Goal: Information Seeking & Learning: Learn about a topic

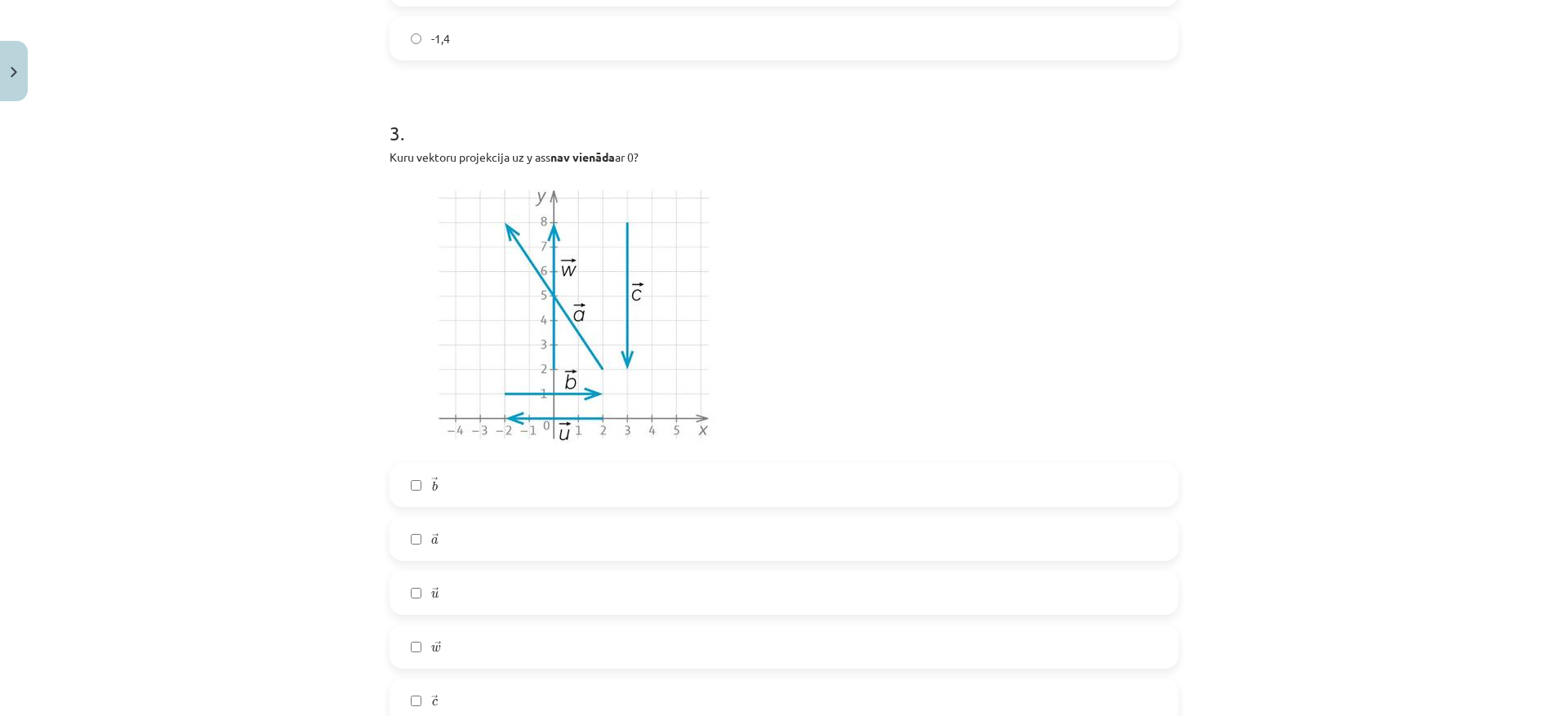
scroll to position [1469, 0]
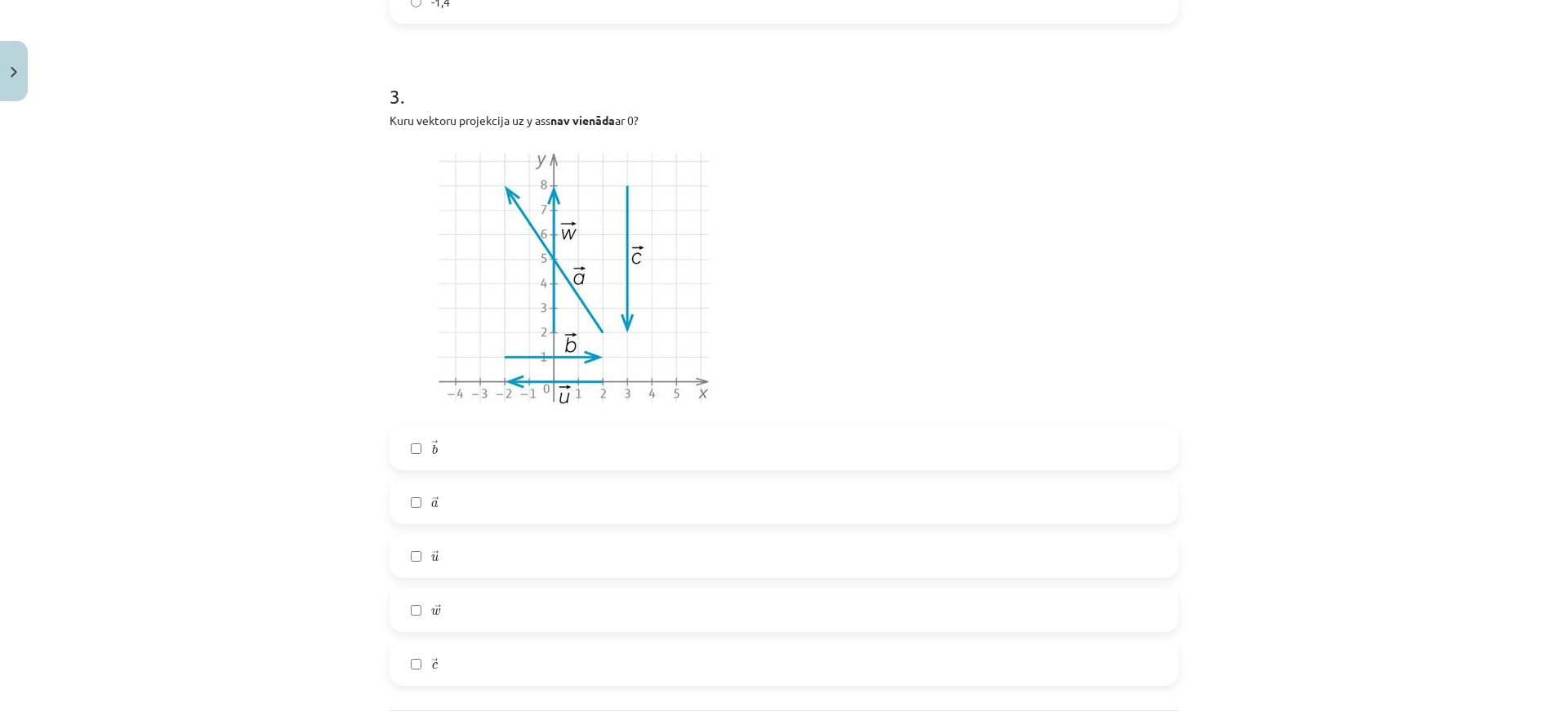
click at [446, 454] on label "→ b b →" at bounding box center [784, 447] width 785 height 41
click at [402, 447] on label "→ b b →" at bounding box center [784, 447] width 785 height 41
click at [396, 657] on label "→ c c →" at bounding box center [784, 663] width 785 height 41
click at [400, 617] on label "→ w w →" at bounding box center [784, 609] width 785 height 41
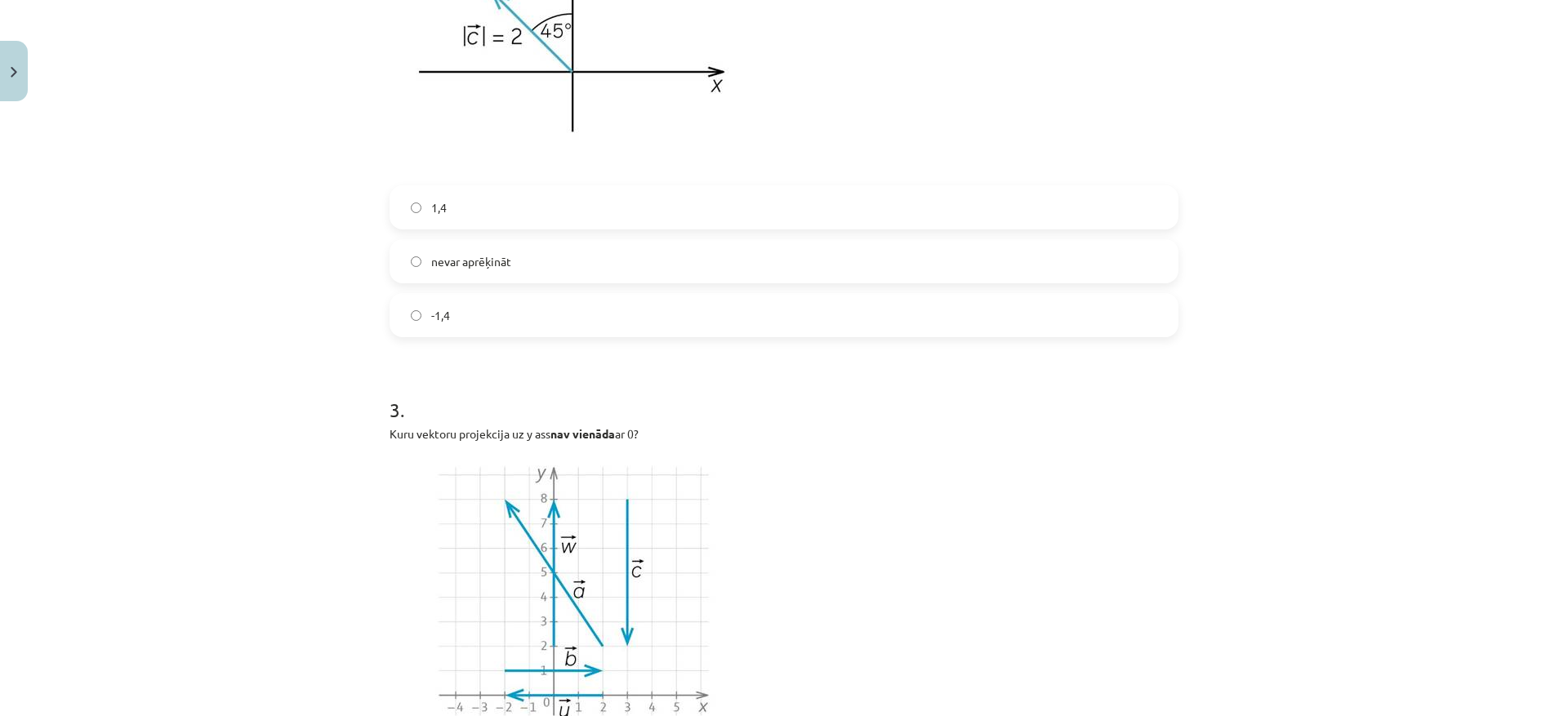
scroll to position [898, 0]
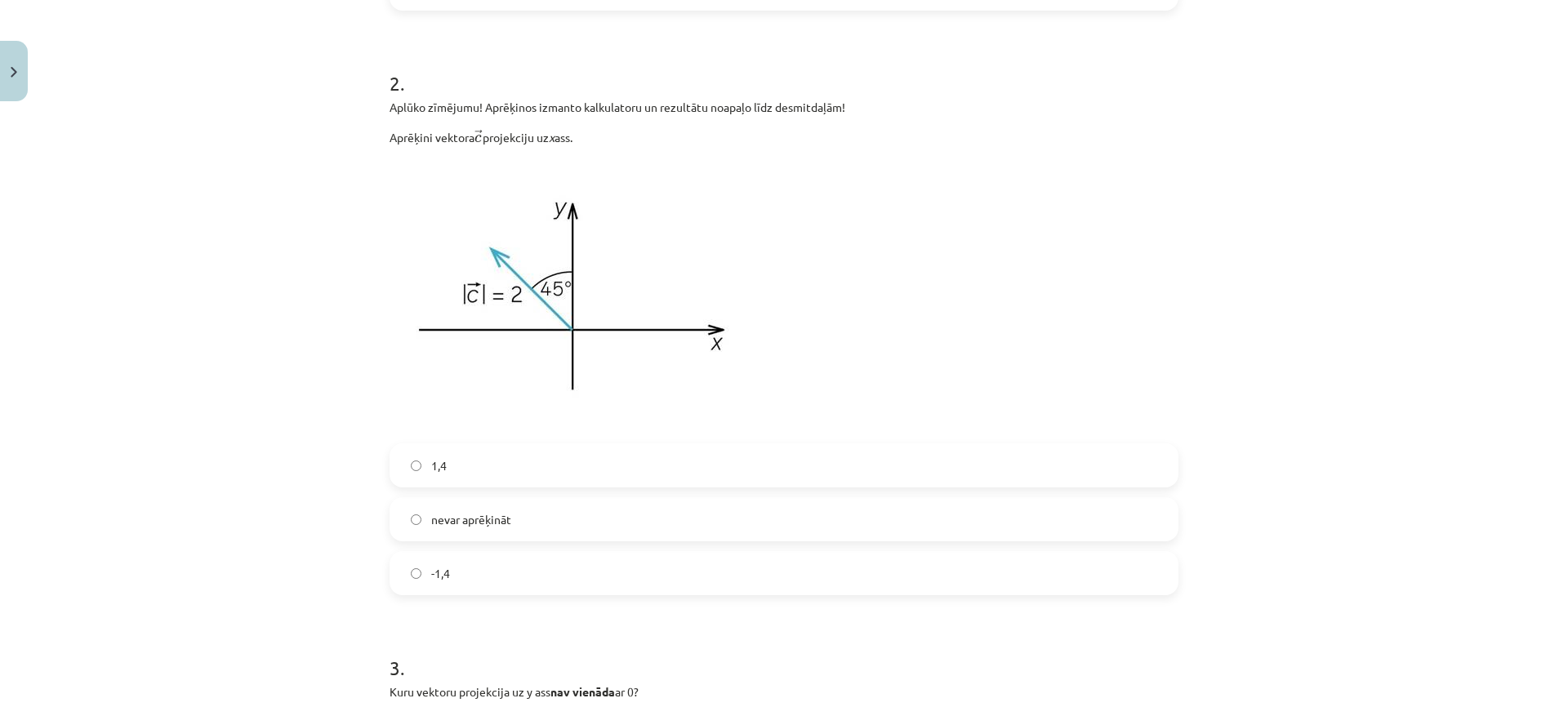
click at [417, 505] on label "nevar aprēķināt" at bounding box center [784, 518] width 785 height 41
click at [506, 459] on label "1,4" at bounding box center [784, 464] width 785 height 41
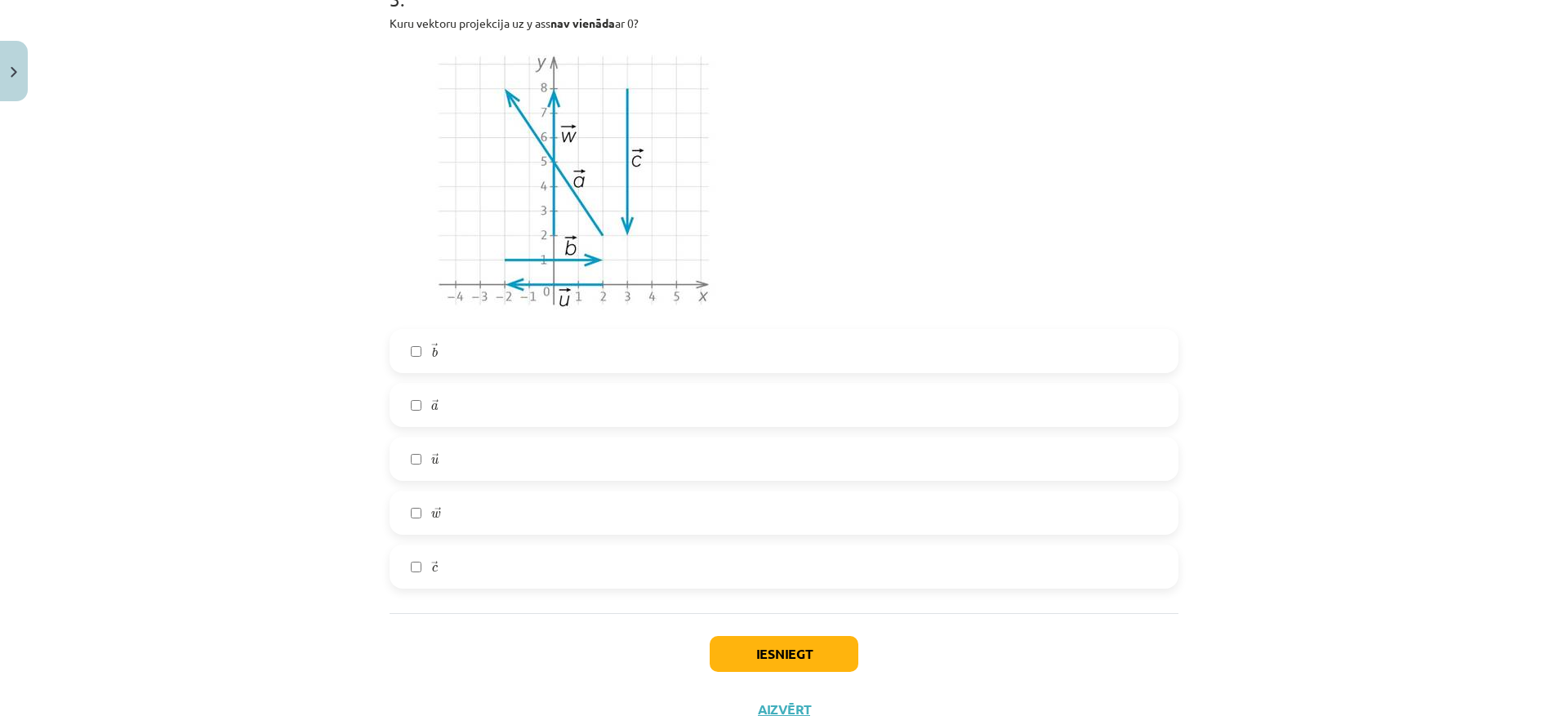
scroll to position [1628, 0]
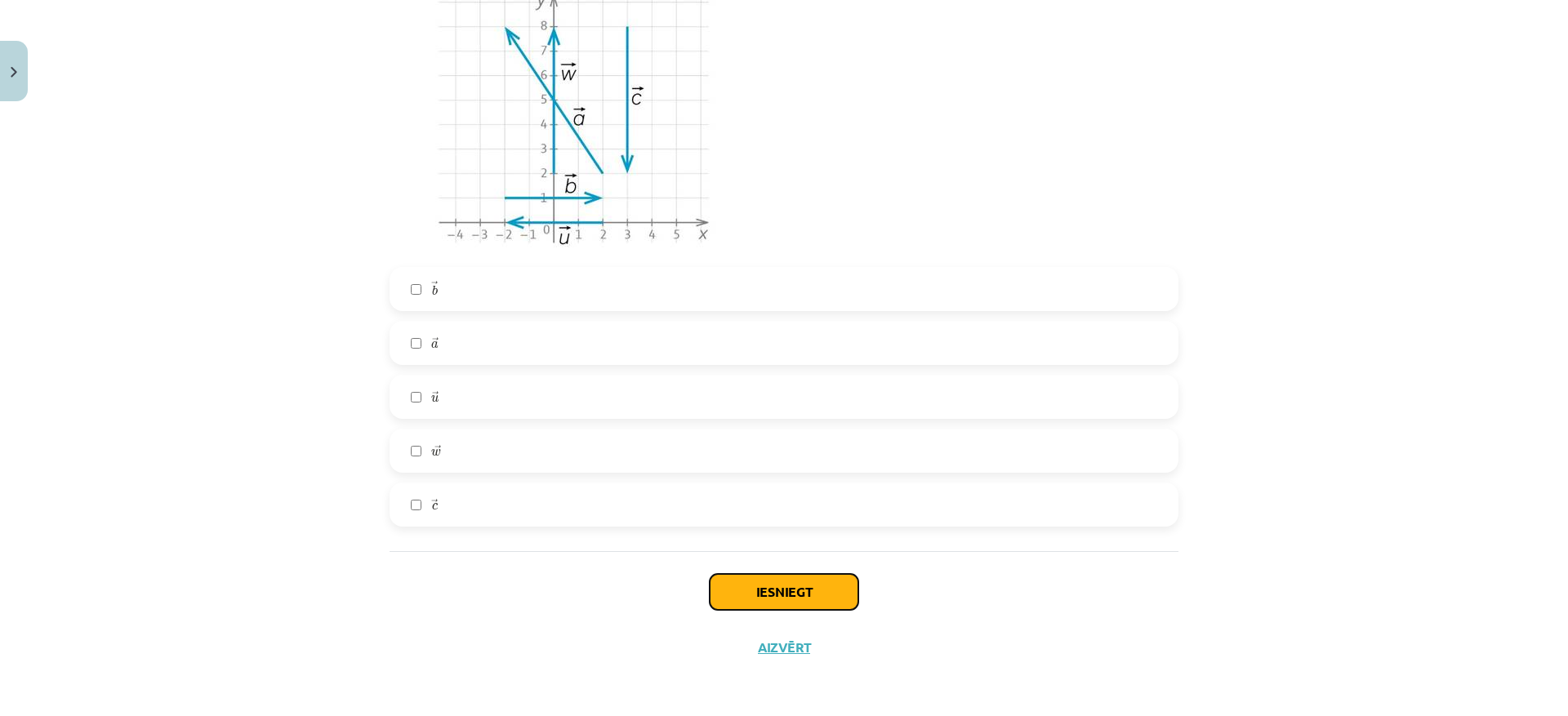
click at [827, 580] on button "Iesniegt" at bounding box center [784, 592] width 149 height 36
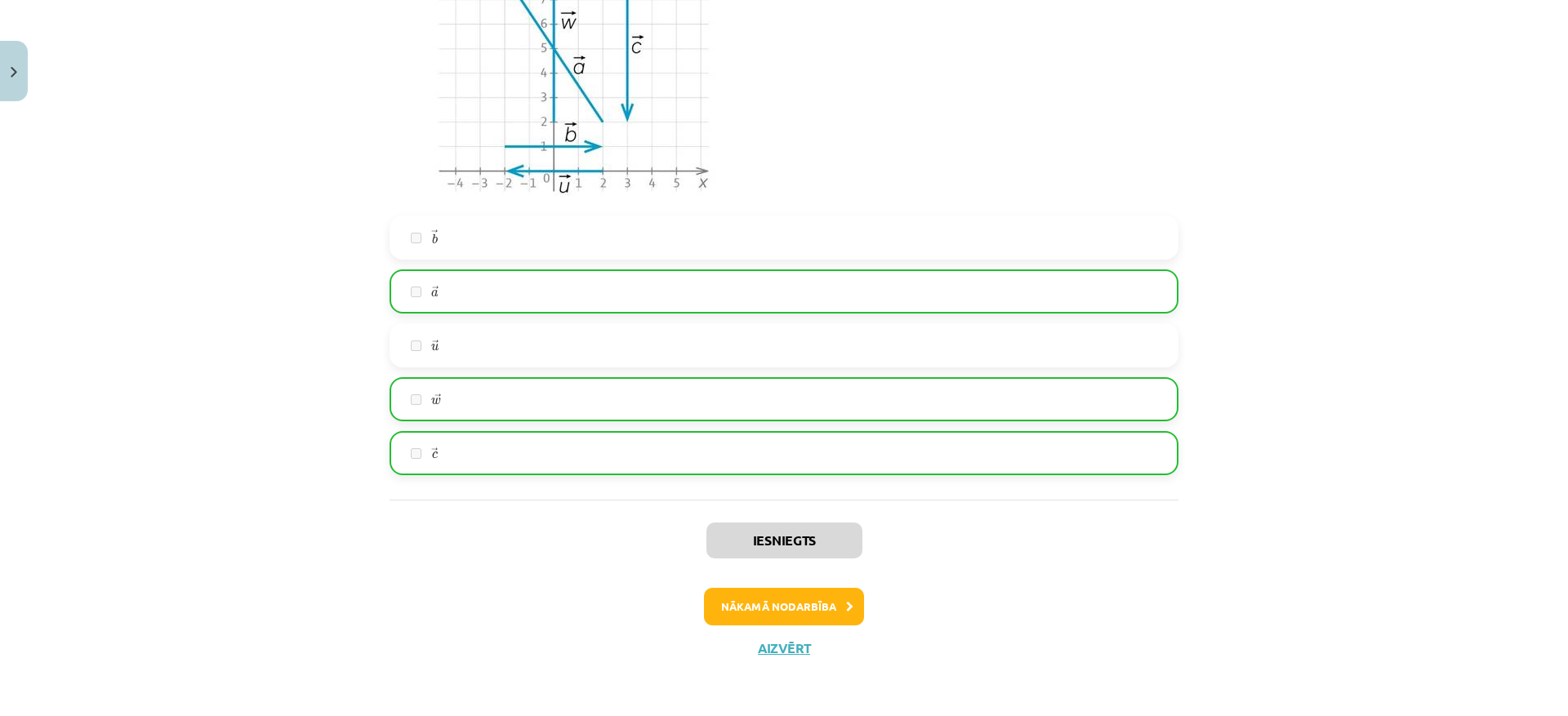
scroll to position [1681, 0]
click at [794, 602] on button "Nākamā nodarbība" at bounding box center [784, 605] width 160 height 38
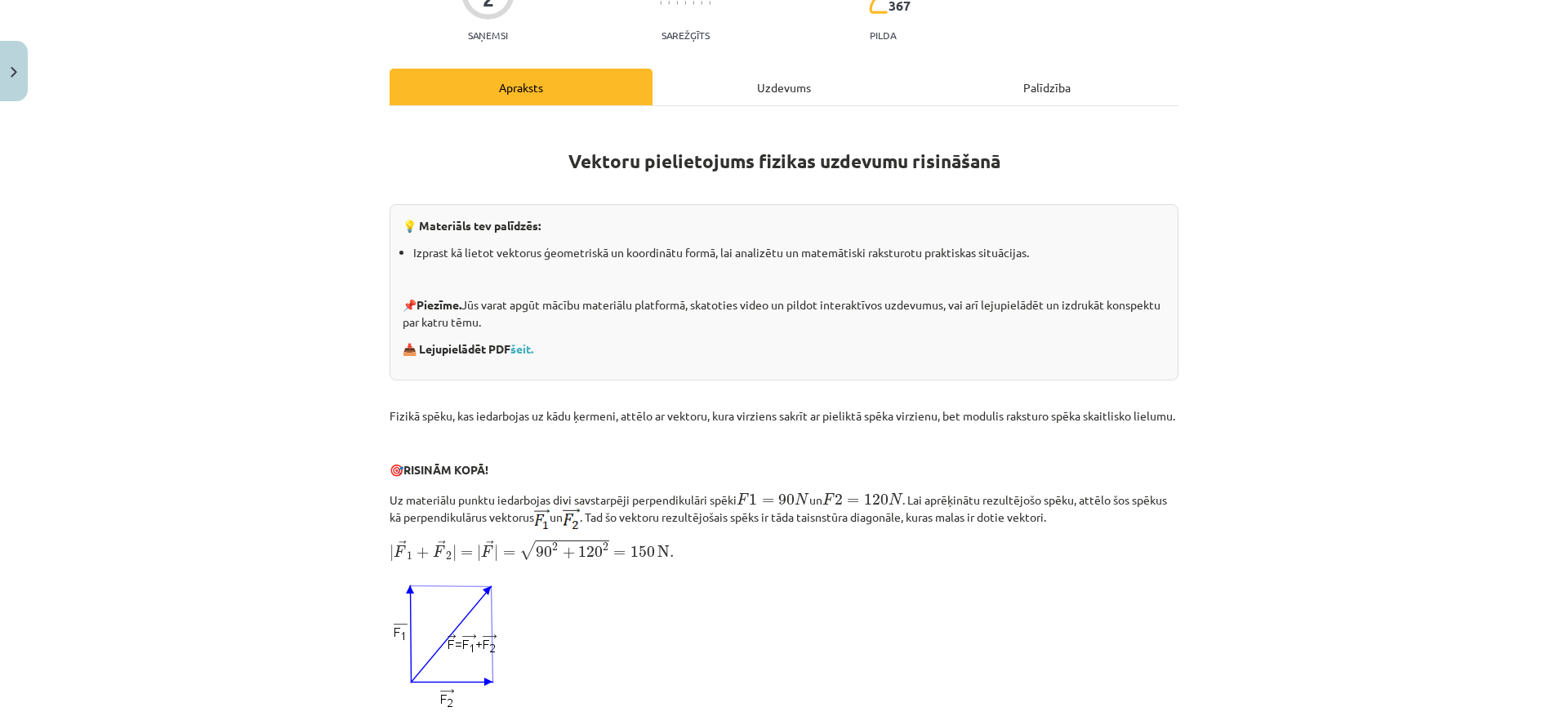
scroll to position [41, 0]
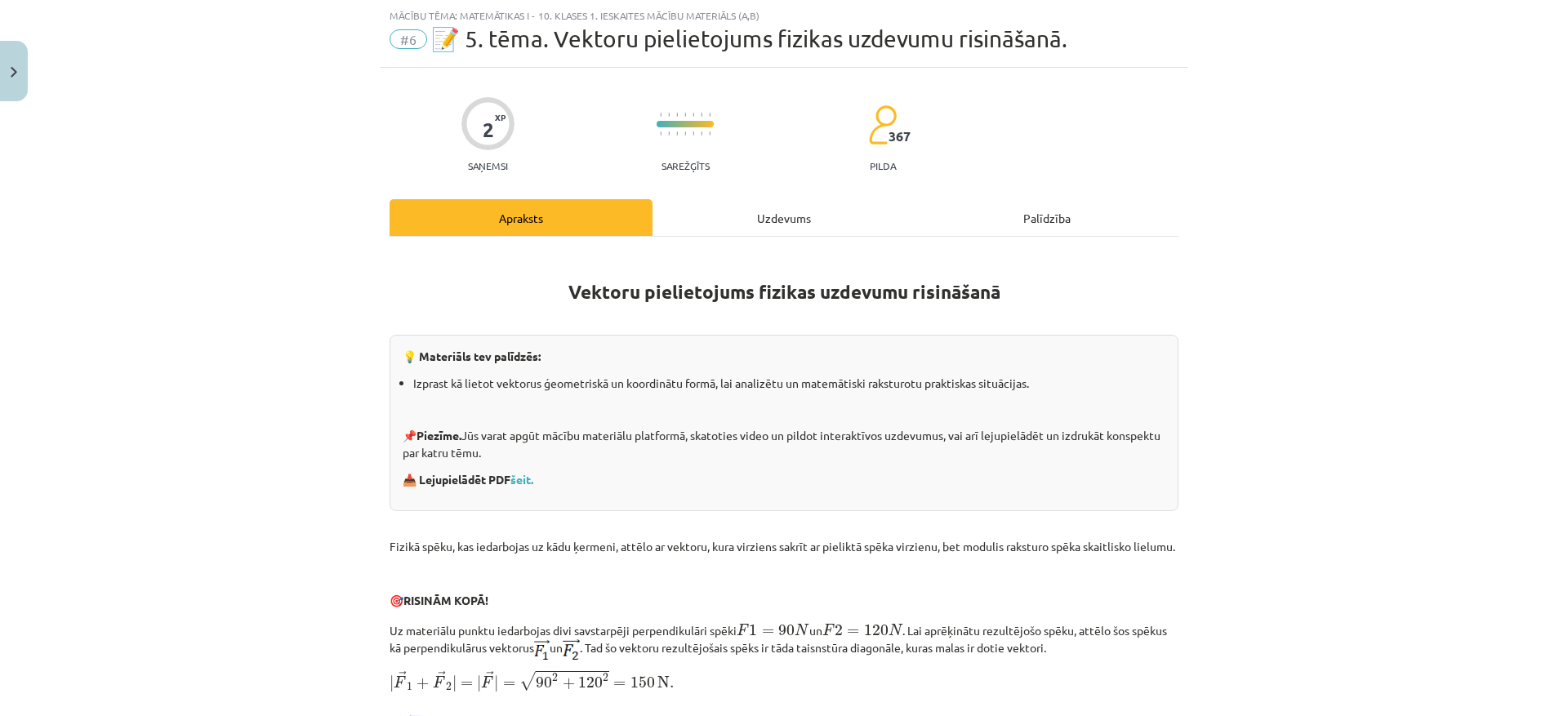
click at [748, 212] on div "Uzdevums" at bounding box center [784, 218] width 263 height 37
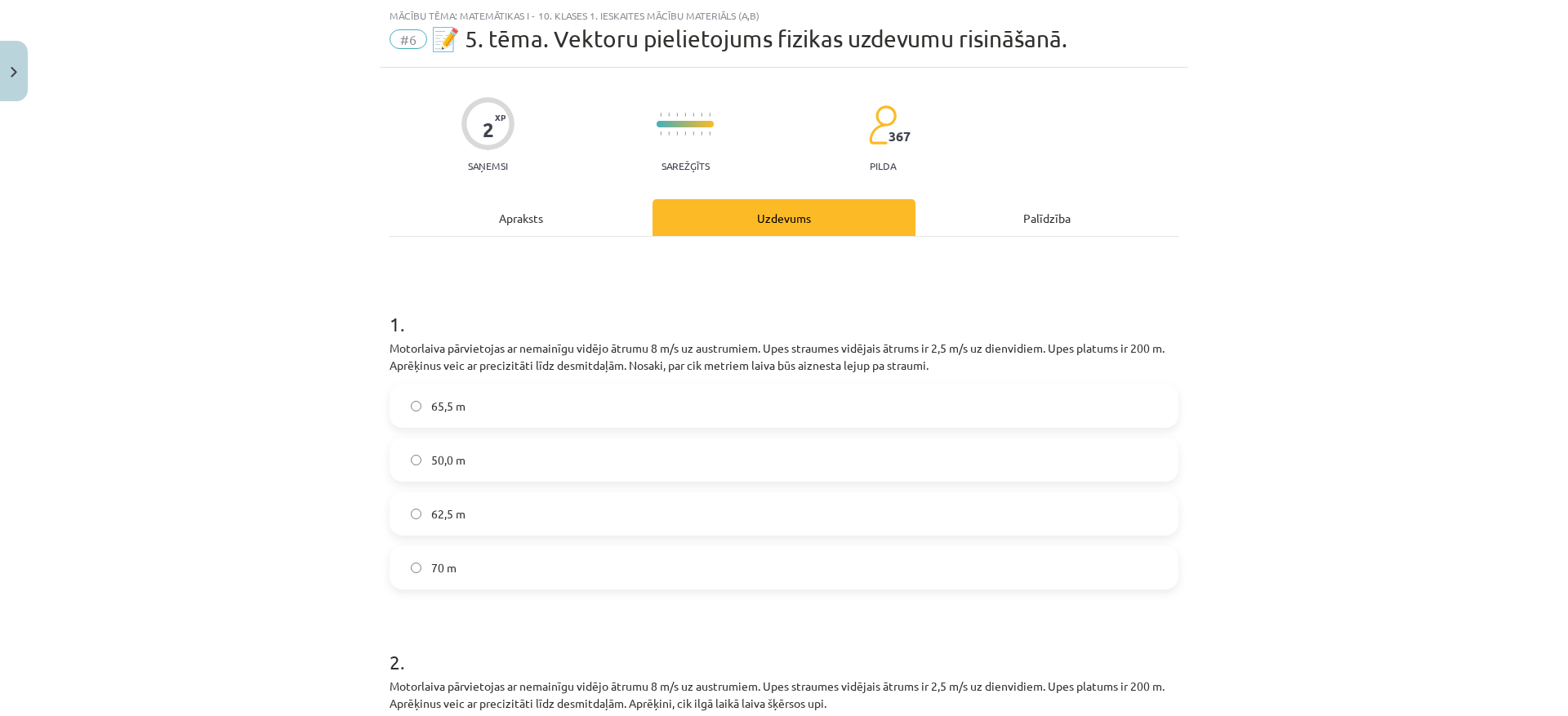
click at [444, 523] on label "62,5 m" at bounding box center [784, 513] width 785 height 41
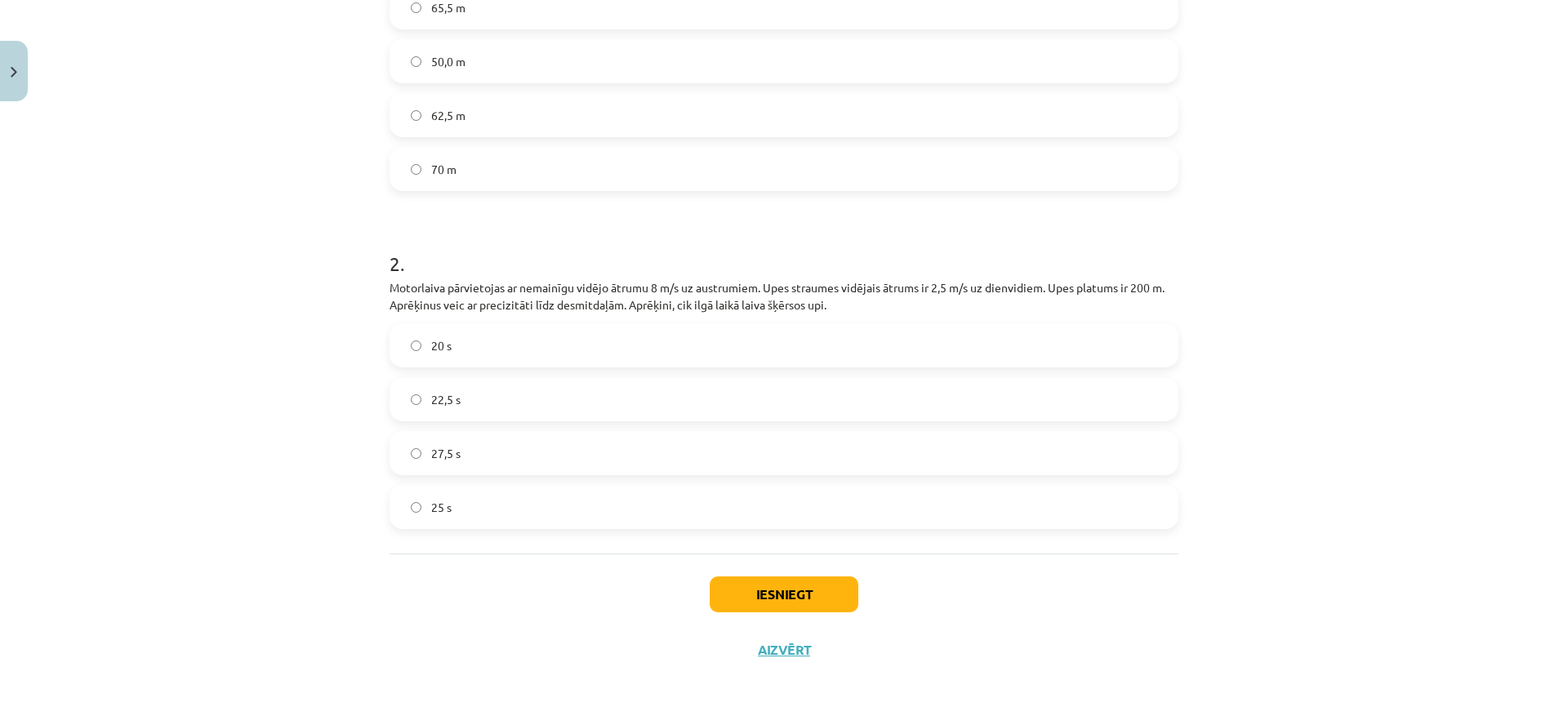
scroll to position [442, 0]
click at [480, 491] on label "25 s" at bounding box center [784, 504] width 785 height 41
click at [778, 588] on button "Iesniegt" at bounding box center [784, 592] width 149 height 36
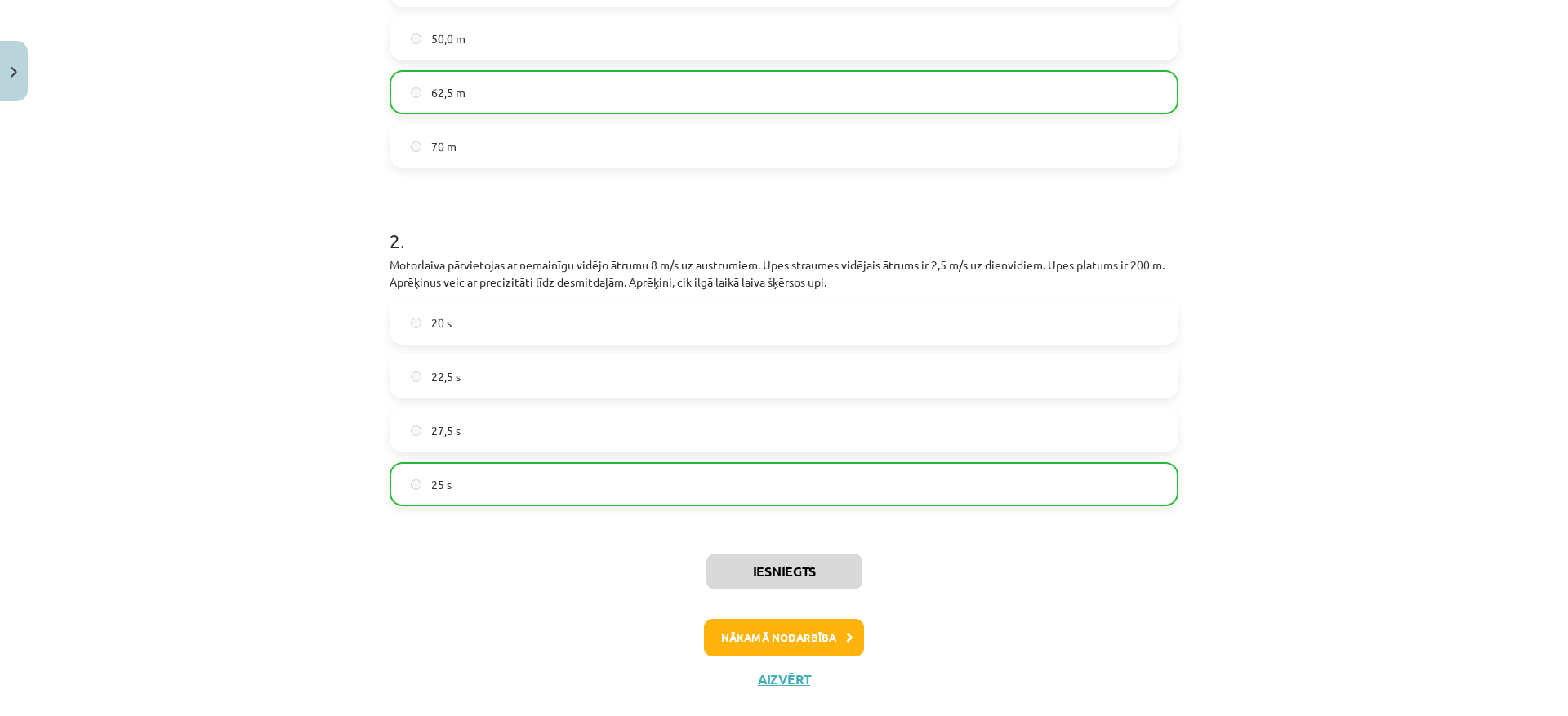
scroll to position [494, 0]
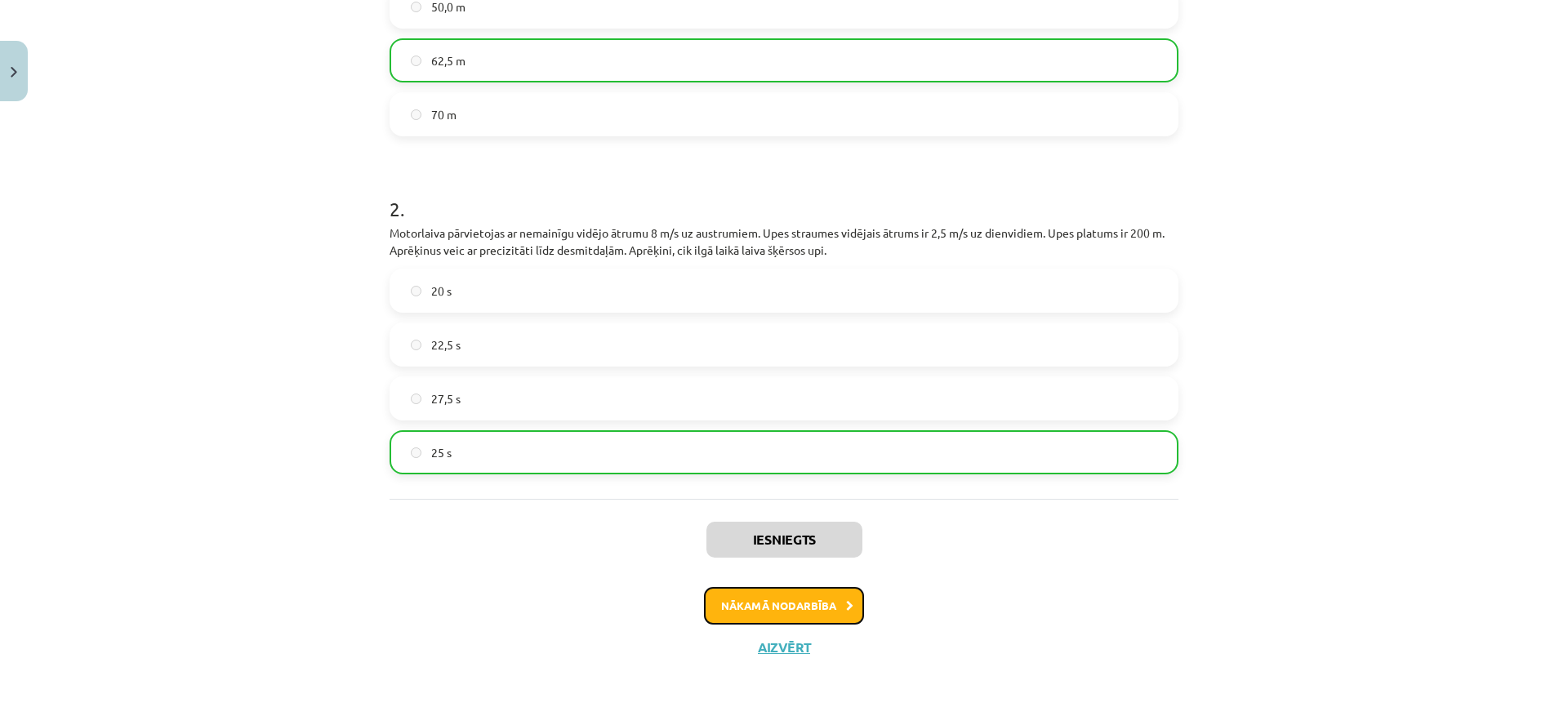
click at [767, 609] on button "Nākamā nodarbība" at bounding box center [784, 605] width 160 height 38
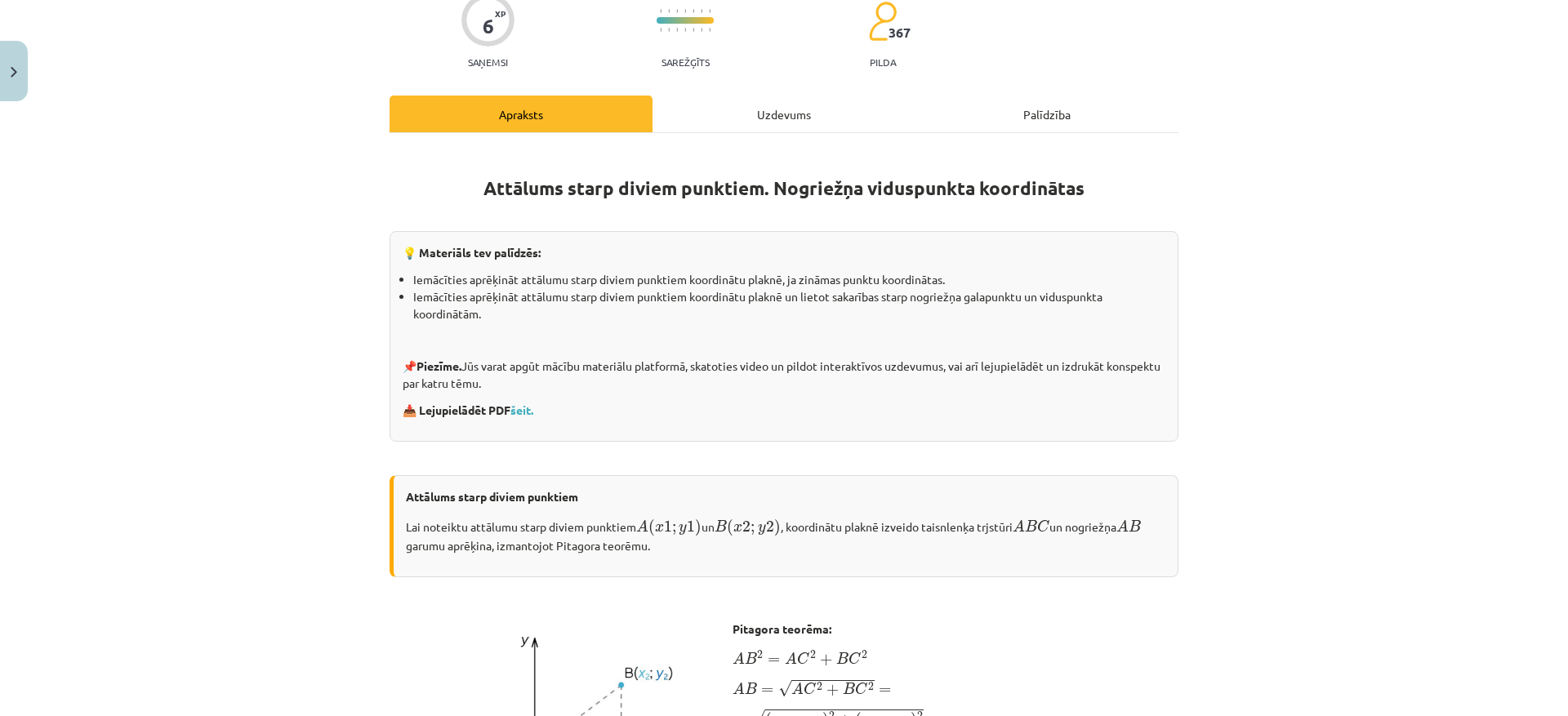
scroll to position [41, 0]
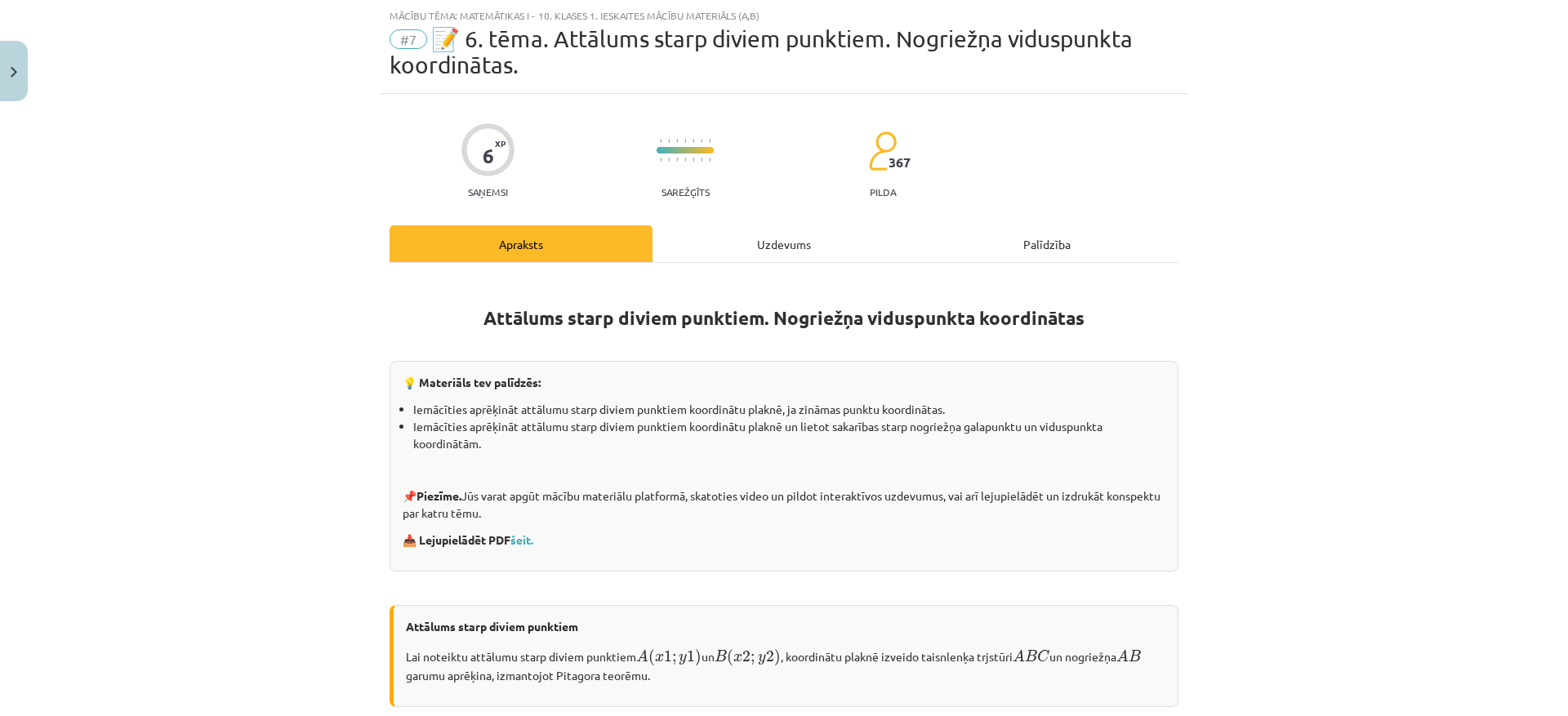
click at [763, 249] on div "Uzdevums" at bounding box center [784, 243] width 263 height 37
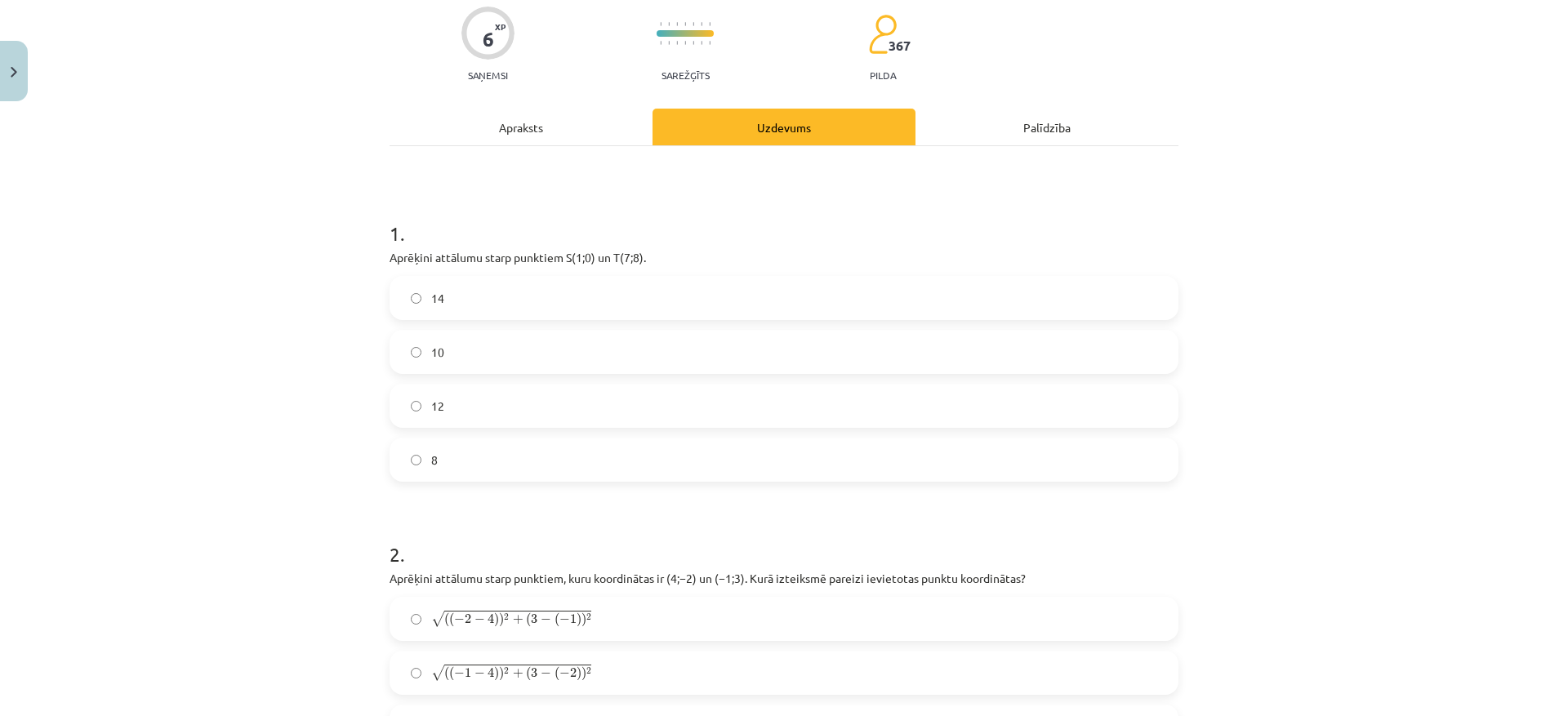
scroll to position [204, 0]
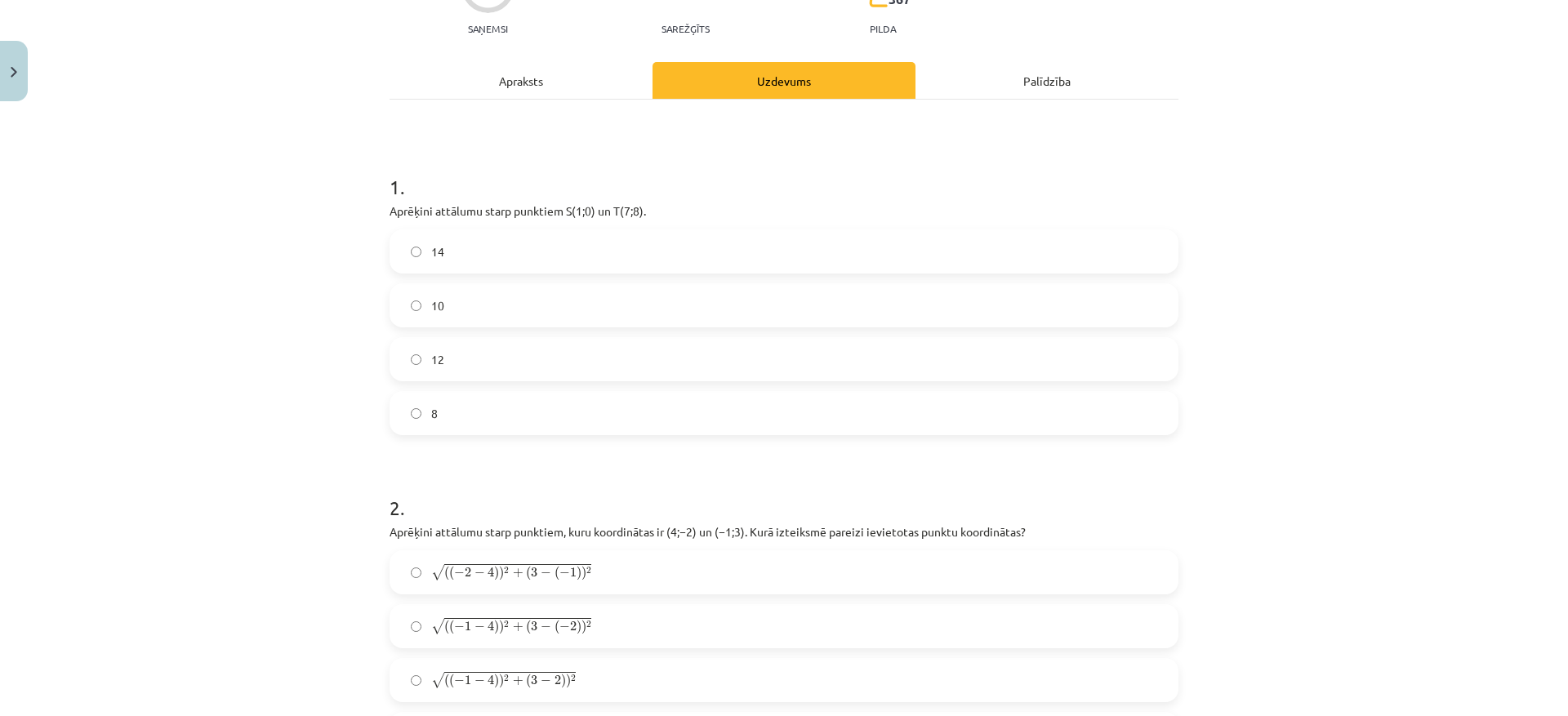
drag, startPoint x: 420, startPoint y: 327, endPoint x: 427, endPoint y: 322, distance: 8.6
click at [421, 325] on div "14 10 12 8" at bounding box center [784, 331] width 789 height 205
click at [442, 306] on label "10" at bounding box center [784, 305] width 785 height 41
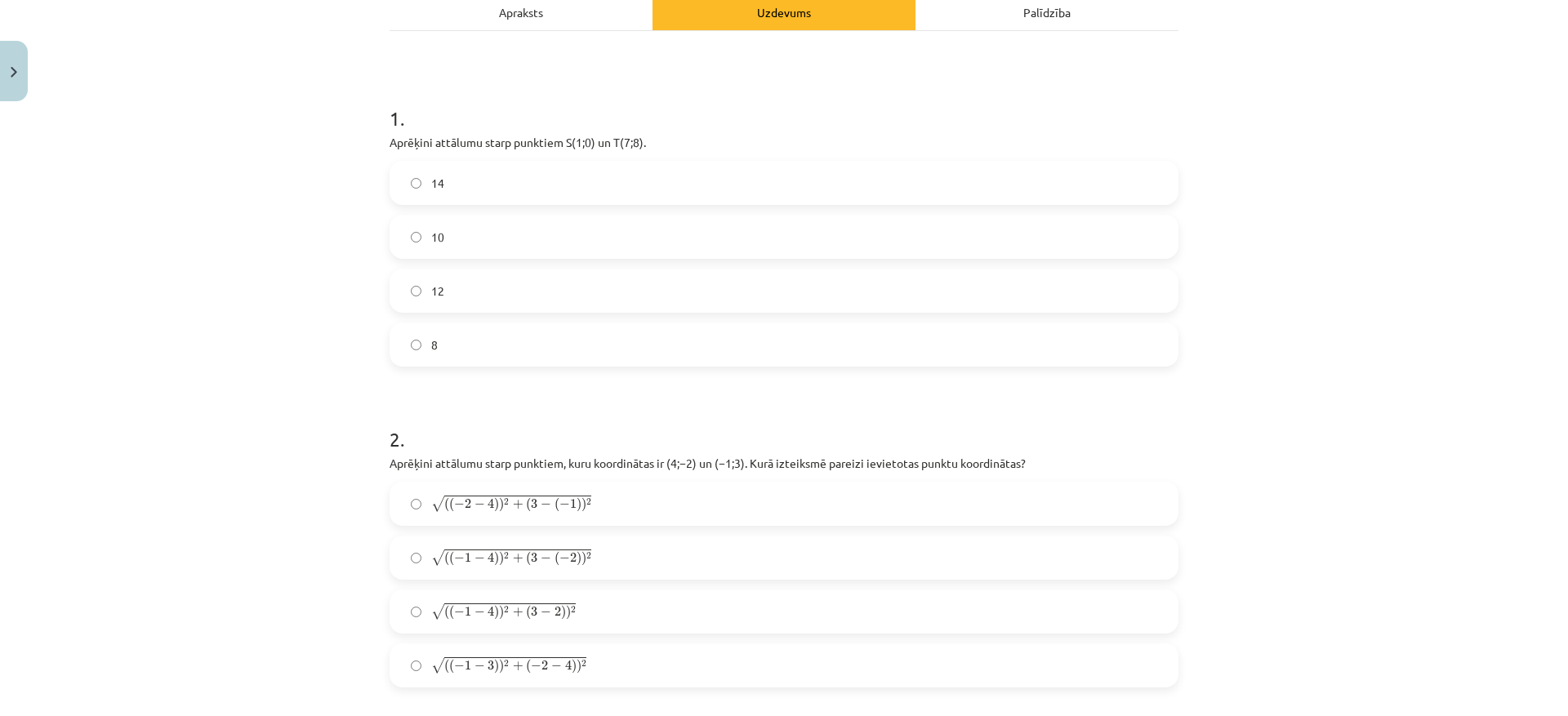
scroll to position [449, 0]
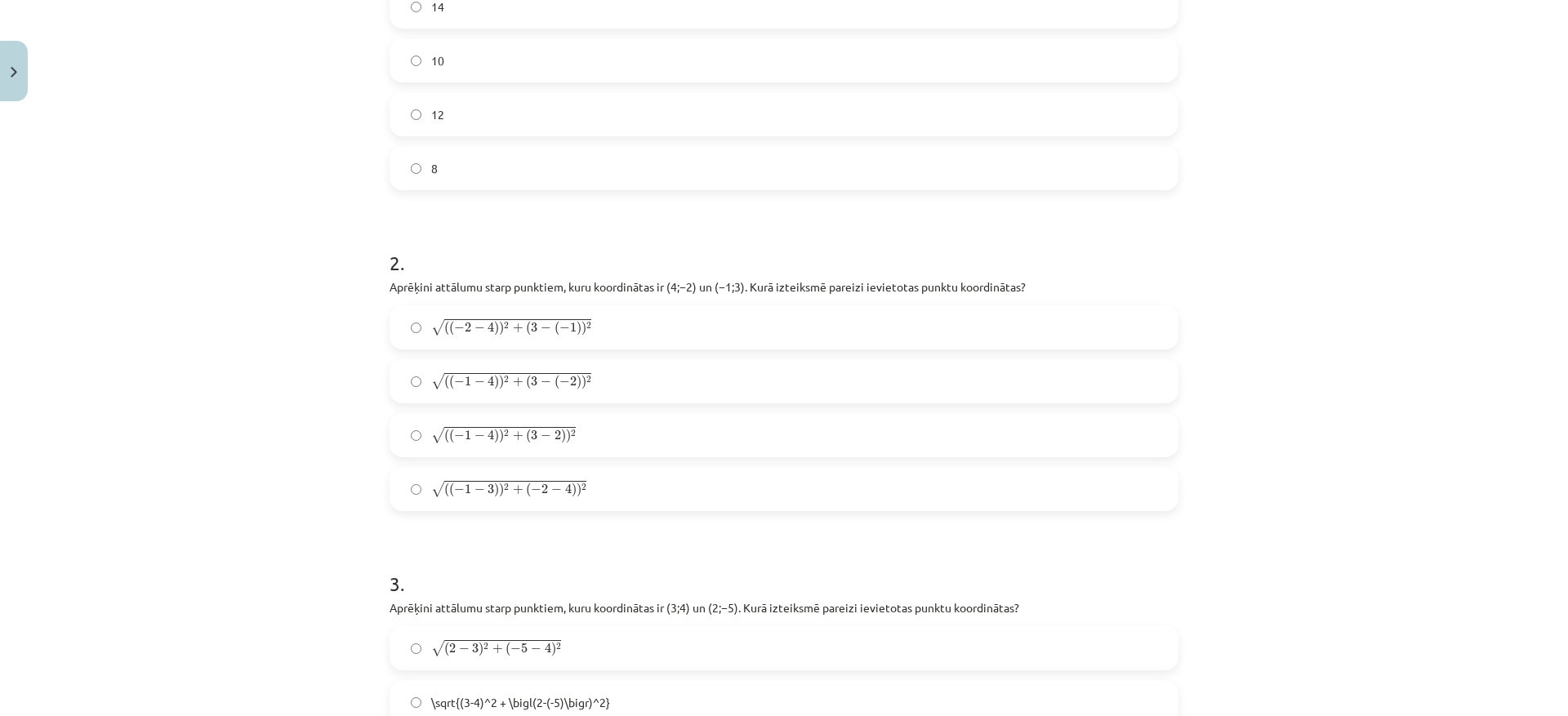
click at [391, 430] on label "√ ( ( − 1 − 4 ) ) 2 + ( 3 − 2 ) ) 2 ( ( − 1 − 4 ) ) 2 + ( 3 − 2 ) ) 2" at bounding box center [784, 434] width 785 height 41
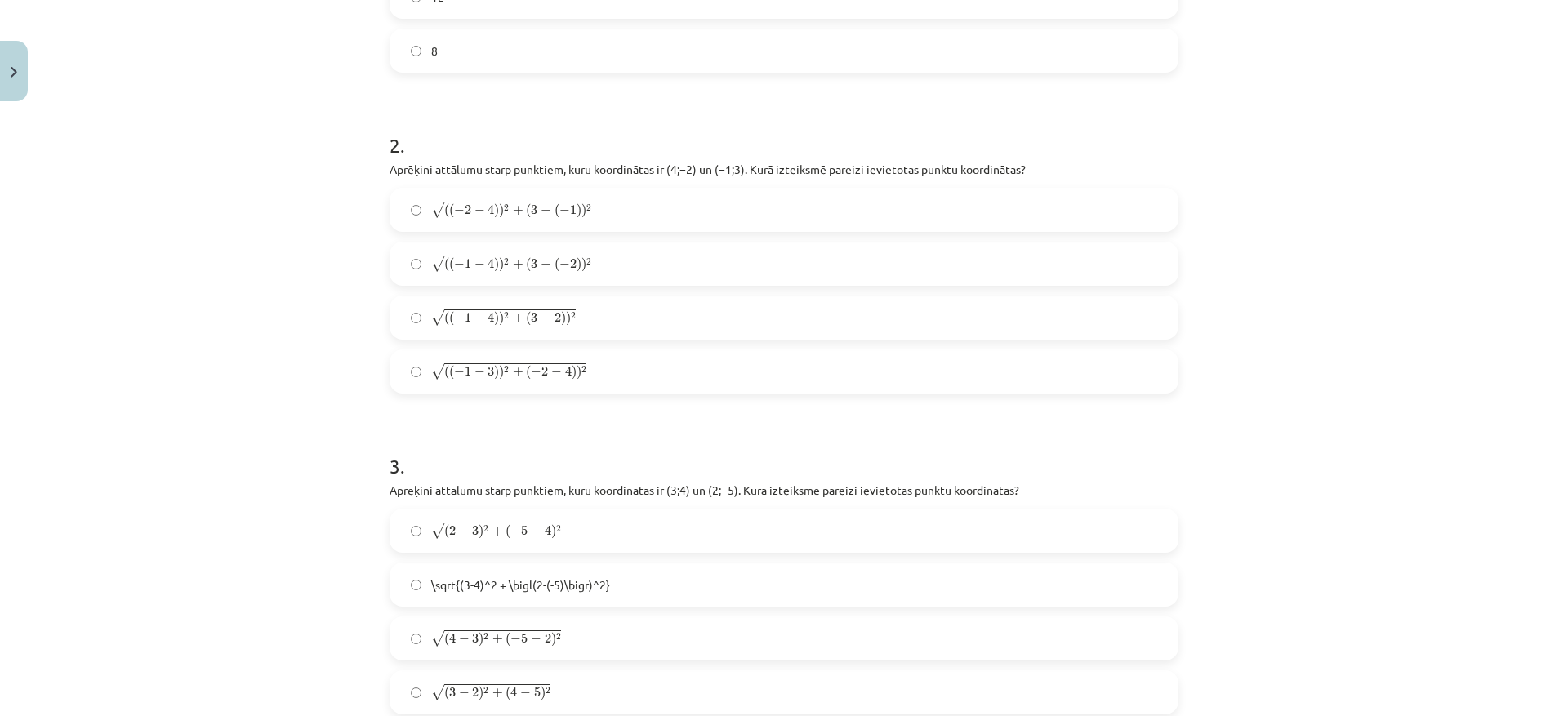
scroll to position [693, 0]
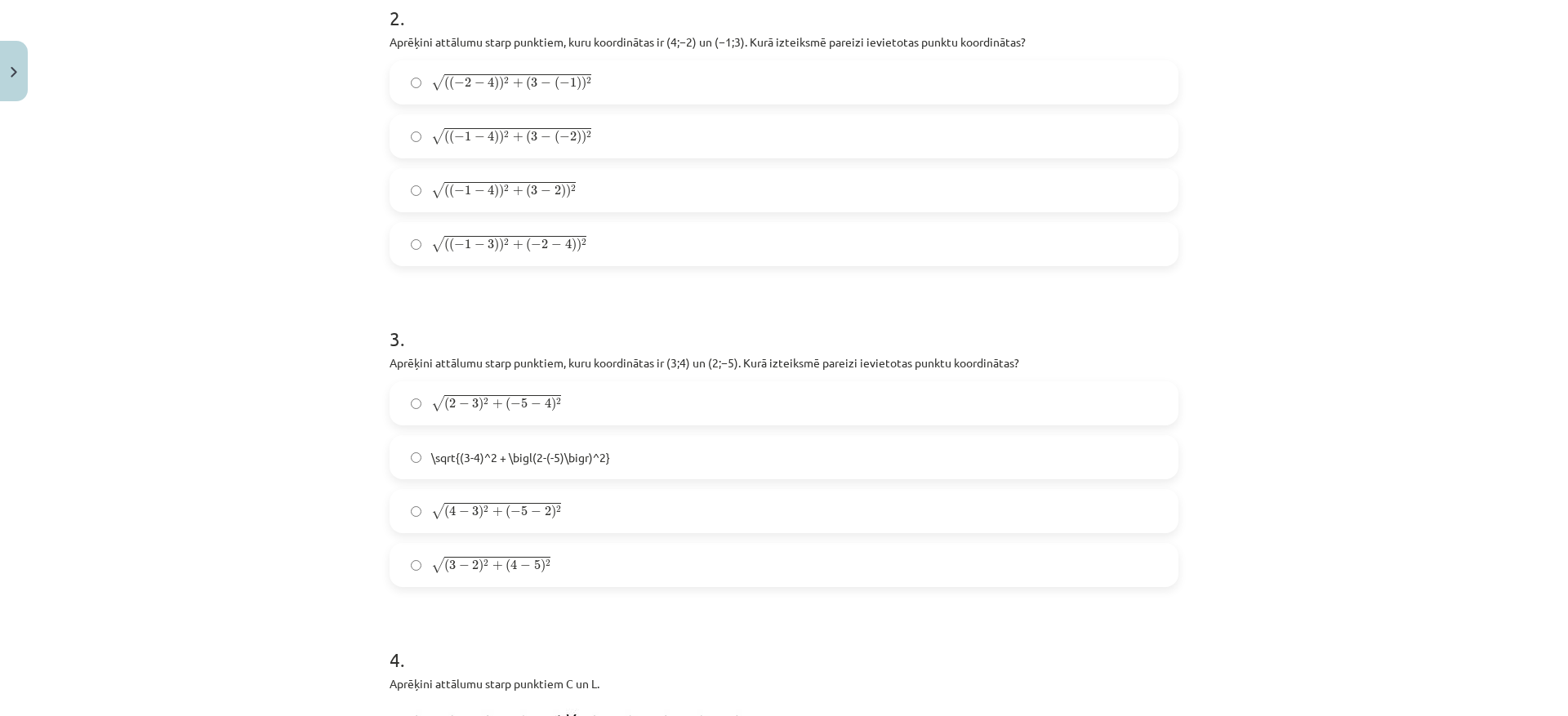
click at [382, 403] on div "6 XP Saņemsi Sarežģīts 367 pilda Apraksts Uzdevums Palīdzība 1 . Aprēķini attāl…" at bounding box center [784, 712] width 808 height 2543
click at [402, 405] on label "√ ( 2 − 3 ) 2 + ( − 5 − 4 ) 2 ( 2 − 3 ) 2 + ( − 5 − 4 ) 2" at bounding box center [784, 403] width 785 height 41
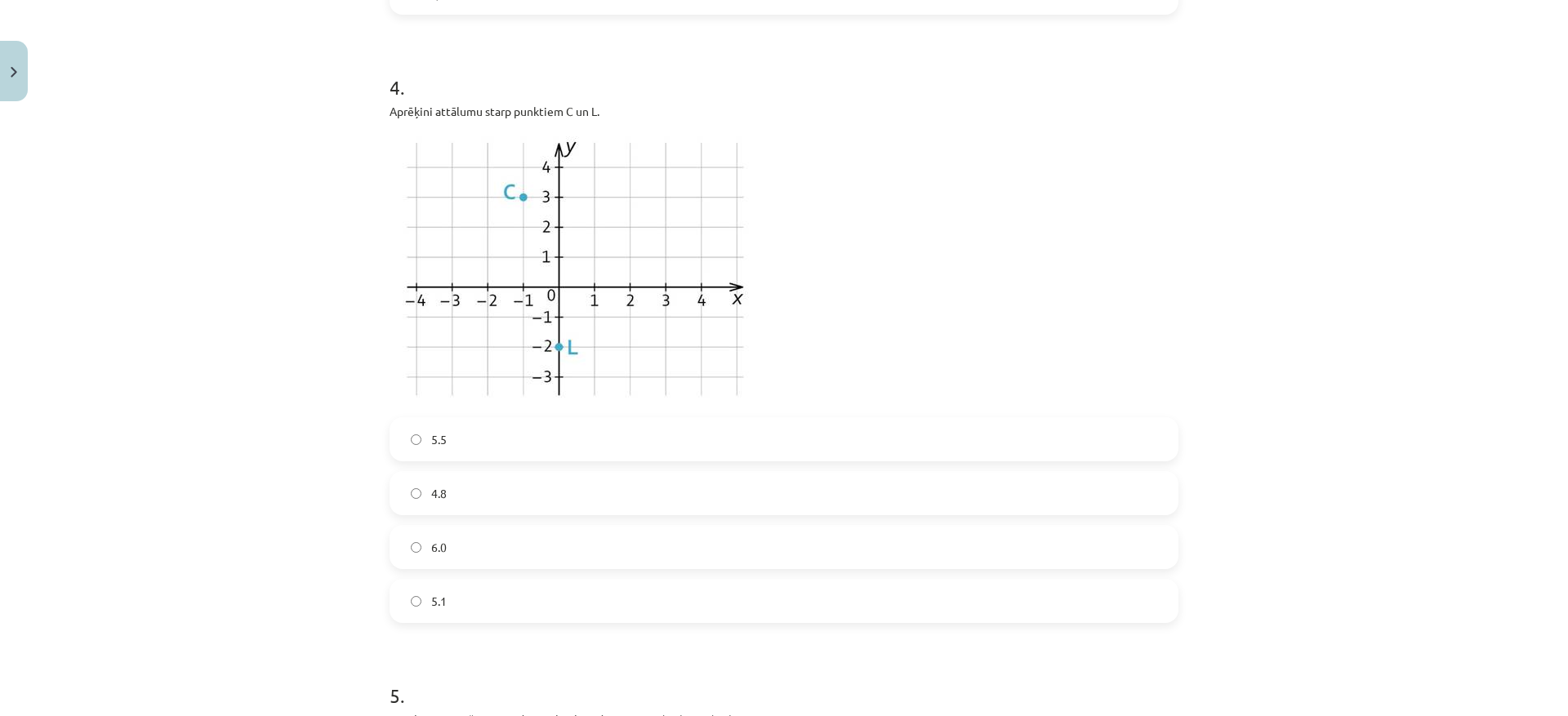
scroll to position [1265, 0]
click at [503, 604] on label "5.1" at bounding box center [784, 601] width 785 height 41
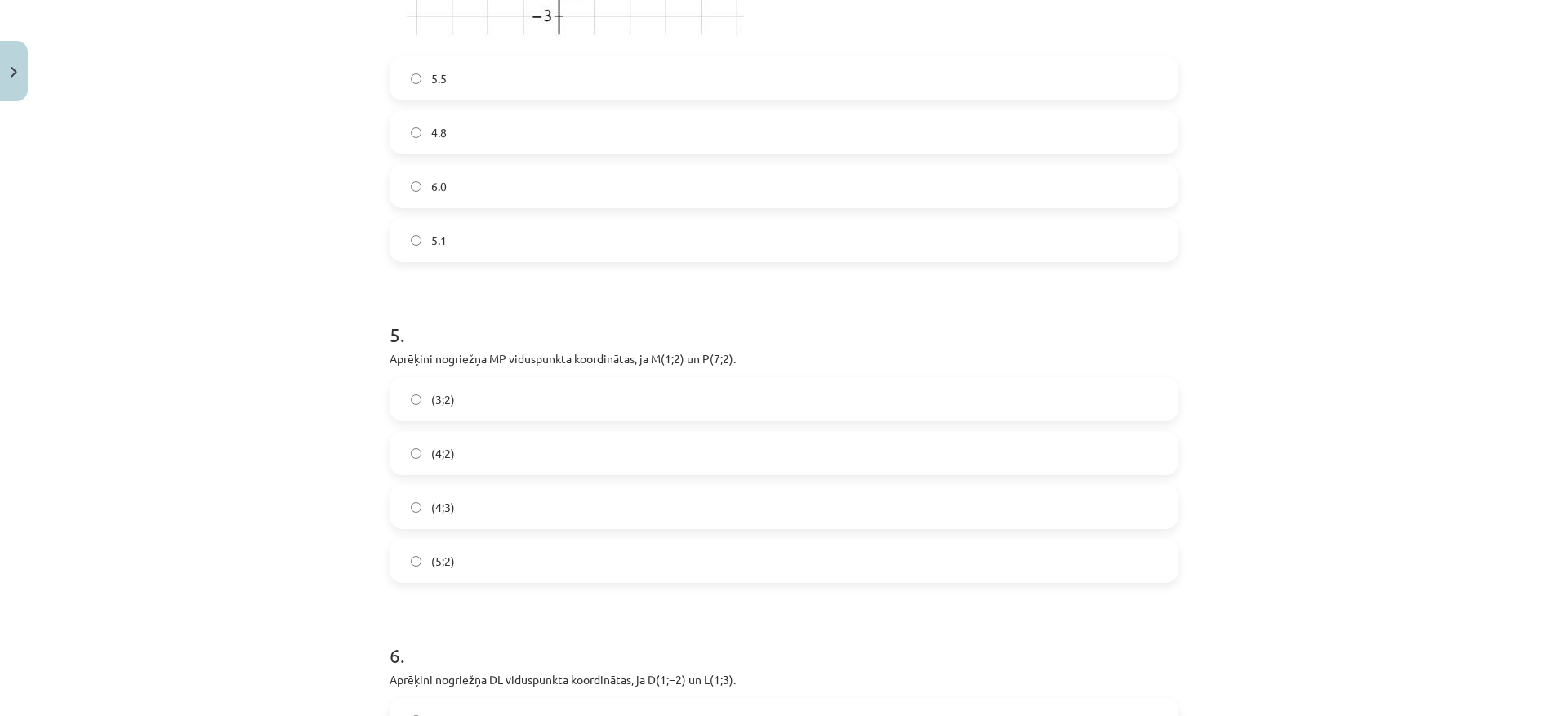
scroll to position [1673, 0]
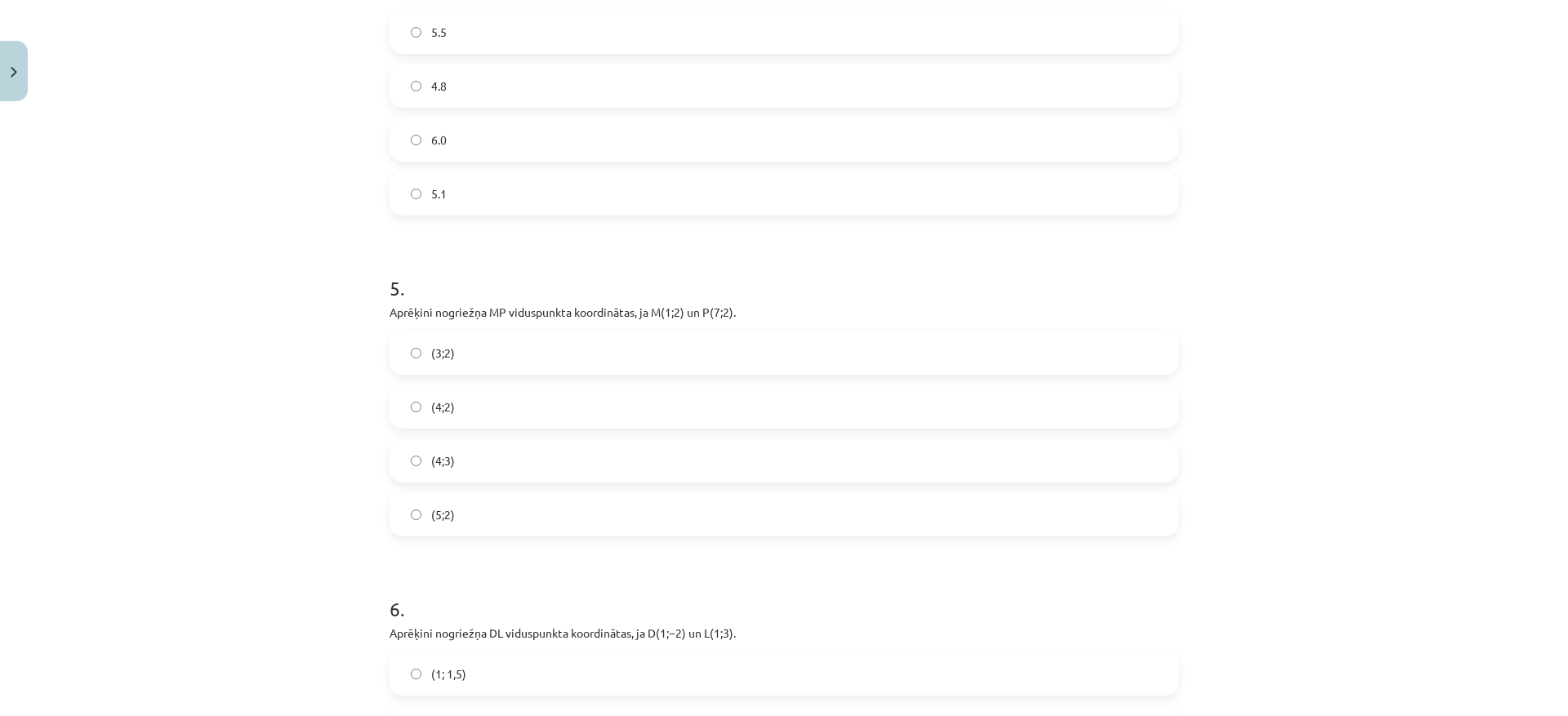
click at [501, 414] on label "(4;2)" at bounding box center [784, 406] width 785 height 41
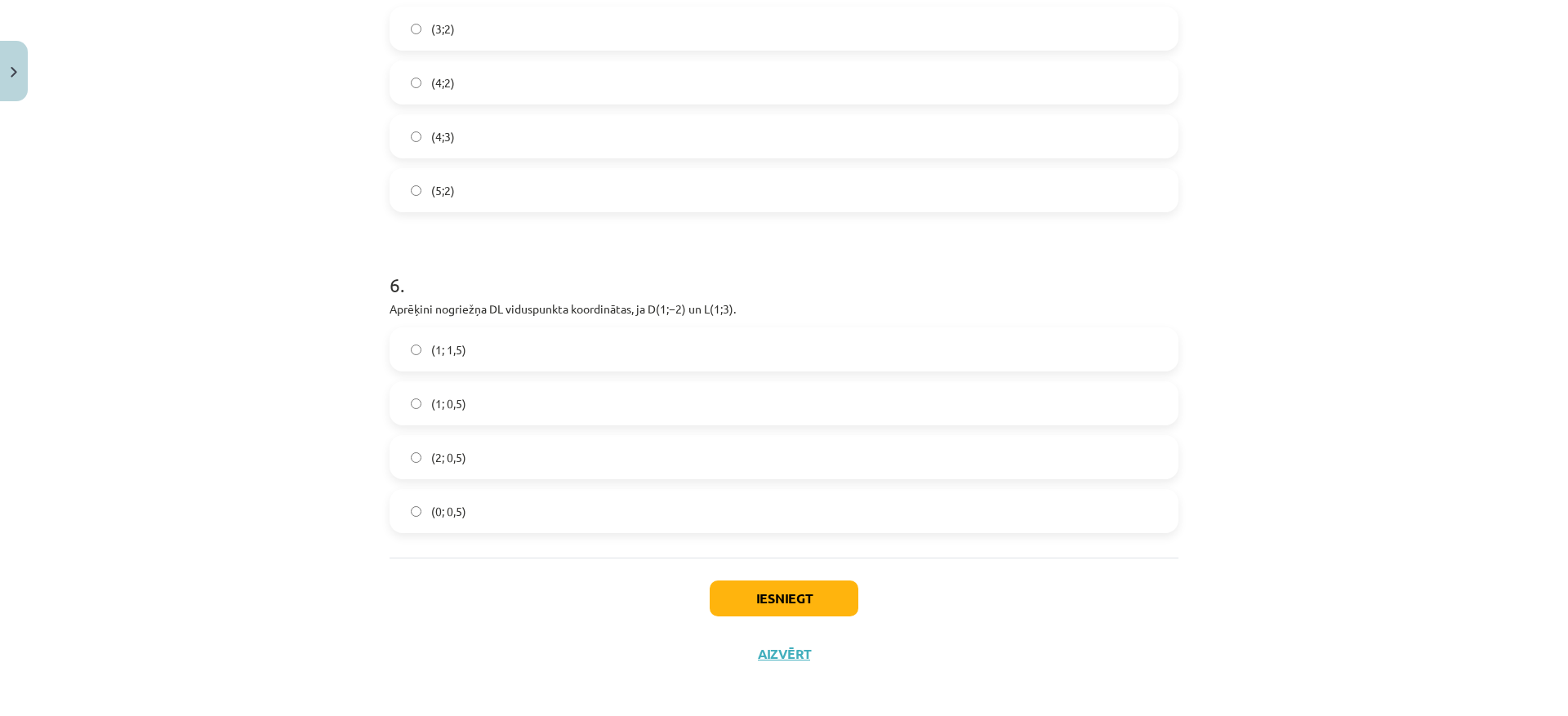
scroll to position [2003, 0]
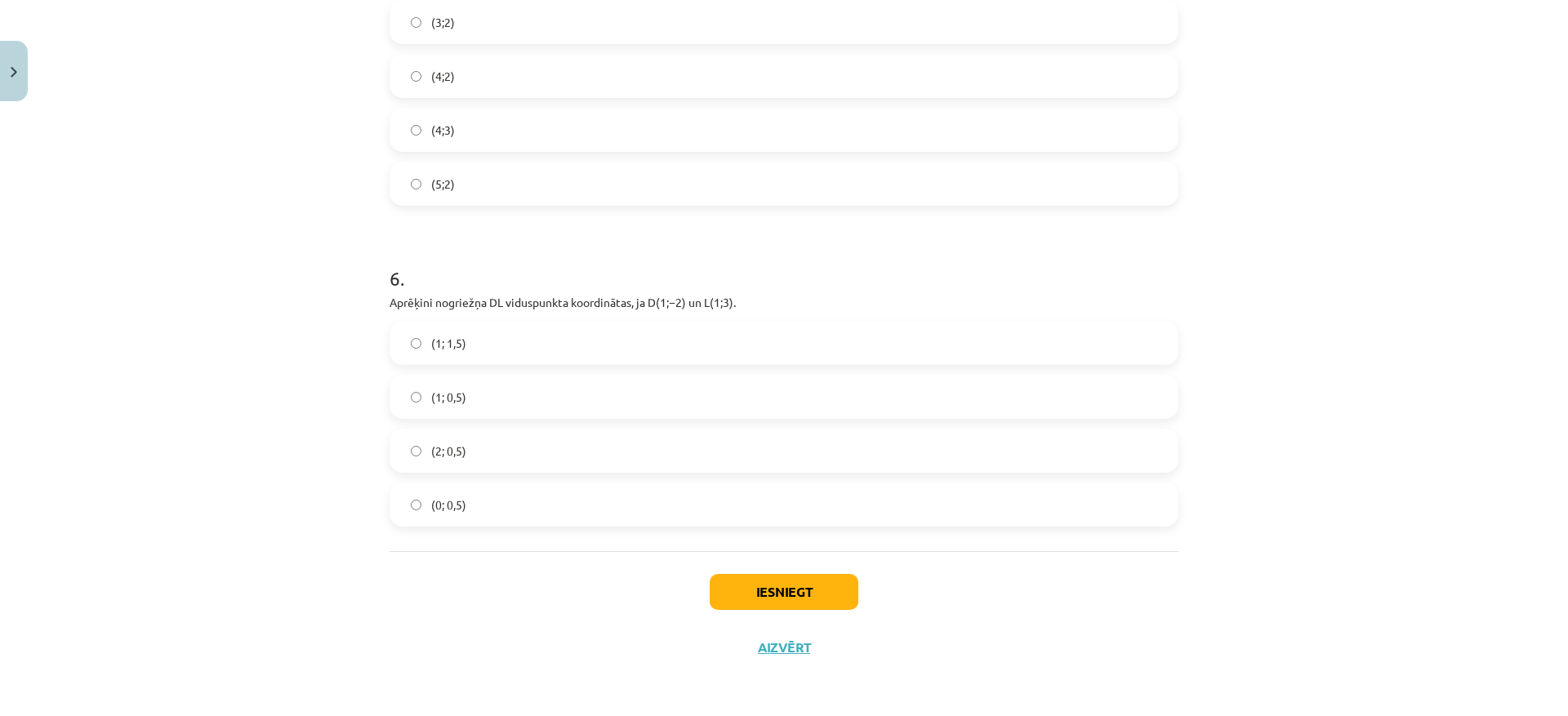
click at [552, 414] on label "(1; 0,5)" at bounding box center [784, 396] width 785 height 41
click at [770, 582] on button "Iesniegt" at bounding box center [784, 592] width 149 height 36
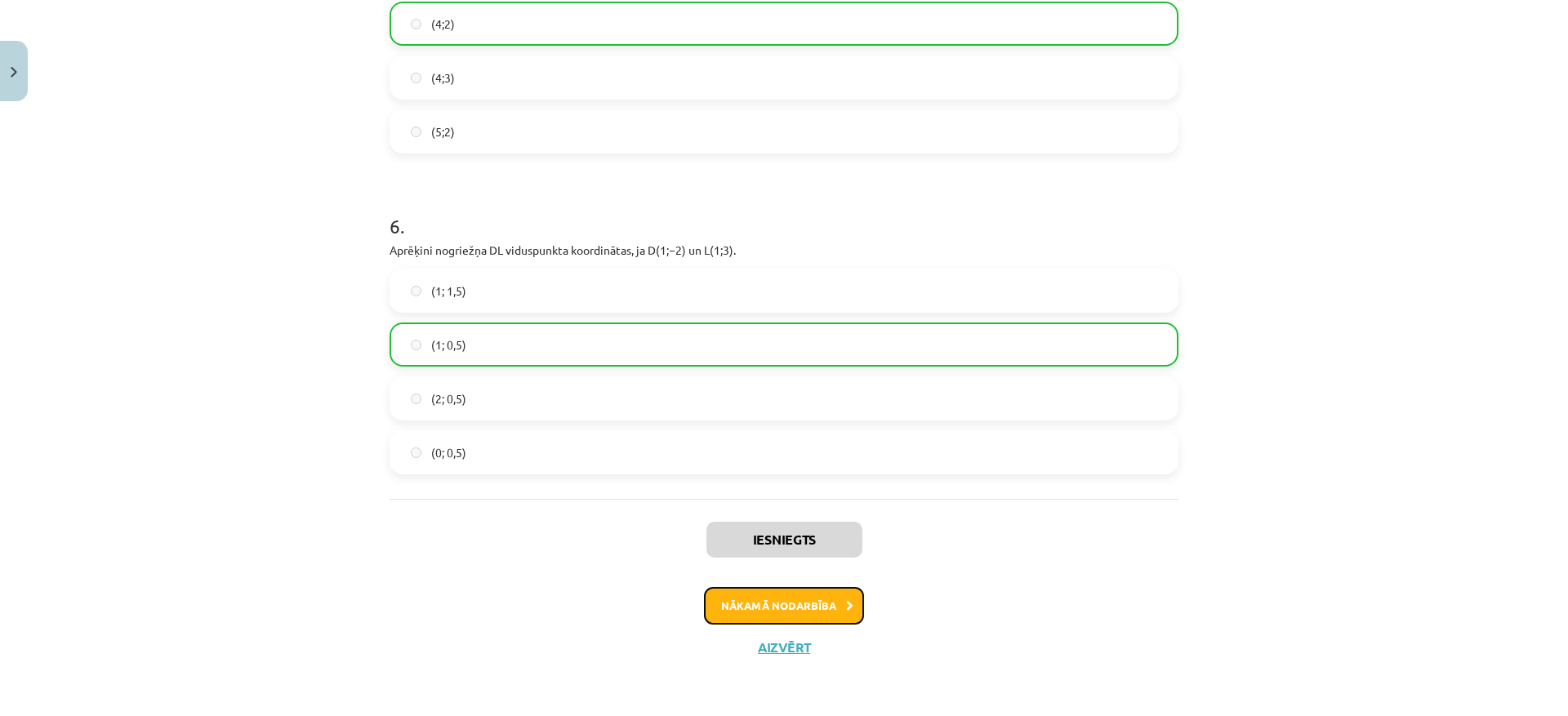
click at [754, 609] on button "Nākamā nodarbība" at bounding box center [784, 605] width 160 height 38
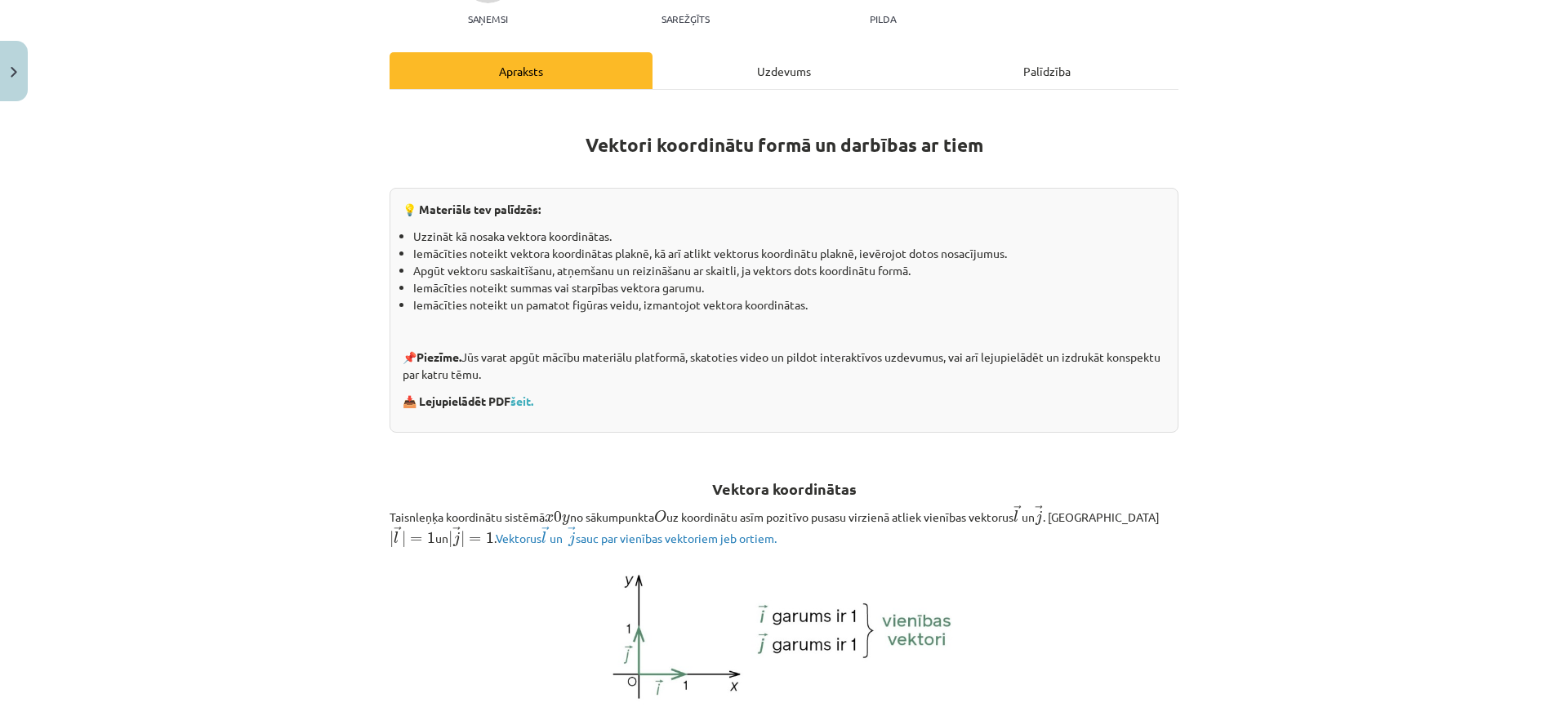
scroll to position [41, 0]
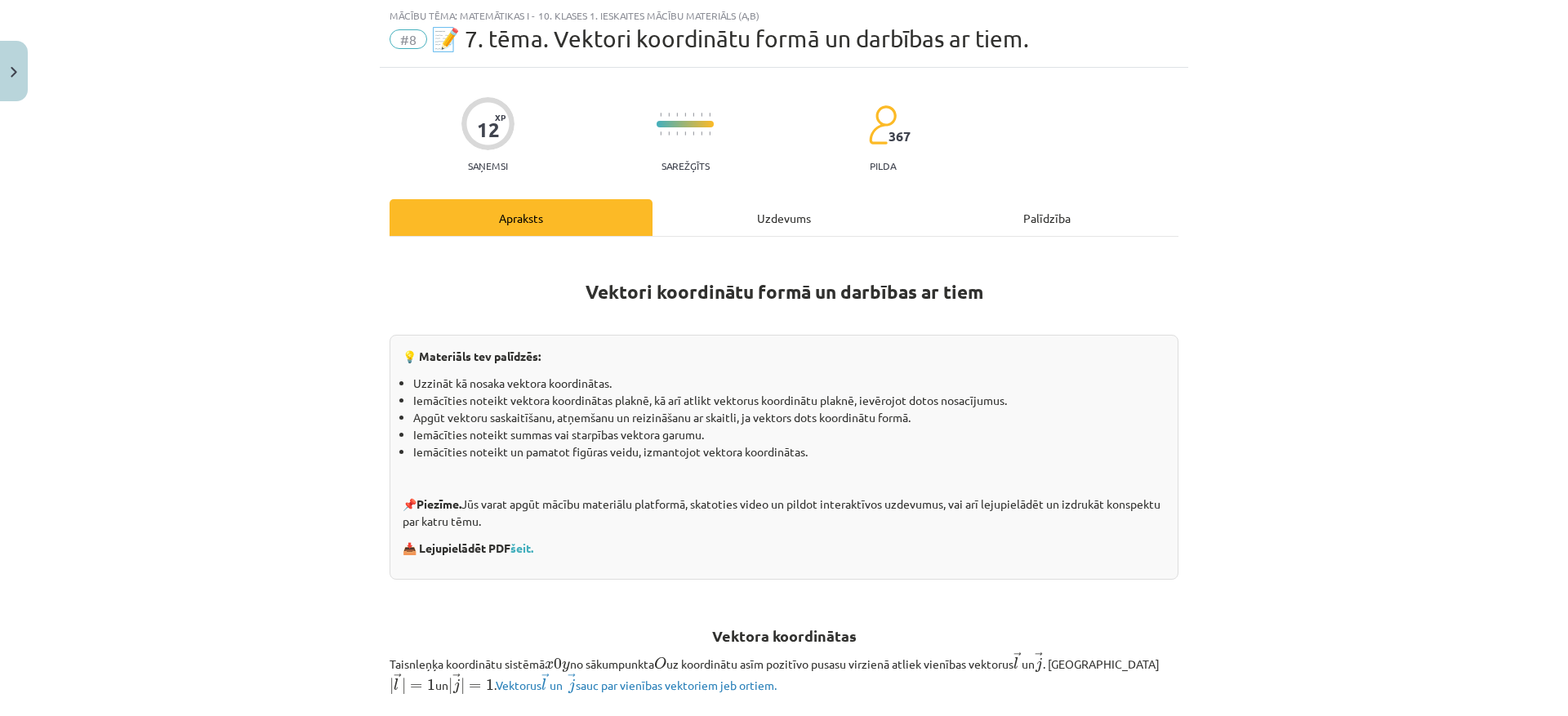
click at [800, 224] on div "Uzdevums" at bounding box center [784, 218] width 263 height 37
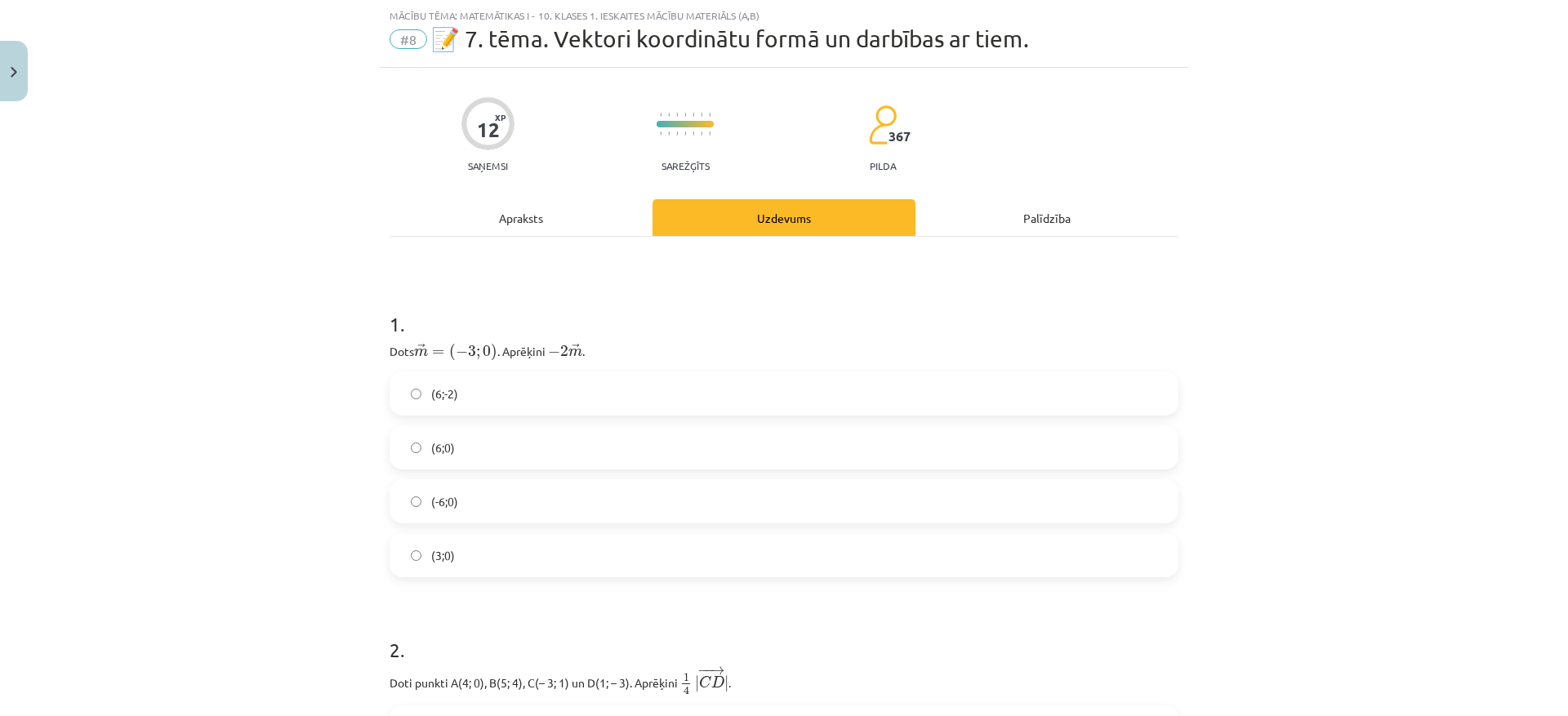
click at [501, 382] on label "(6;-2)" at bounding box center [784, 393] width 785 height 41
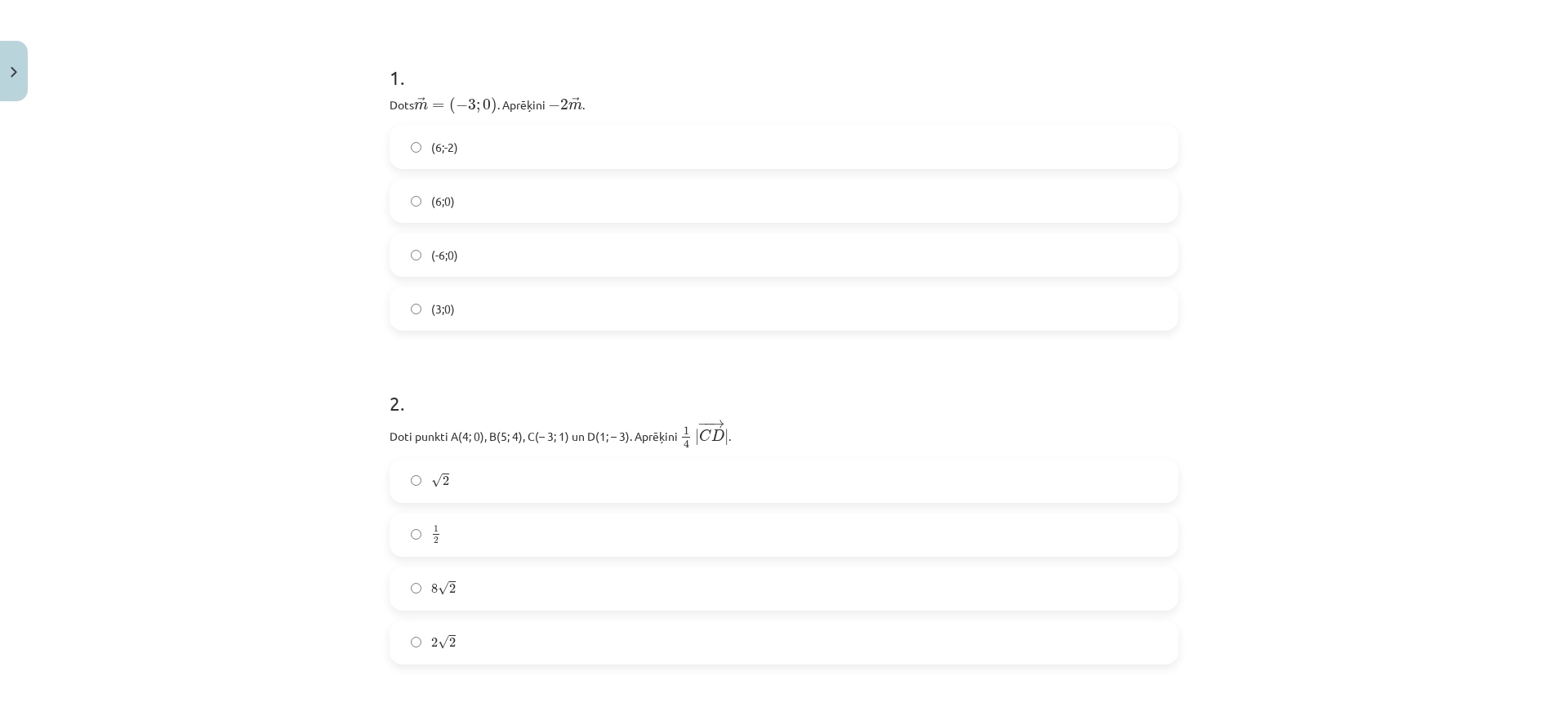
scroll to position [286, 0]
click at [414, 200] on label "(6;0)" at bounding box center [784, 201] width 785 height 41
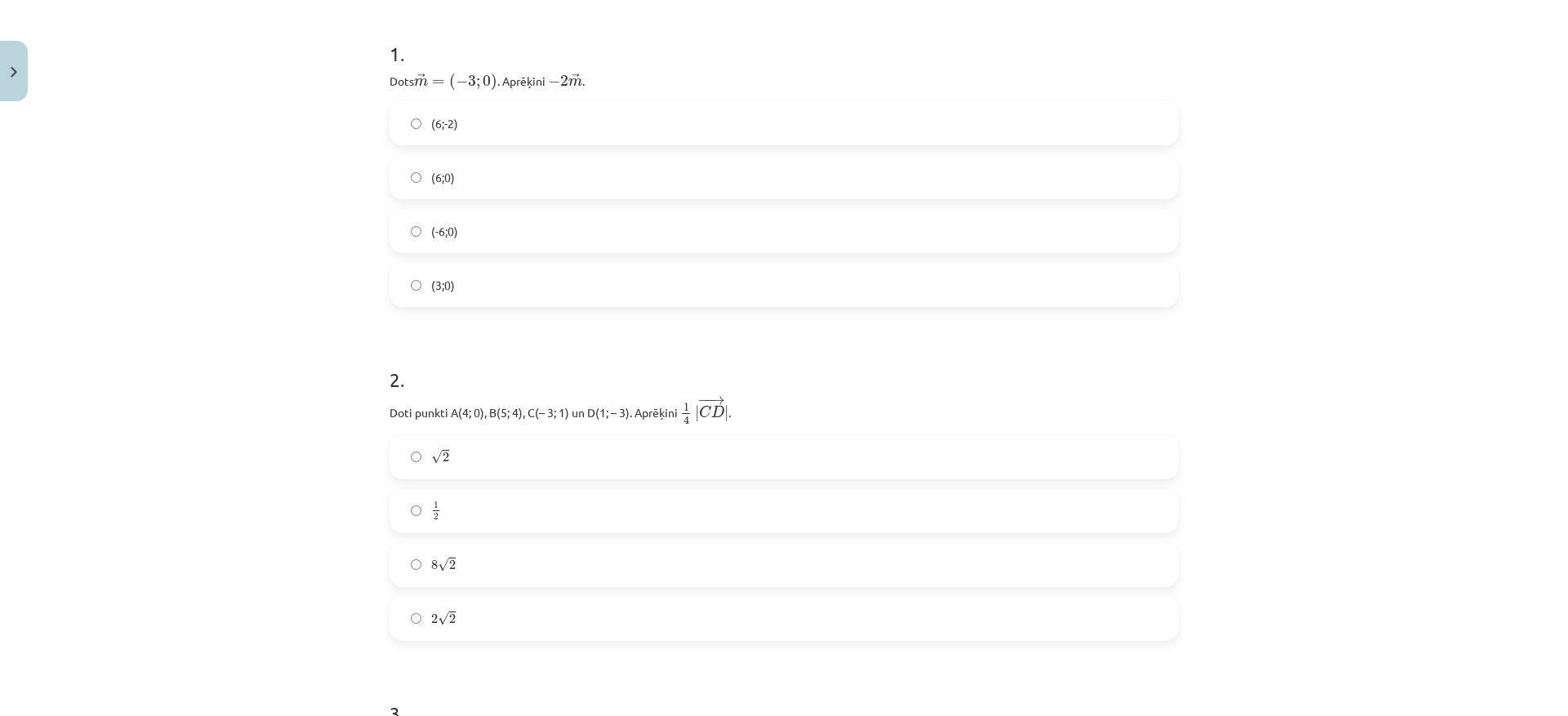
scroll to position [313, 0]
drag, startPoint x: 376, startPoint y: 407, endPoint x: 776, endPoint y: 625, distance: 455.5
copy div "Doti punkti A(4; 0), B(5; 4), C(– 3; 1) un D(1; – 3). Aprēķini ﻿ 1 4 | − − → C …"
drag, startPoint x: 332, startPoint y: 487, endPoint x: 348, endPoint y: 479, distance: 17.9
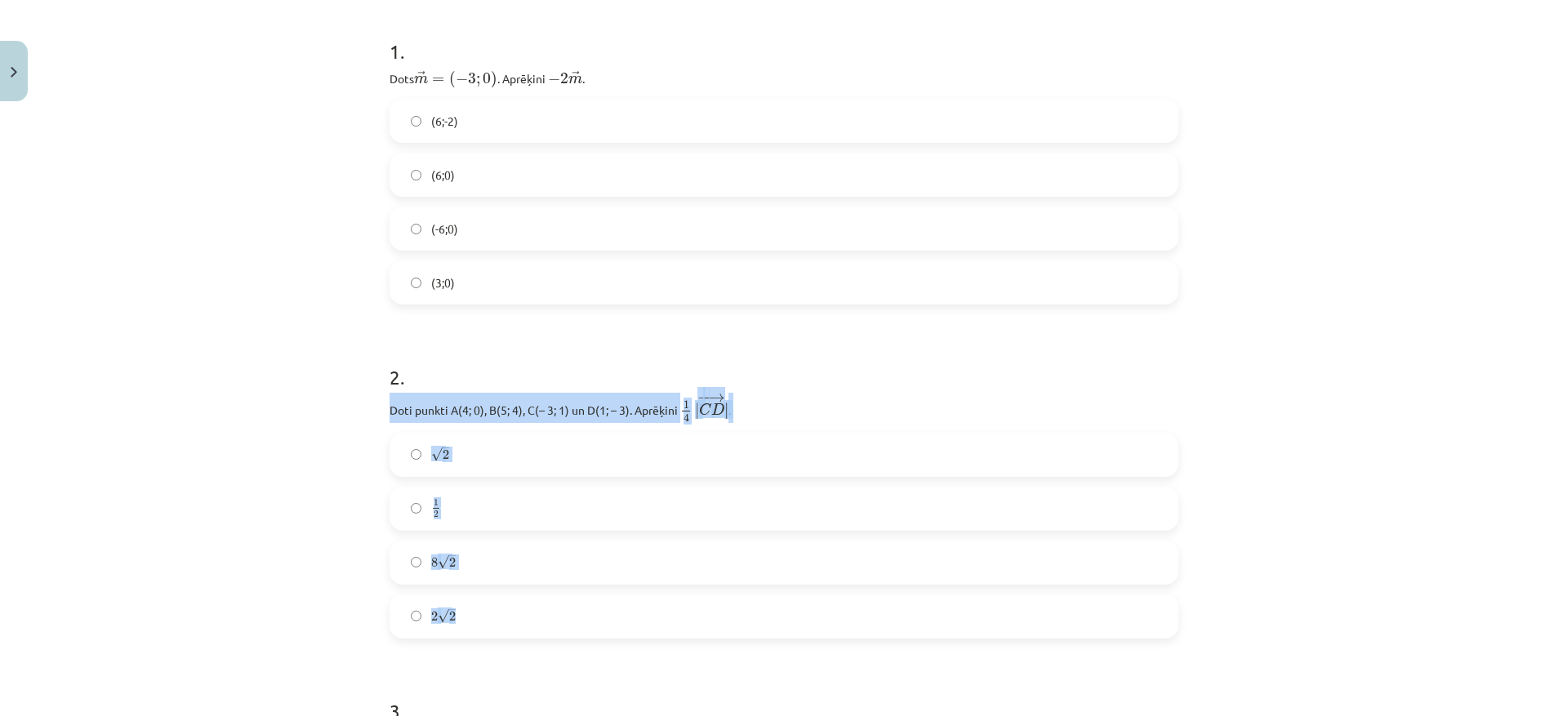
click at [335, 486] on div "Mācību tēma: Matemātikas i - 10. klases 1. ieskaites mācību materiāls (a,b) #8 …" at bounding box center [784, 358] width 1568 height 716
click at [416, 453] on label "√ 2 2" at bounding box center [784, 454] width 785 height 41
click at [289, 476] on div "Mācību tēma: Matemātikas i - 10. klases 1. ieskaites mācību materiāls (a,b) #8 …" at bounding box center [784, 358] width 1568 height 716
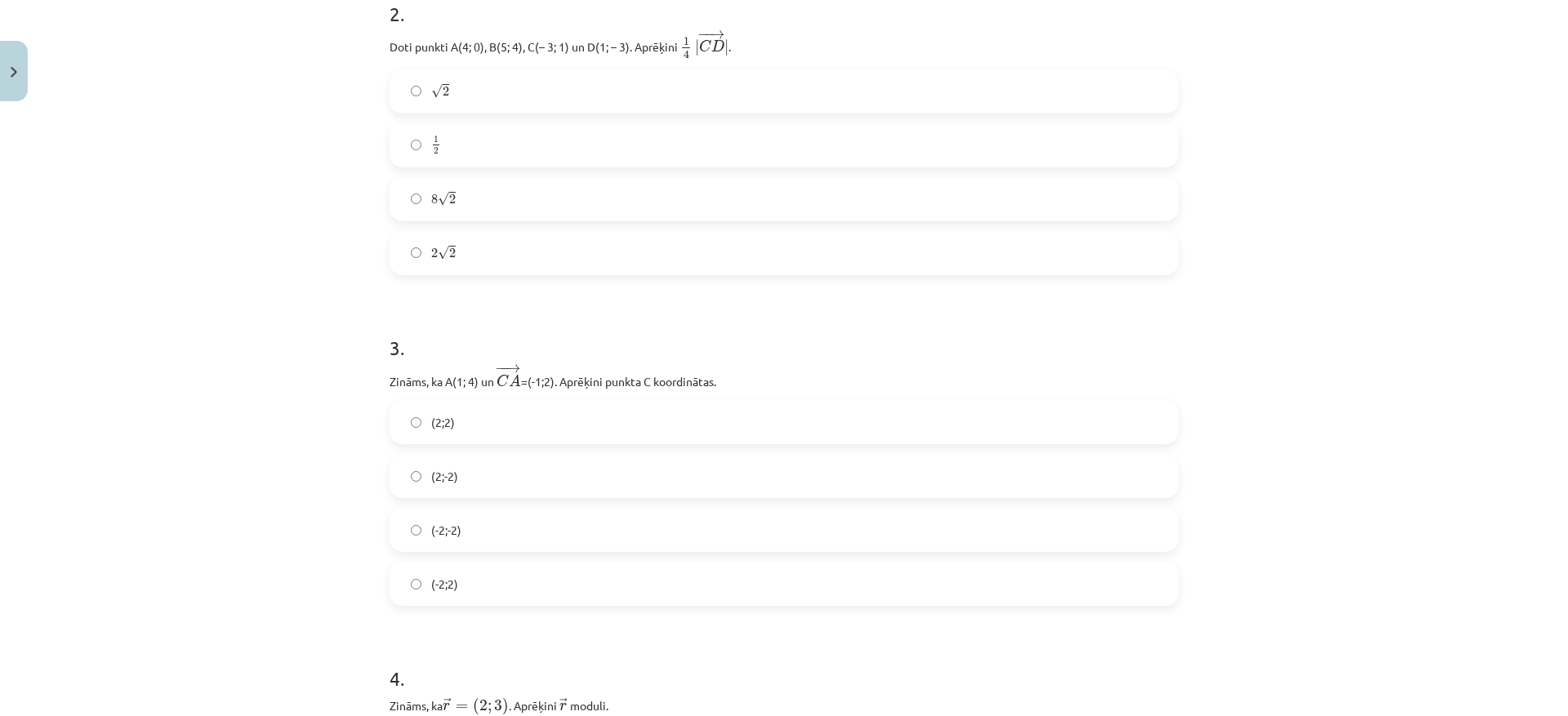
scroll to position [803, 0]
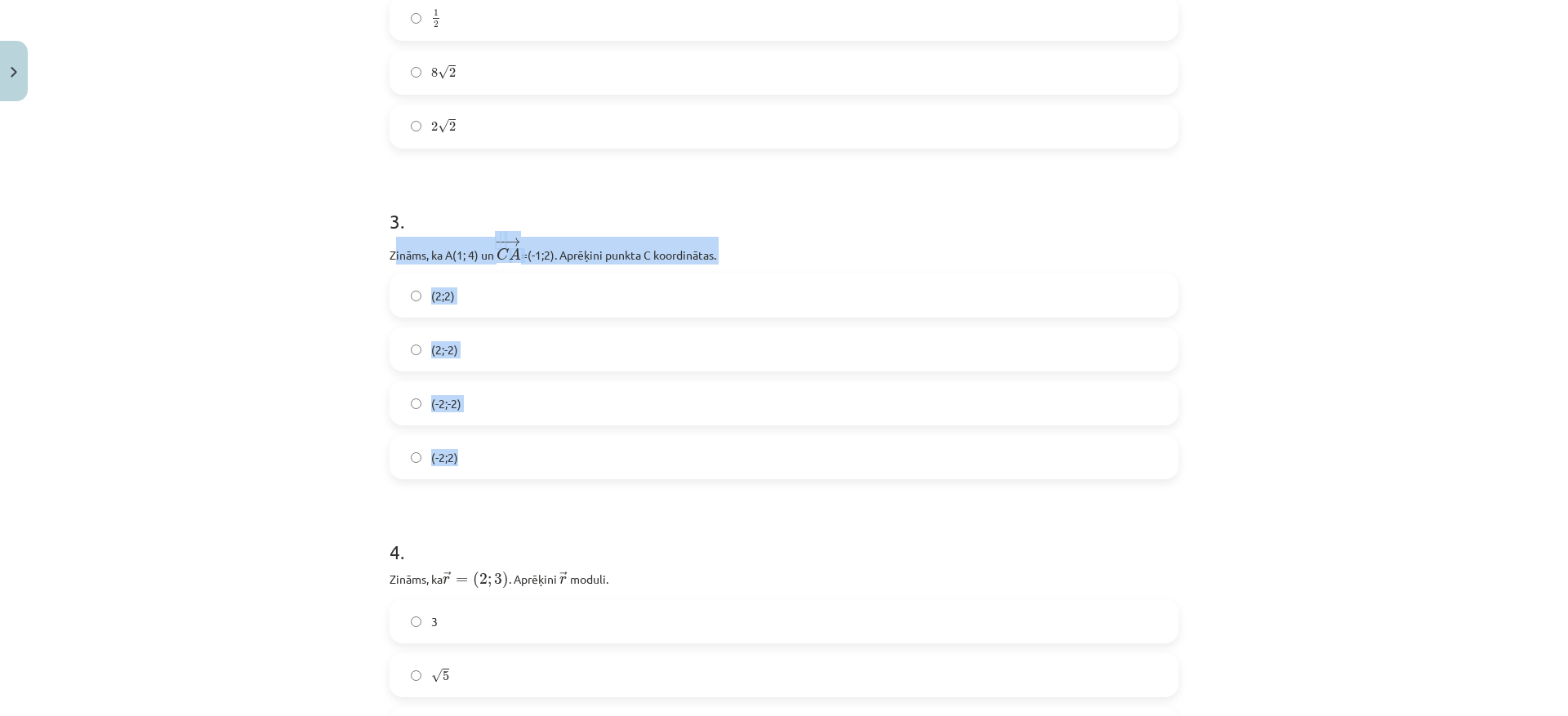
drag, startPoint x: 406, startPoint y: 257, endPoint x: 660, endPoint y: 467, distance: 329.6
click at [660, 467] on div "3 . Zināms, ka A(1; 4) un ﻿ − − → C A C A → =(-1;2)﻿. Aprēķini punkta C koordin…" at bounding box center [784, 331] width 789 height 299
copy div "ināms, ka A(1; 4) un ﻿ − − → C A C A → =(-1;2)﻿. Aprēķini punkta C koordinātas.…"
click at [360, 393] on div "Mācību tēma: Matemātikas i - 10. klases 1. ieskaites mācību materiāls (a,b) #8 …" at bounding box center [784, 358] width 1568 height 716
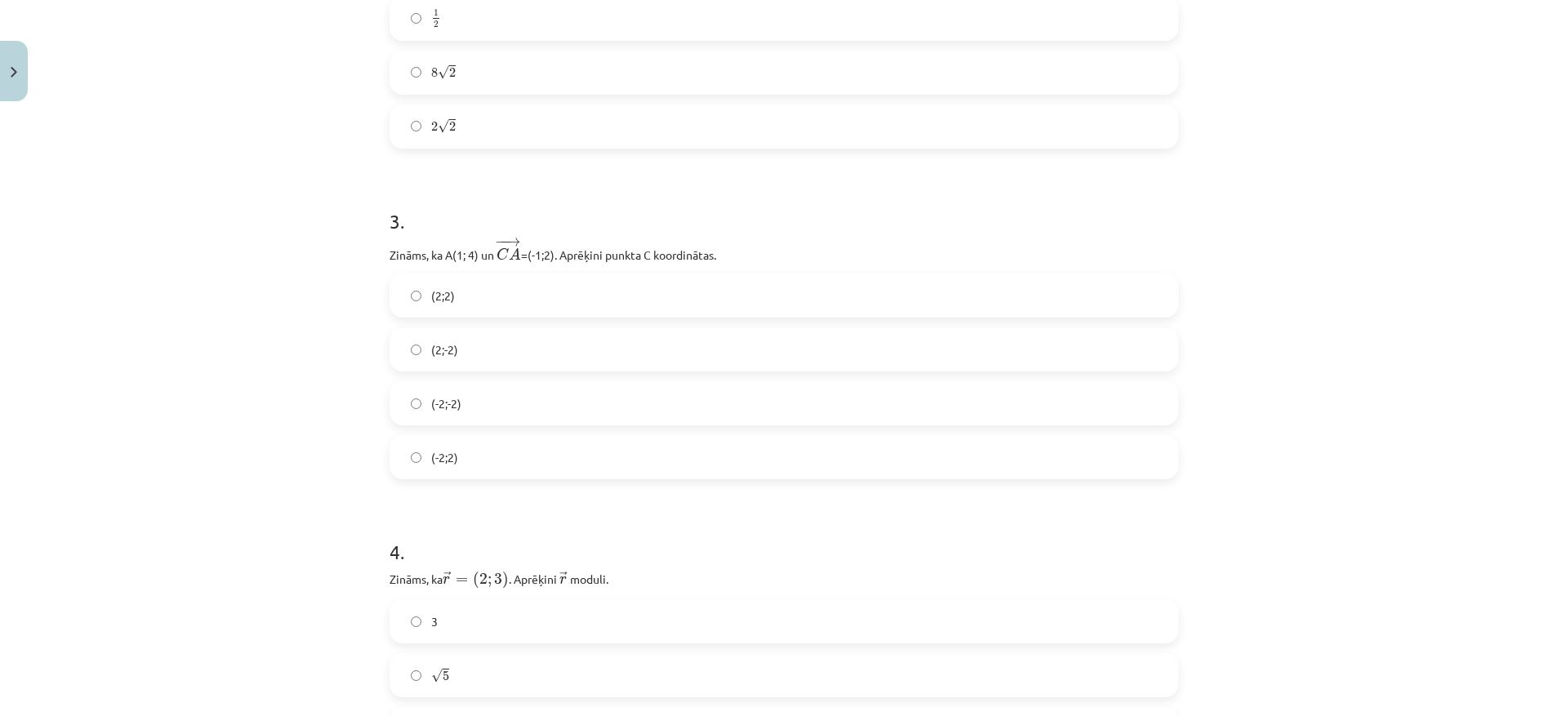
click at [409, 342] on label "(2;-2)" at bounding box center [784, 349] width 785 height 41
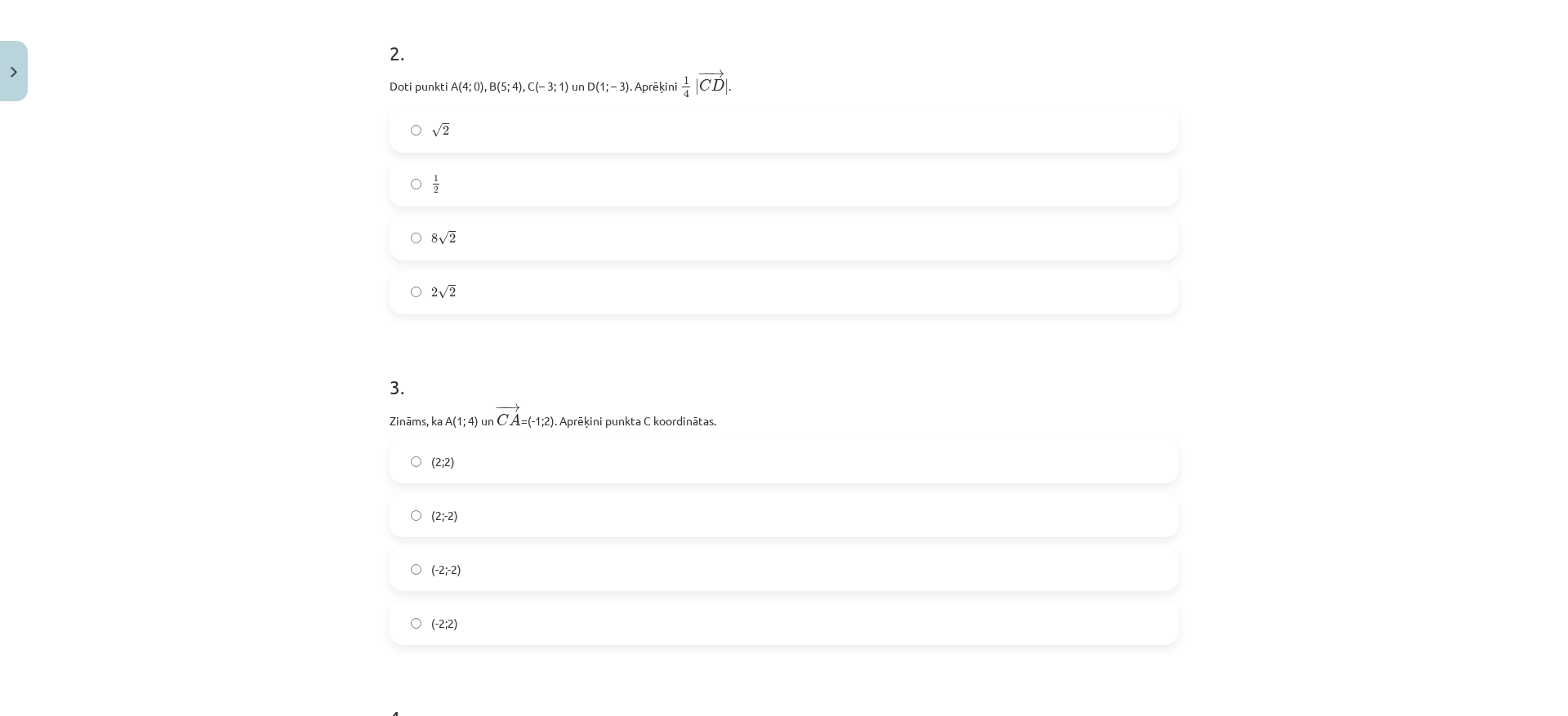
scroll to position [639, 0]
click at [414, 472] on label "(2;2)" at bounding box center [784, 458] width 785 height 41
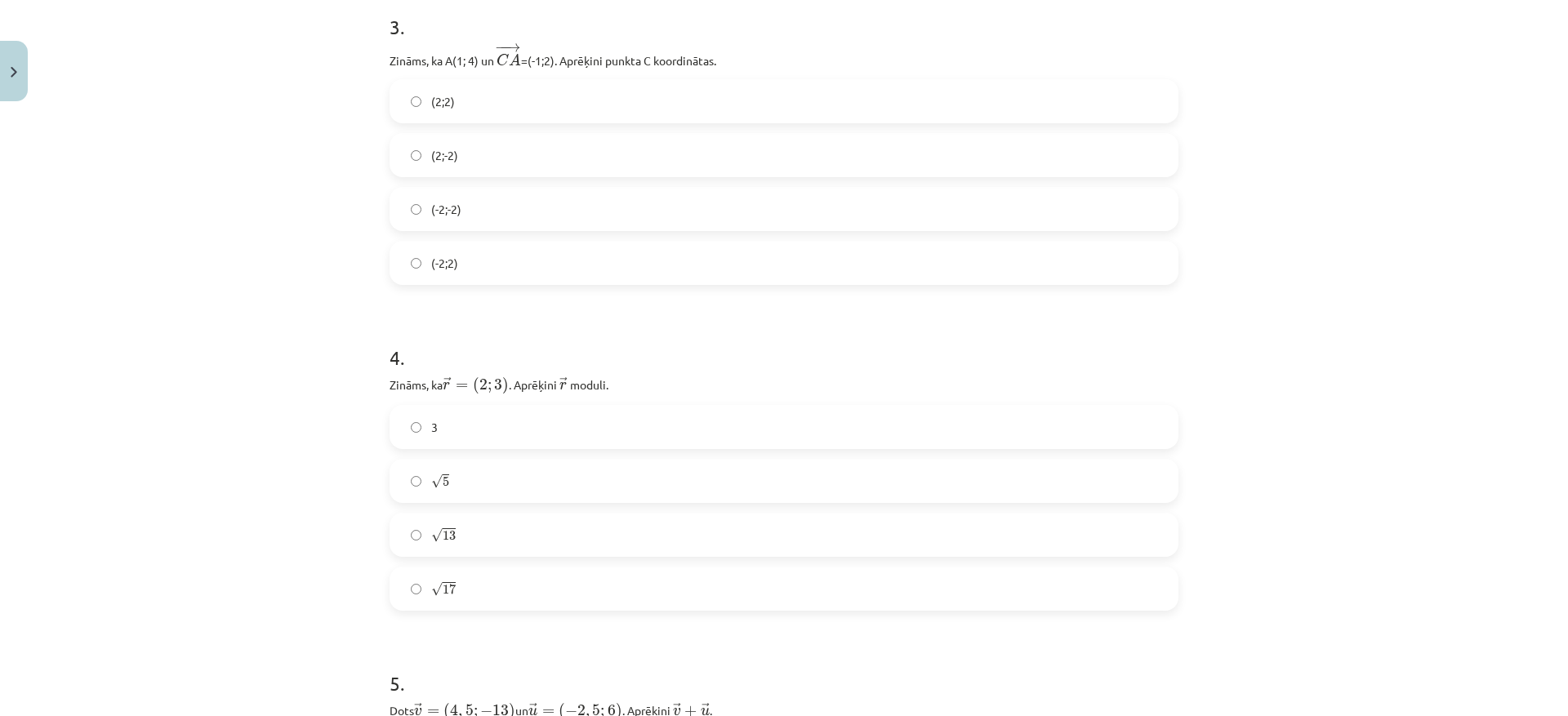
scroll to position [967, 0]
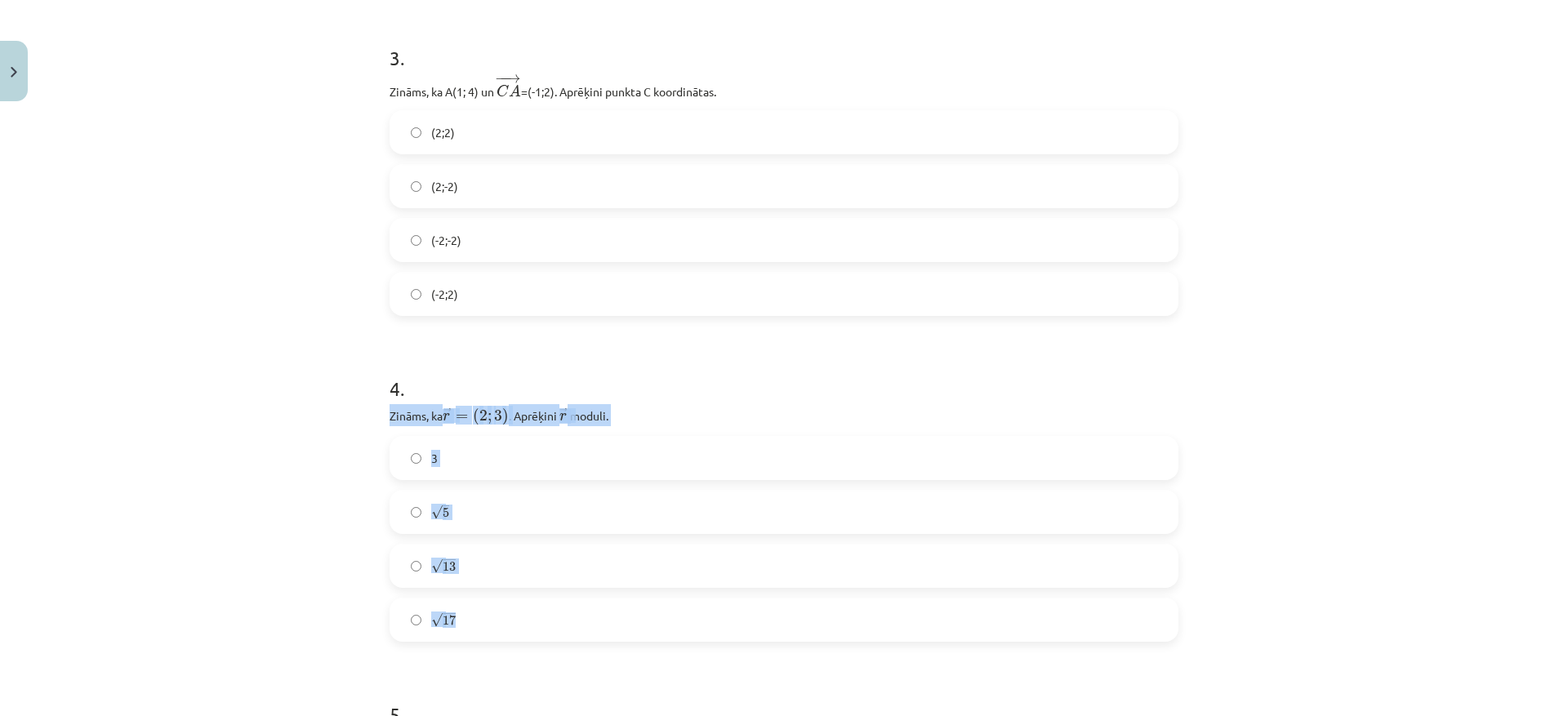
drag, startPoint x: 402, startPoint y: 432, endPoint x: 634, endPoint y: 619, distance: 298.0
copy div "Zināms, ka ﻿ → r = ( 2 ; 3 ) r → = ( 2 ; 3 ) . Aprēķini ﻿ → r r → ﻿ moduli. 3 √…"
click at [819, 413] on p "Zināms, ka ﻿ → r = ( 2 ; 3 ) r → = ( 2 ; 3 ) . Aprēķini ﻿ → r r → ﻿ moduli." at bounding box center [784, 414] width 789 height 22
click at [434, 571] on span "√" at bounding box center [437, 566] width 11 height 14
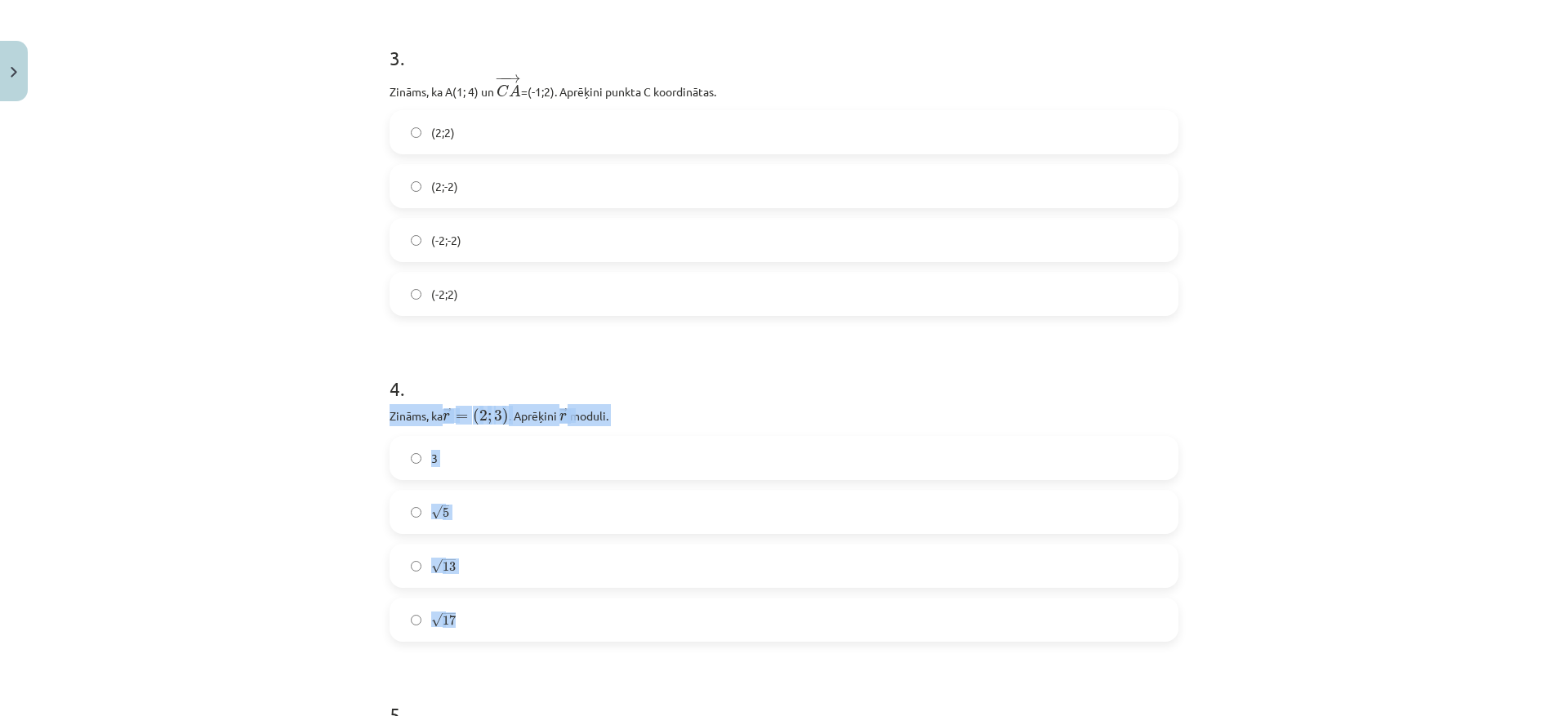
click at [790, 490] on div "√ 5 5" at bounding box center [784, 512] width 789 height 44
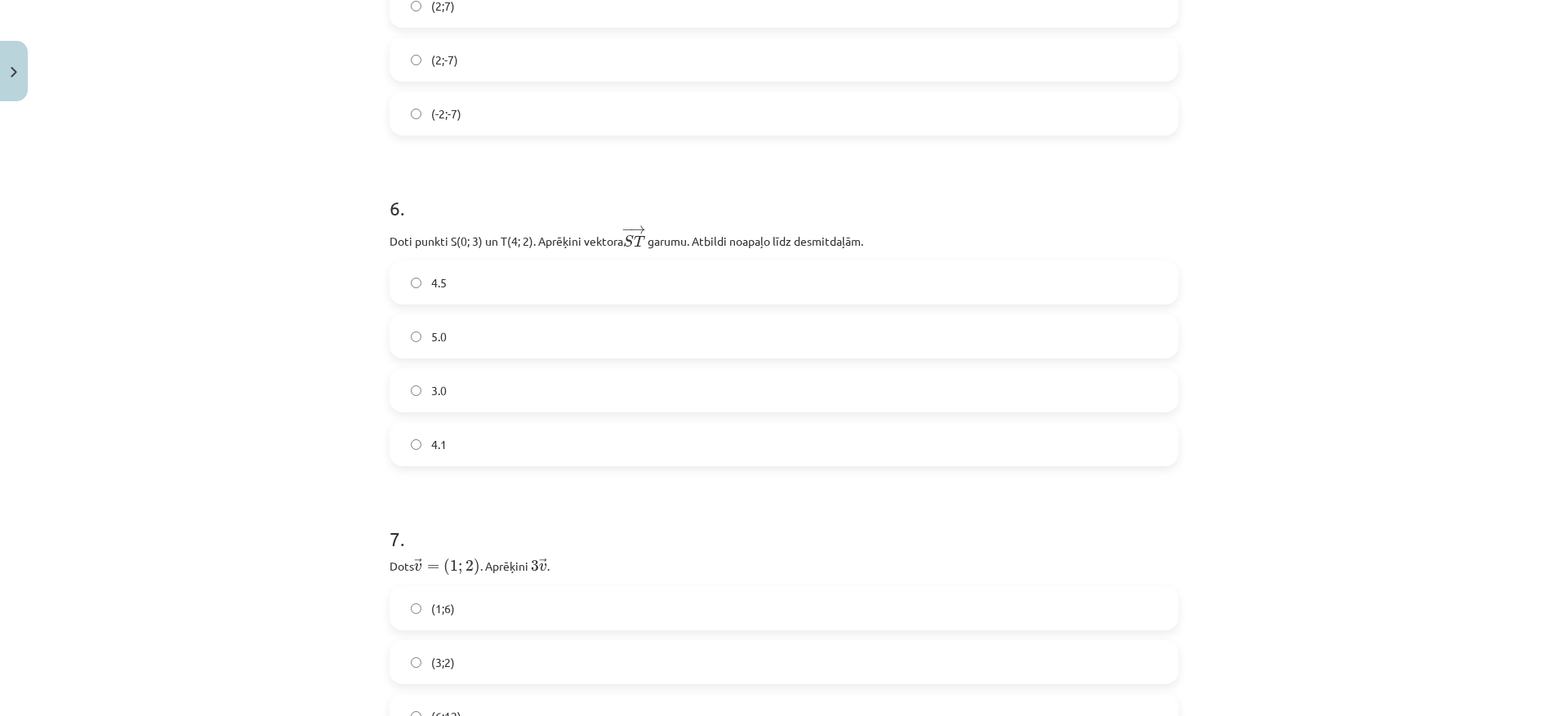
scroll to position [1619, 0]
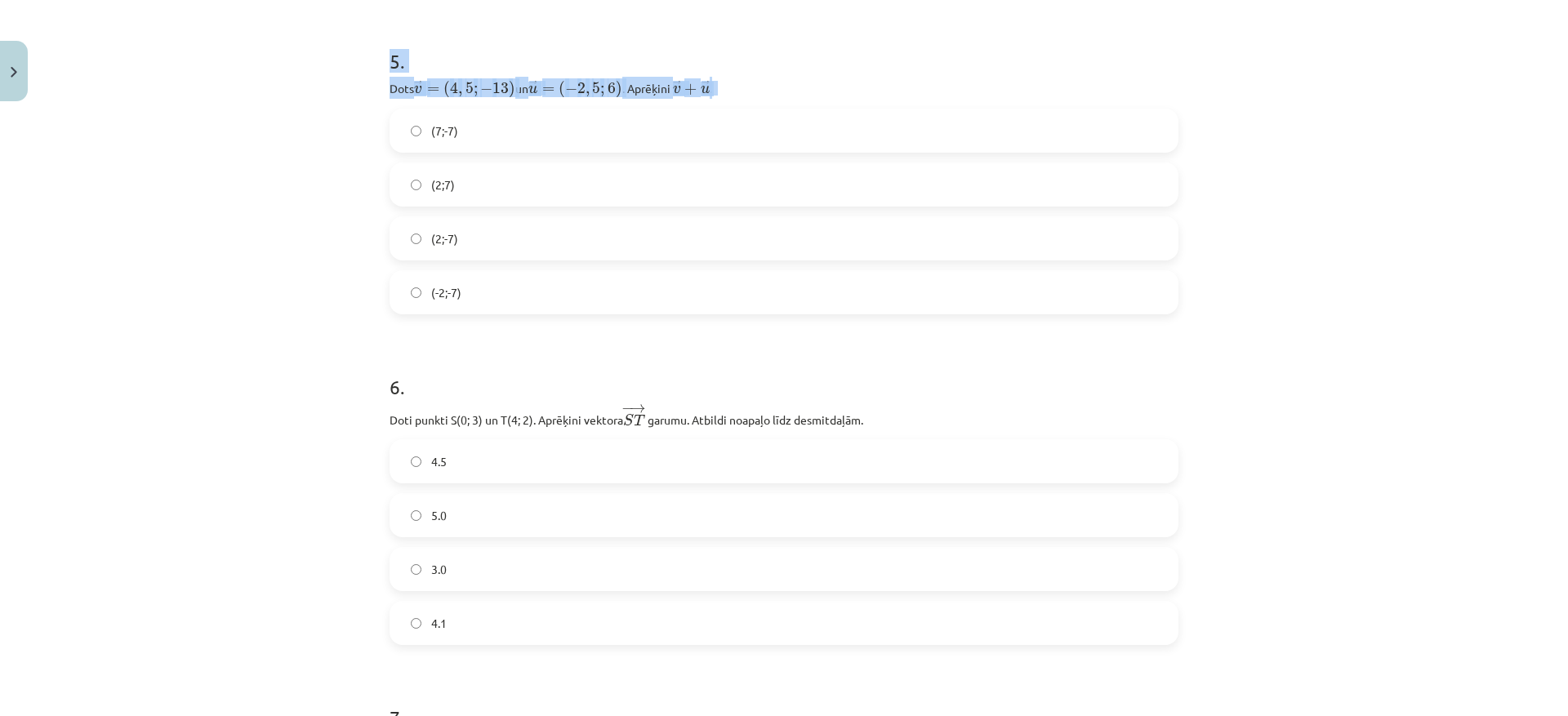
drag, startPoint x: 387, startPoint y: 68, endPoint x: 789, endPoint y: 98, distance: 403.1
click at [790, 97] on div "5 . Dots ﻿ → v = ( 4 , 5 ; − 13 ) v → = ( 4 , 5 ; − 13 ) un ﻿ → u = ( − 2 , 5 ;…" at bounding box center [784, 167] width 789 height 293
click at [872, 115] on label "(7;-7)" at bounding box center [784, 130] width 785 height 41
click at [491, 234] on label "(2;-7)" at bounding box center [784, 237] width 785 height 41
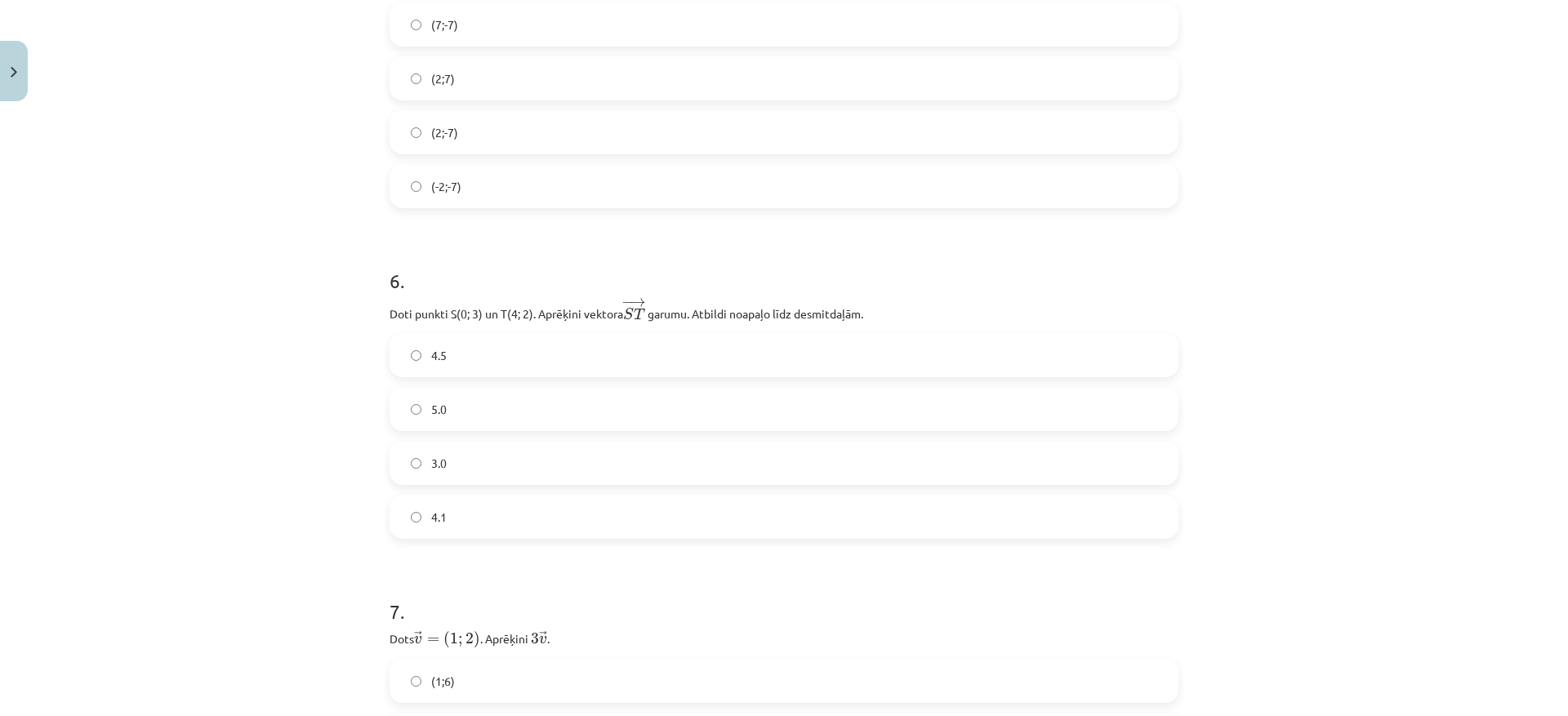
scroll to position [1782, 0]
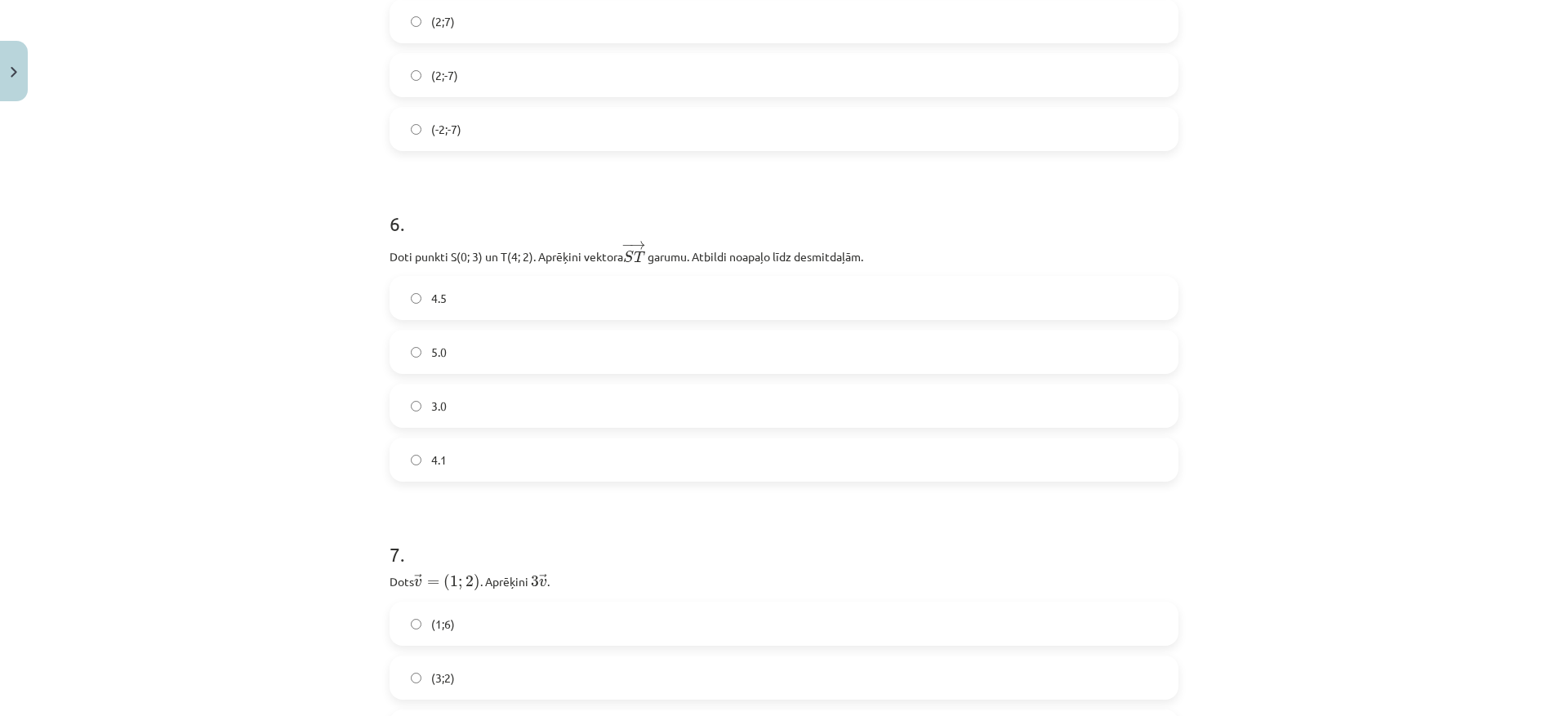
click at [606, 393] on label "3.0" at bounding box center [784, 405] width 785 height 41
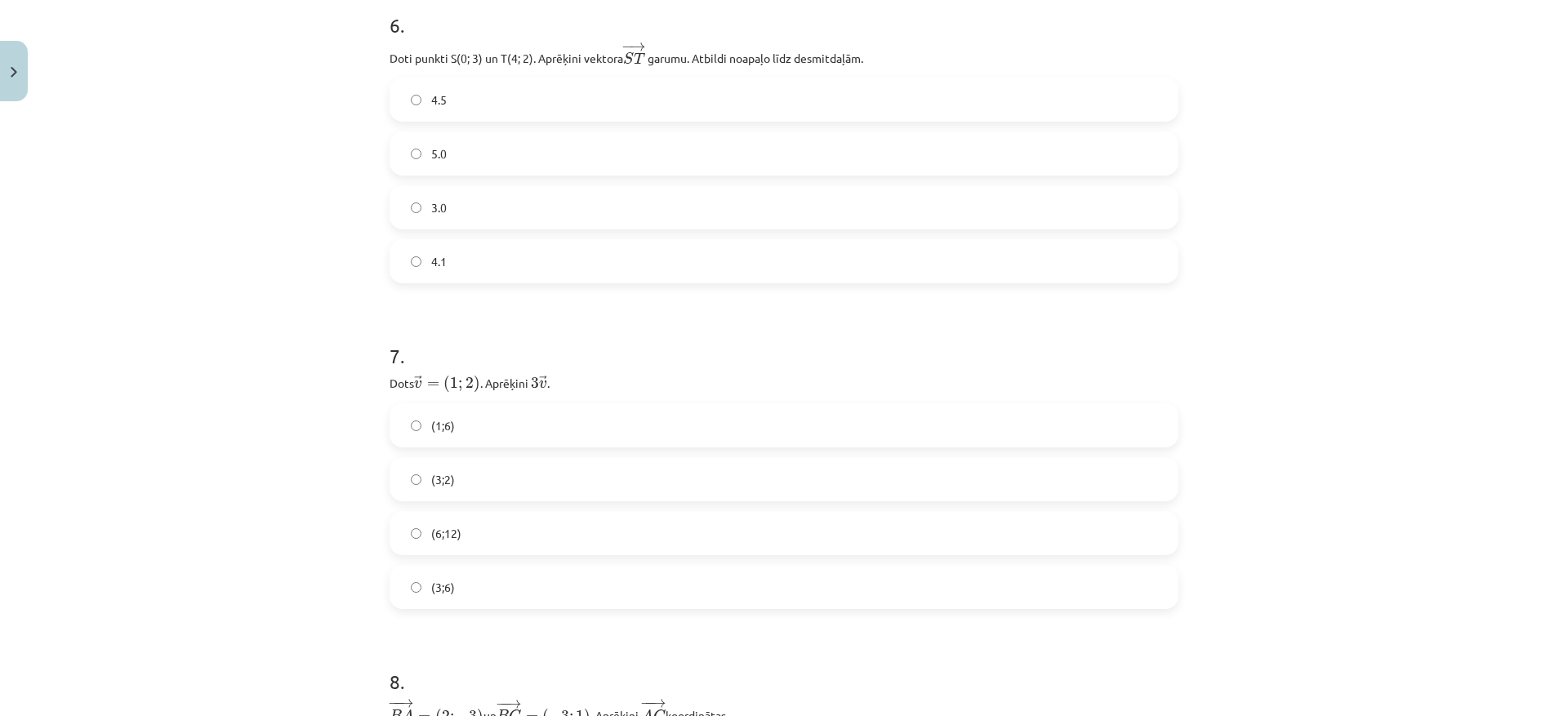
scroll to position [2027, 0]
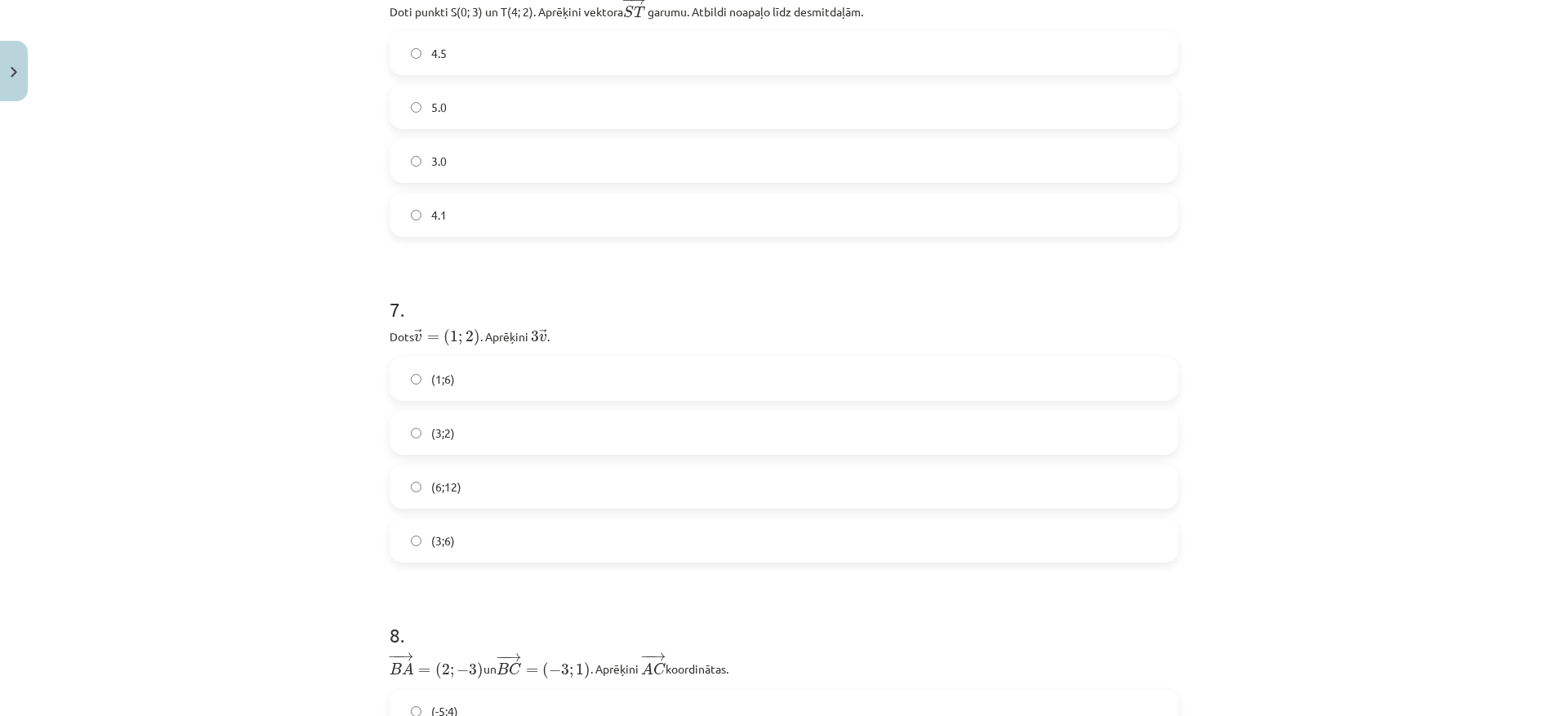
click at [503, 543] on label "(3;6)" at bounding box center [784, 540] width 785 height 41
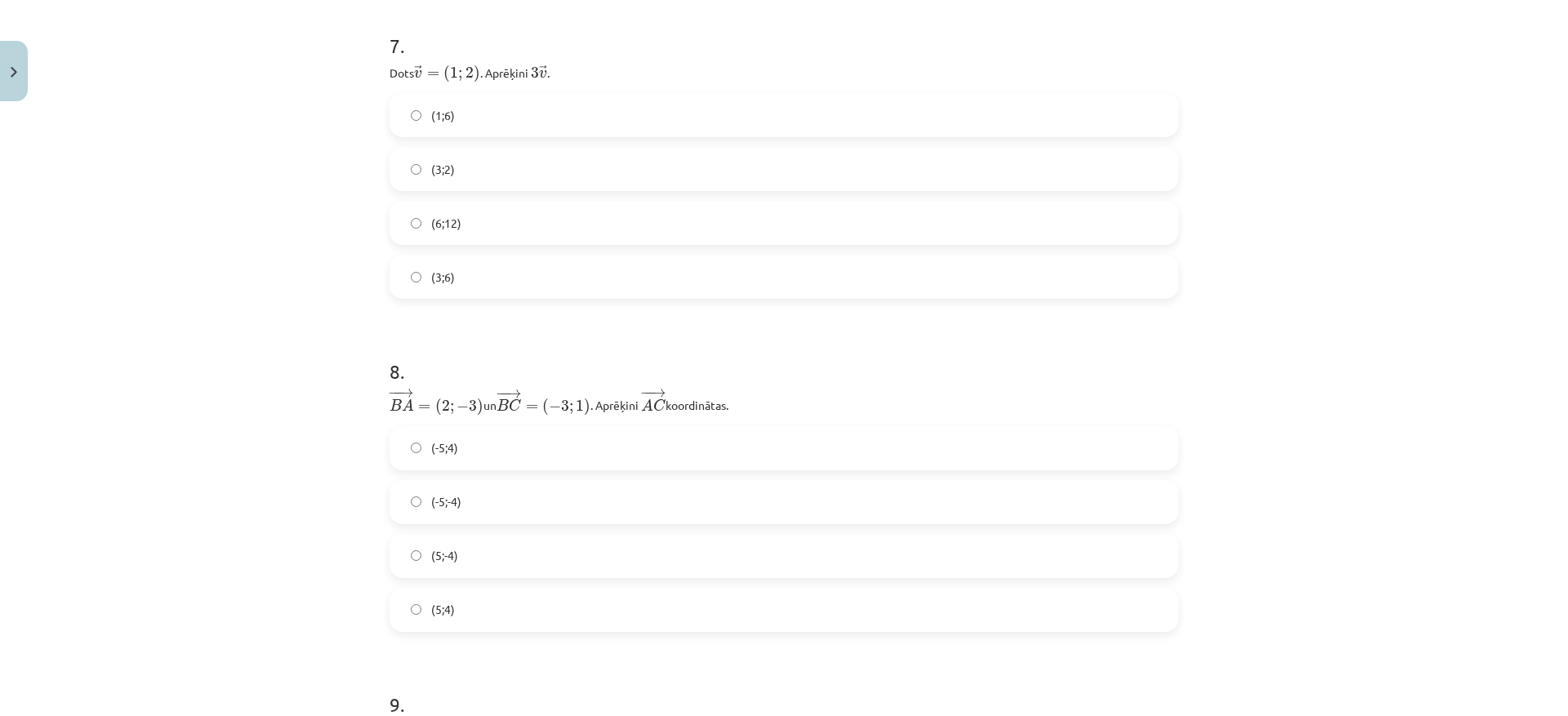
scroll to position [2366, 0]
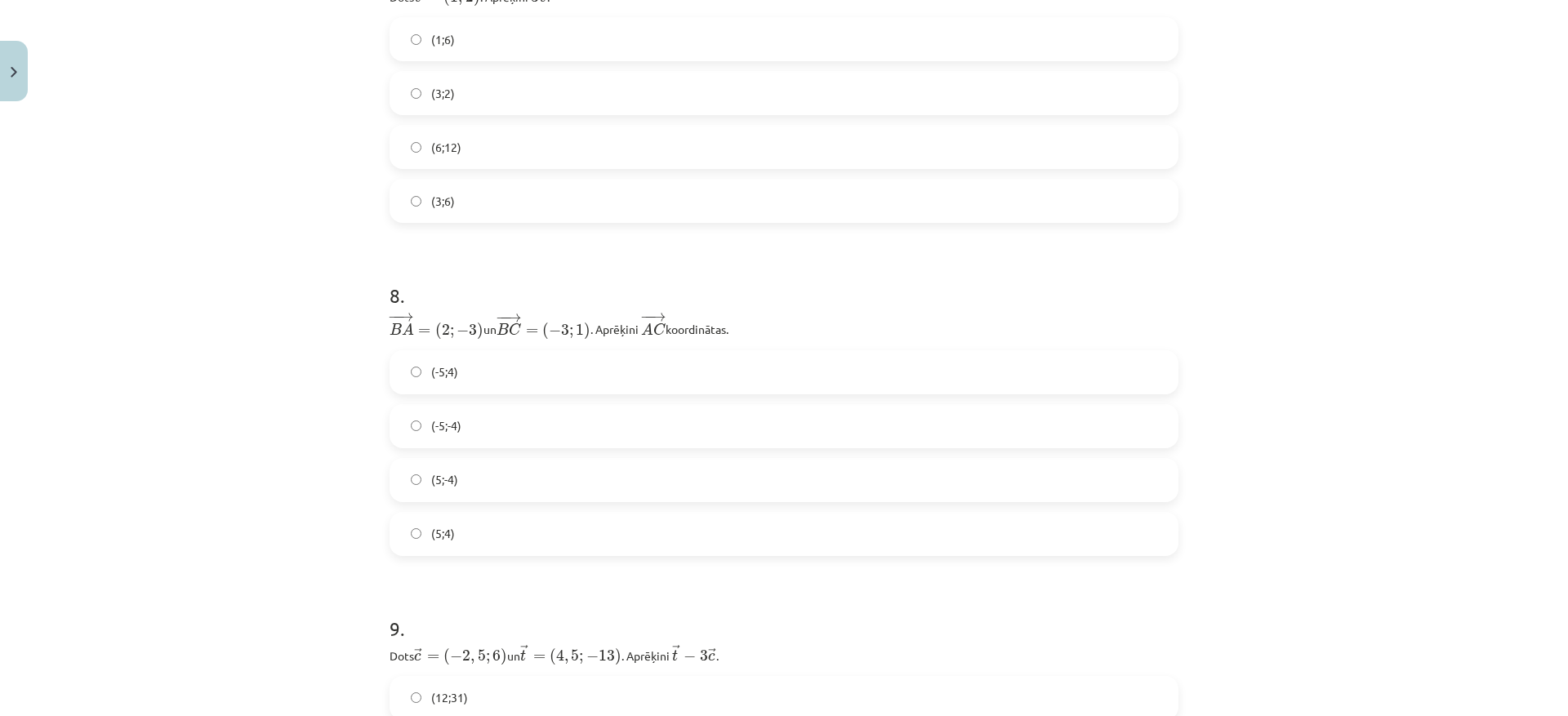
click at [564, 375] on label "(-5;4)" at bounding box center [784, 372] width 785 height 41
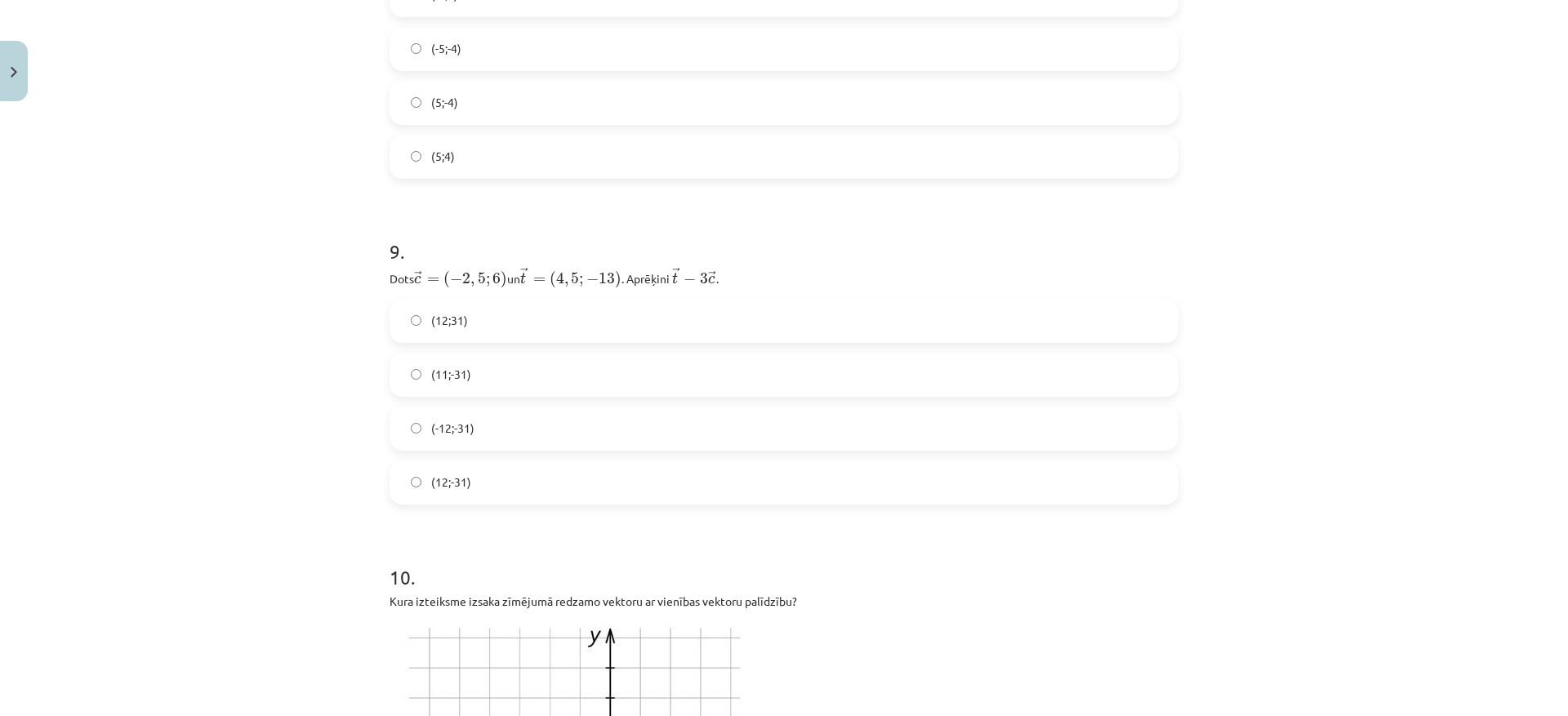
scroll to position [2762, 0]
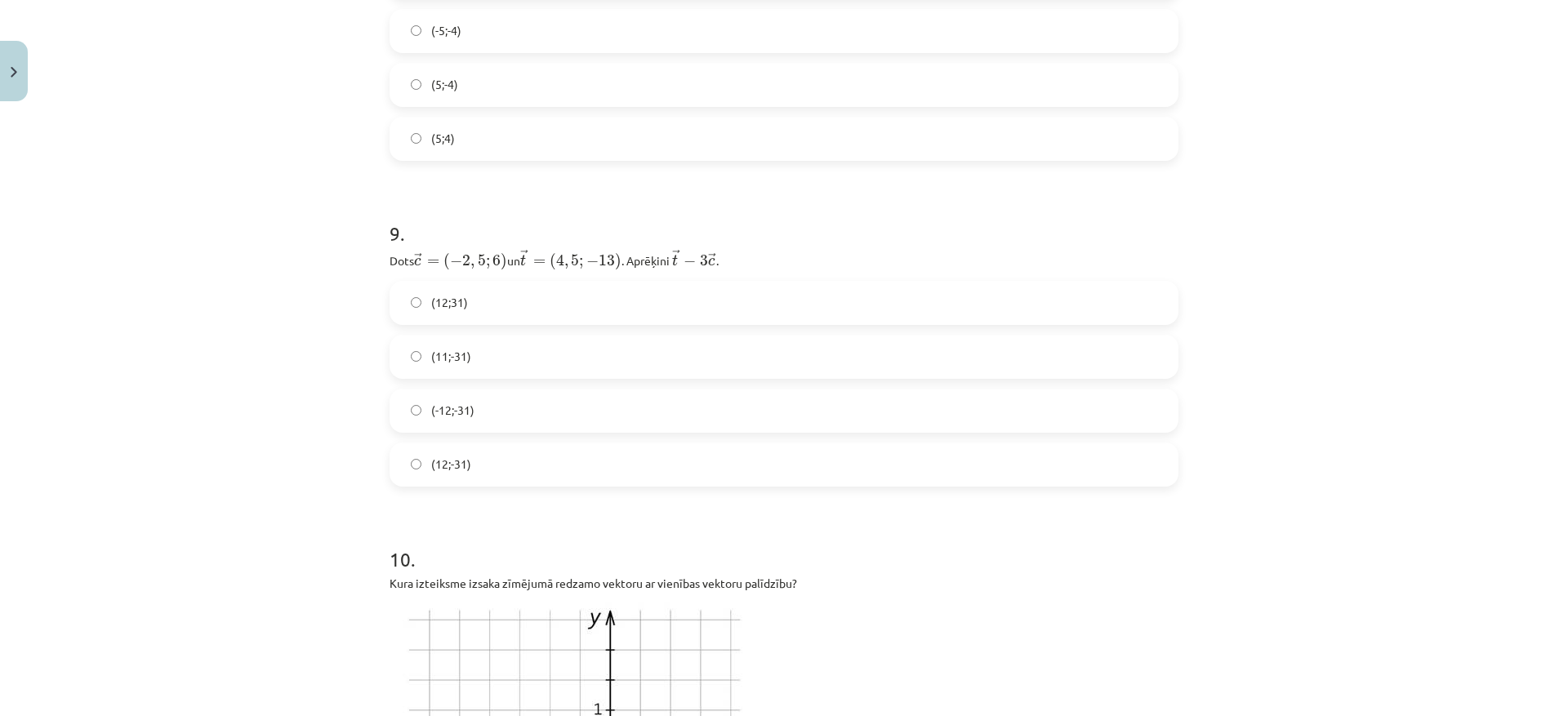
click at [512, 455] on label "(12;-31)" at bounding box center [784, 463] width 785 height 41
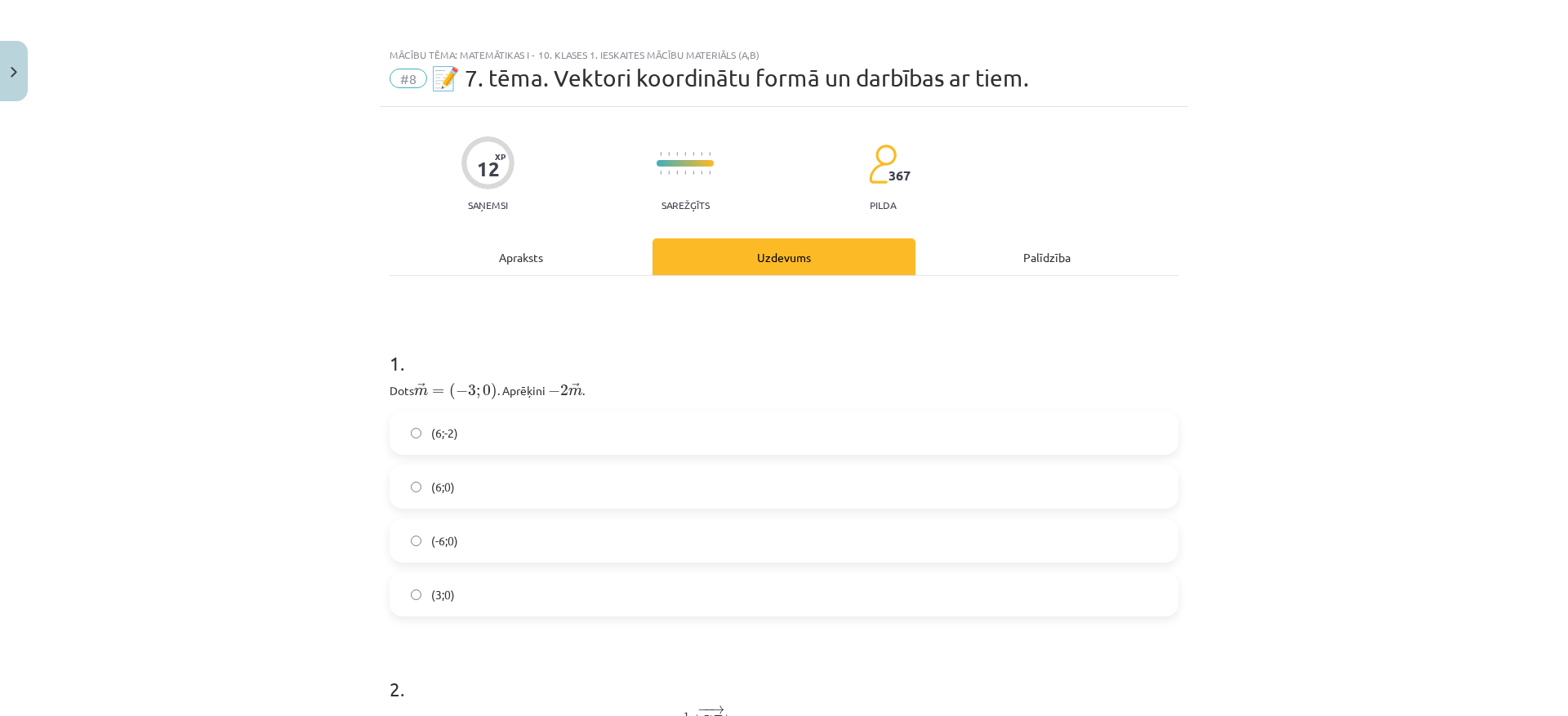
scroll to position [0, 0]
click at [493, 269] on div "Apraksts" at bounding box center [521, 258] width 263 height 37
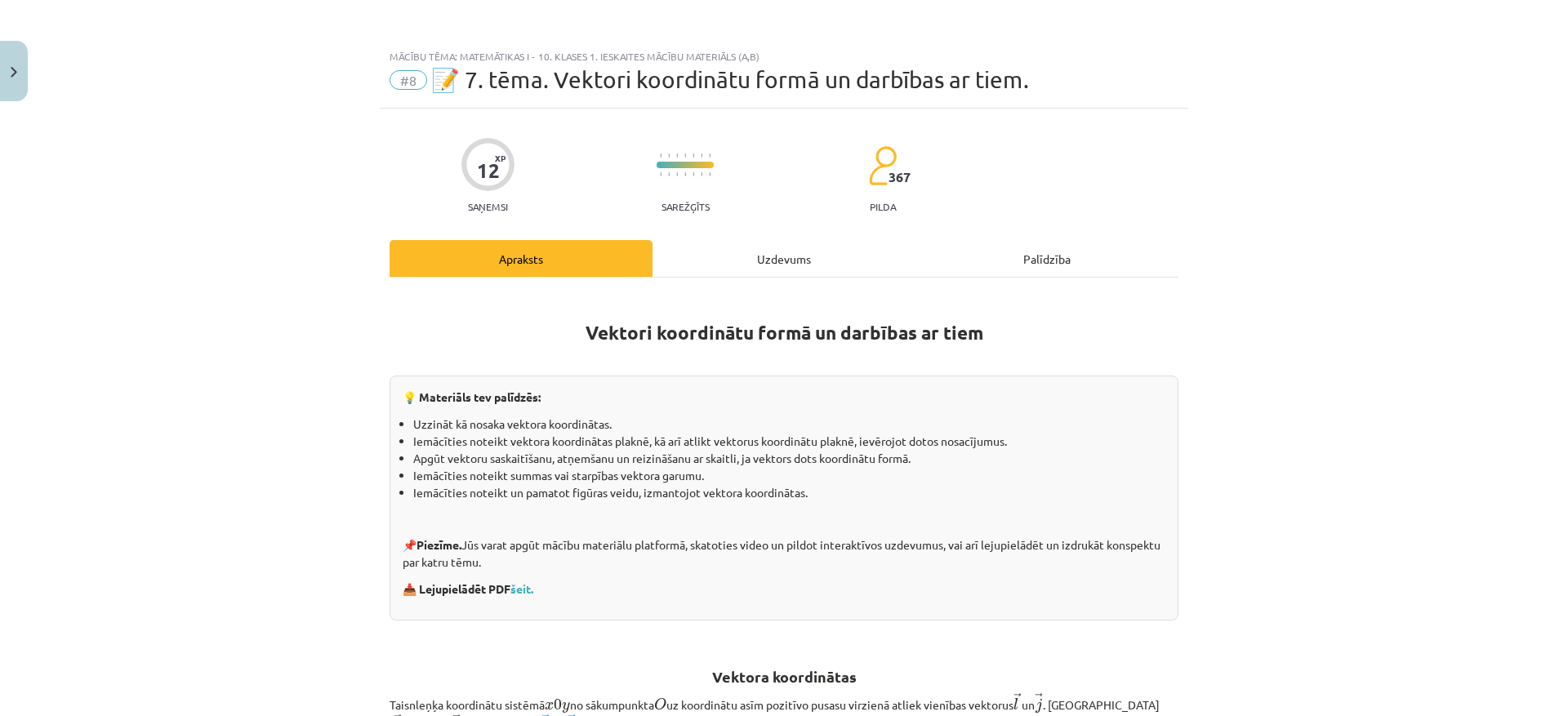
click at [756, 267] on div "Uzdevums" at bounding box center [784, 258] width 263 height 37
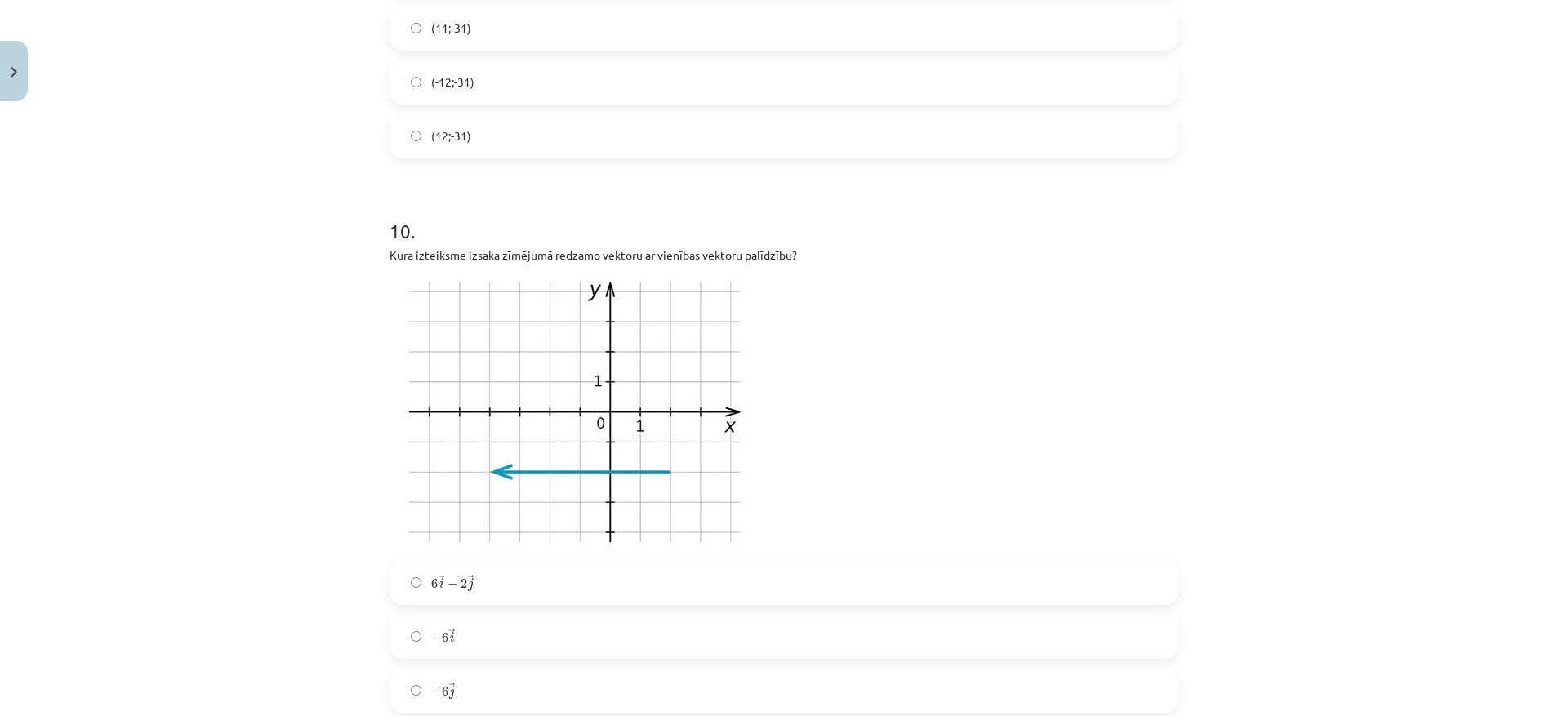
scroll to position [3223, 0]
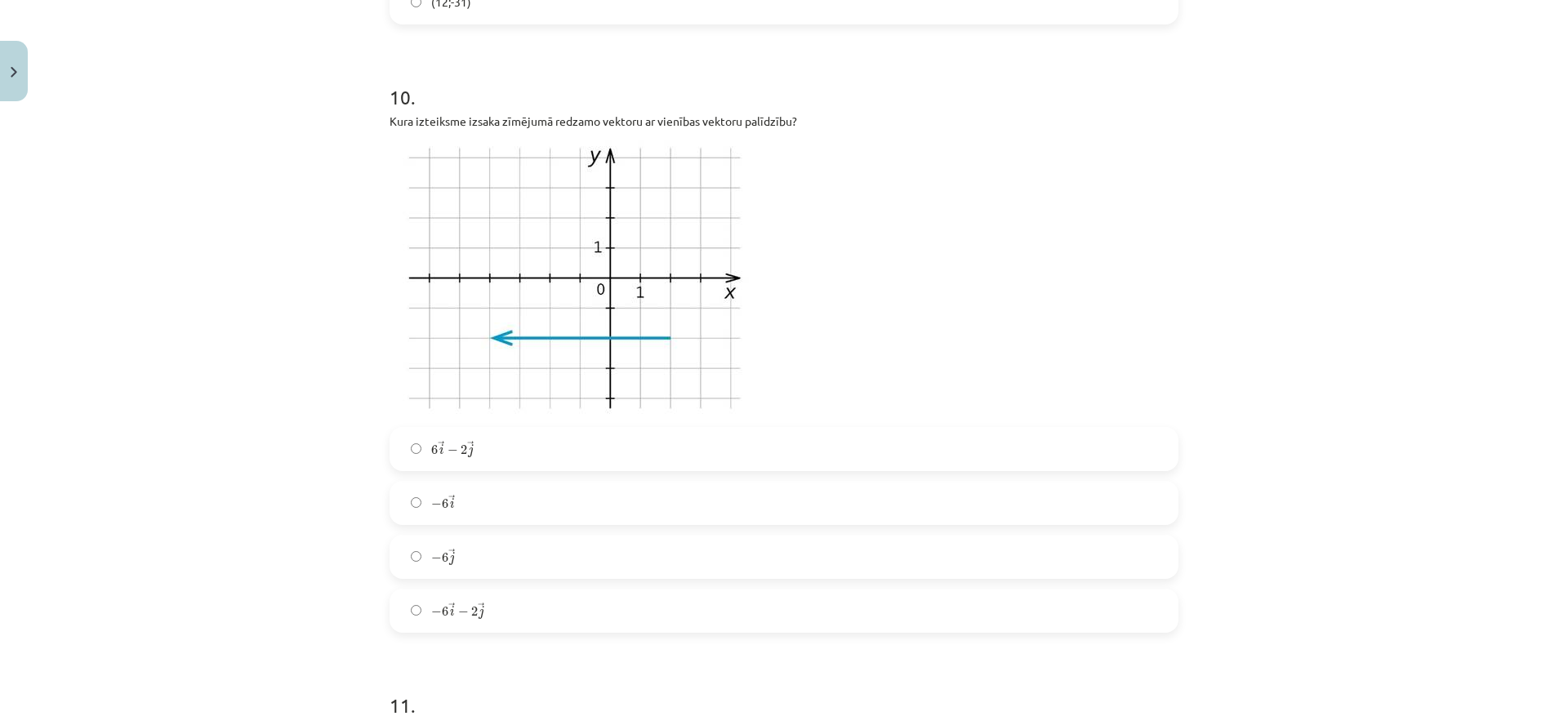
click at [426, 515] on label "− 6 → i − 6 i →" at bounding box center [784, 502] width 785 height 41
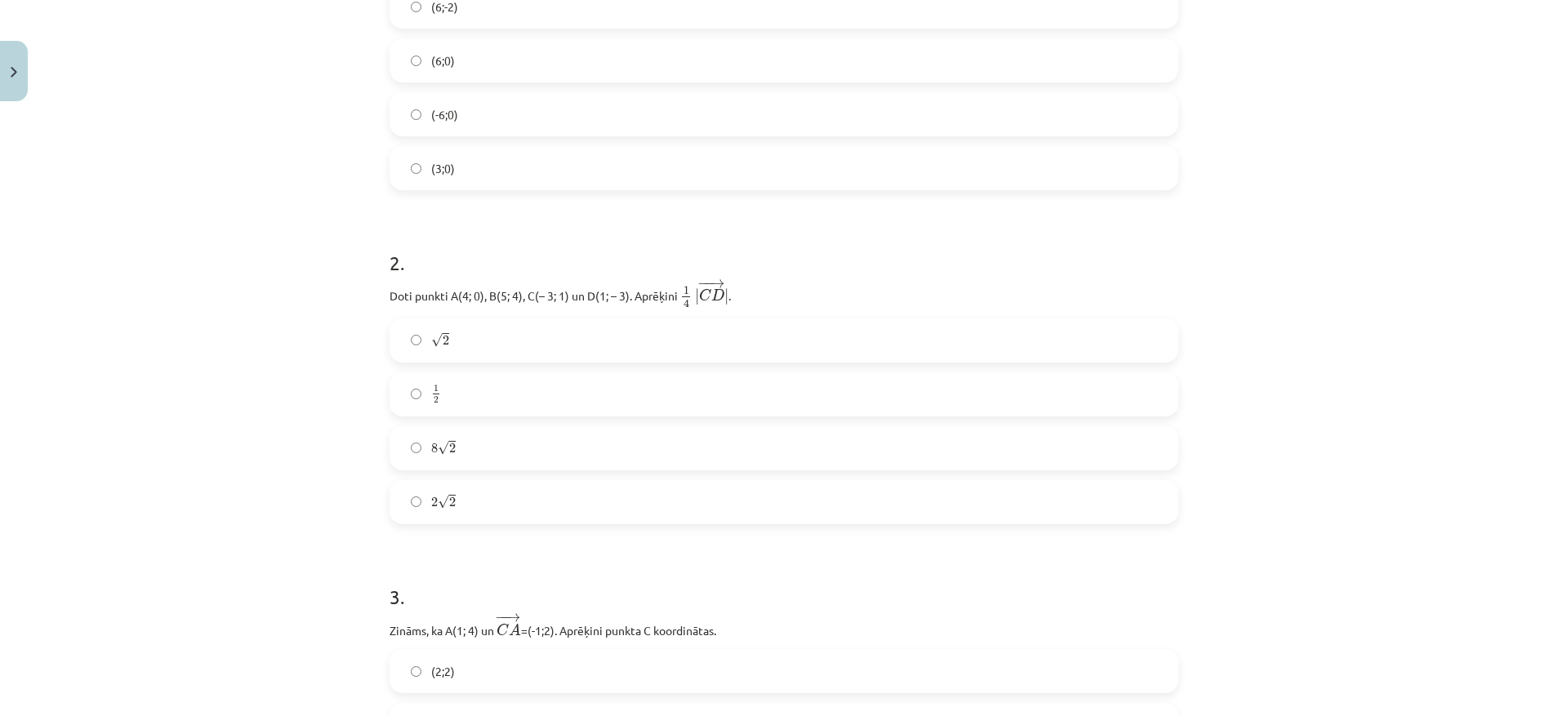
scroll to position [0, 0]
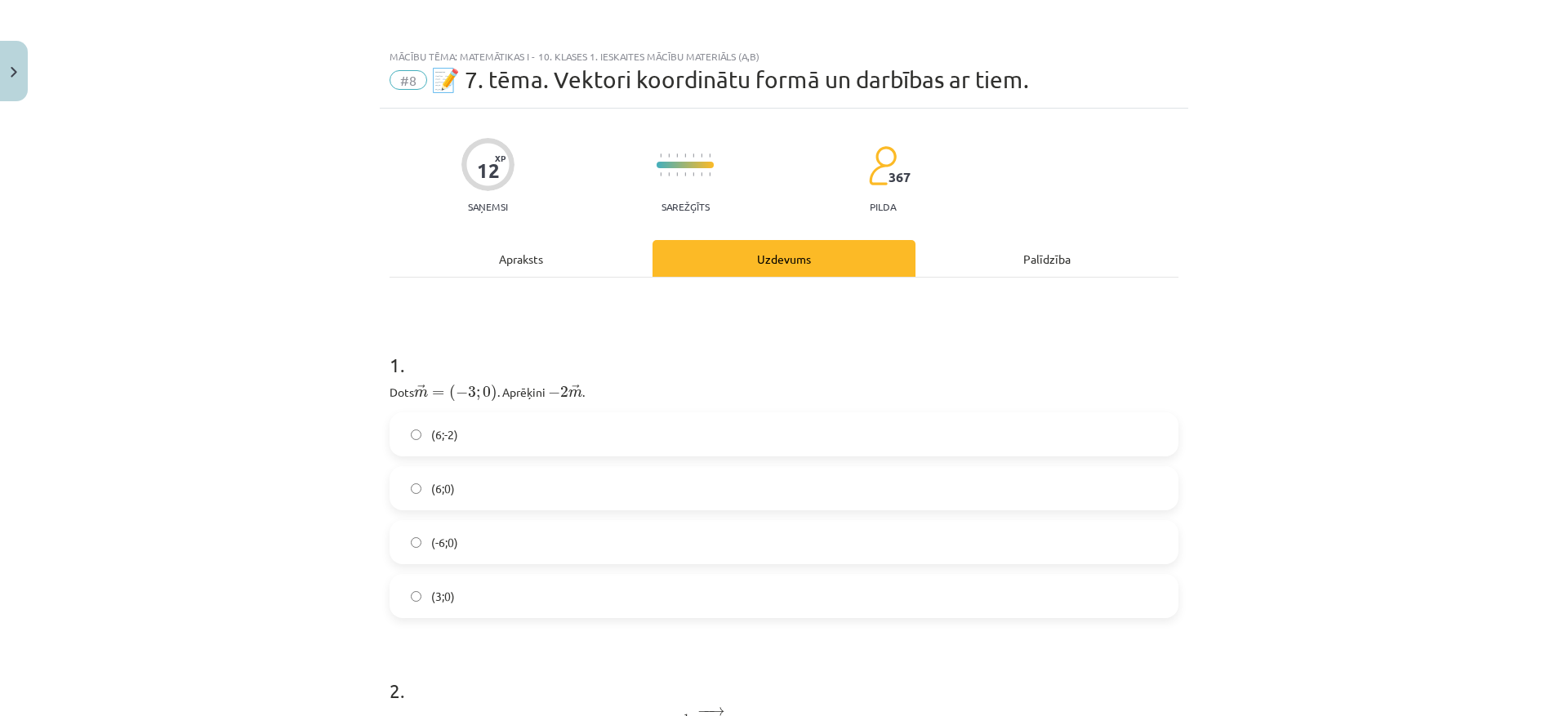
click at [516, 271] on div "Apraksts" at bounding box center [521, 258] width 263 height 37
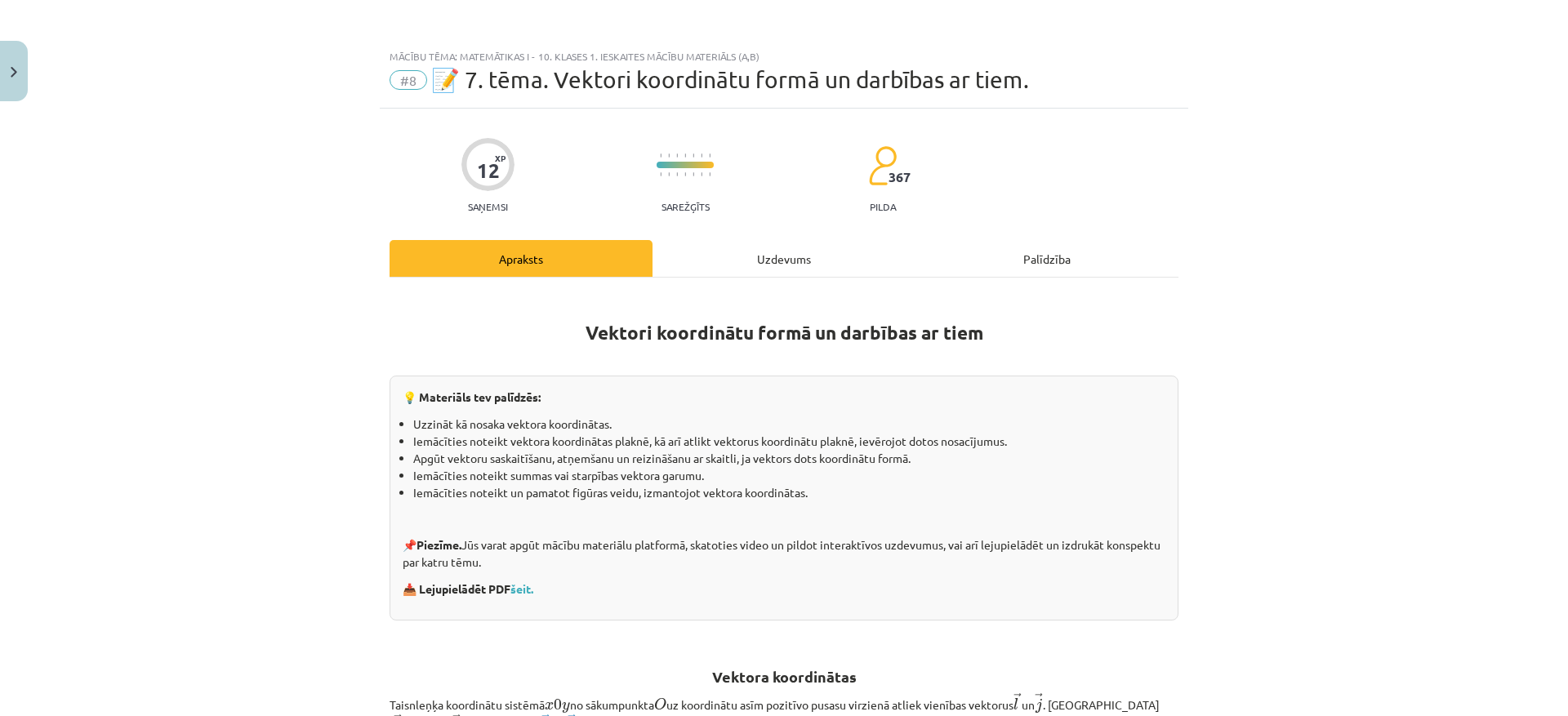
click at [770, 262] on div "Uzdevums" at bounding box center [784, 258] width 263 height 37
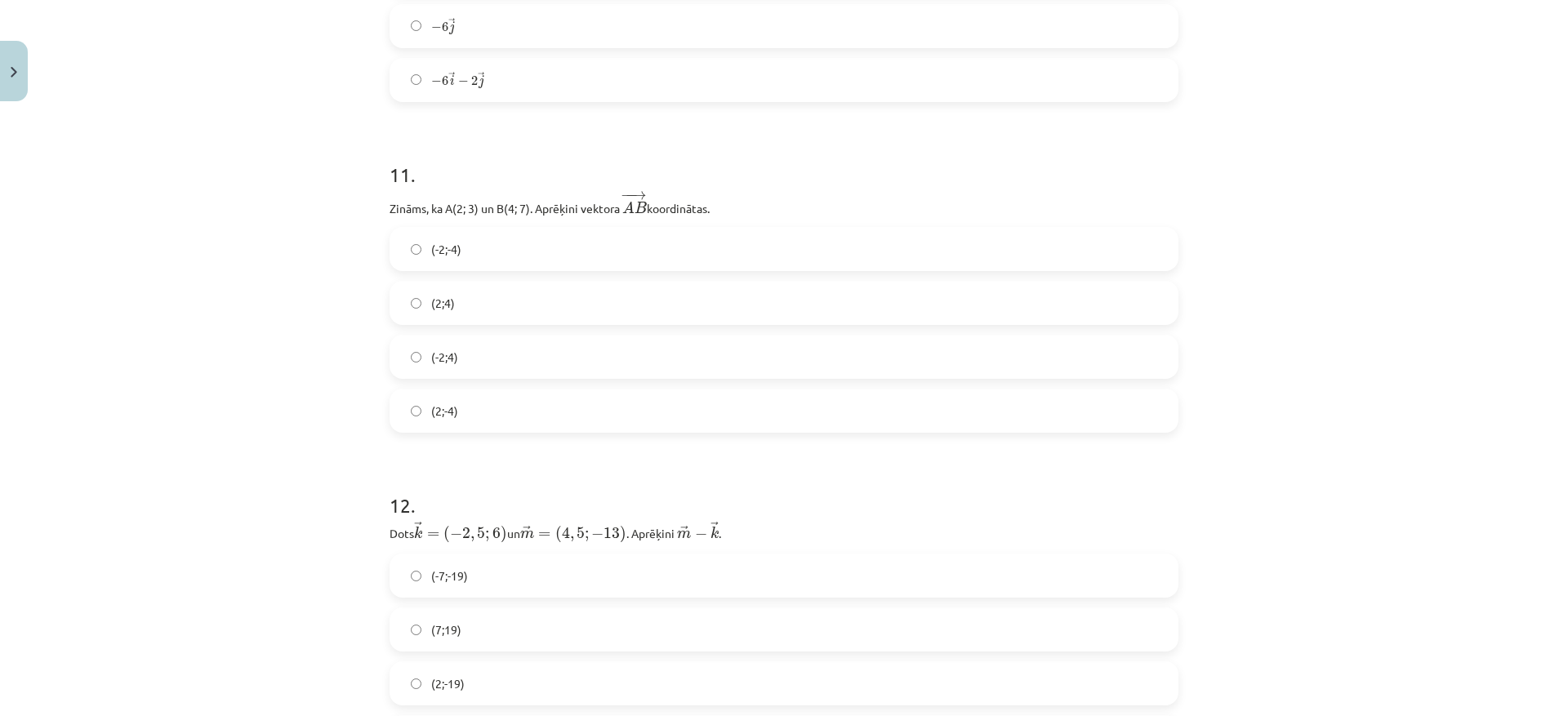
scroll to position [3773, 0]
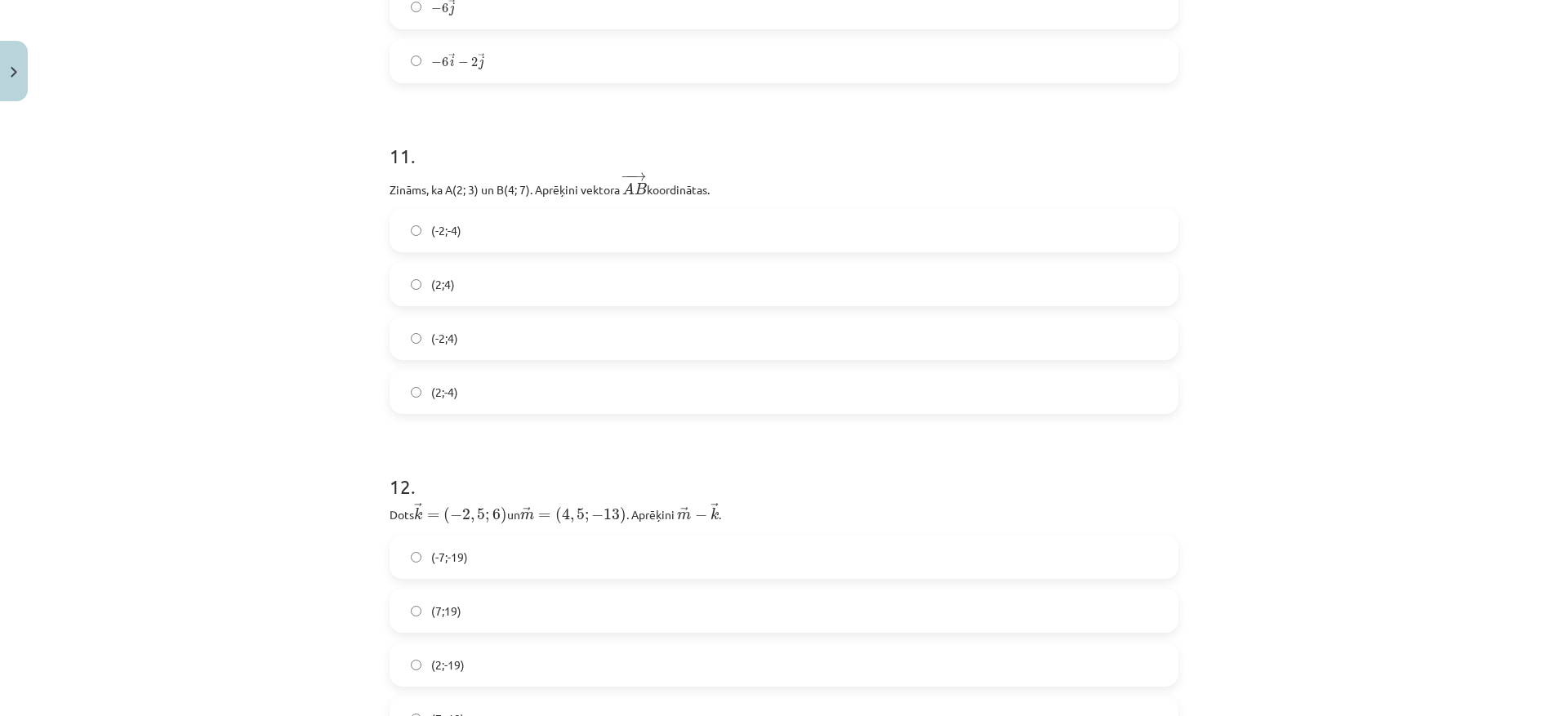
click at [467, 295] on label "(2;4)" at bounding box center [784, 284] width 785 height 41
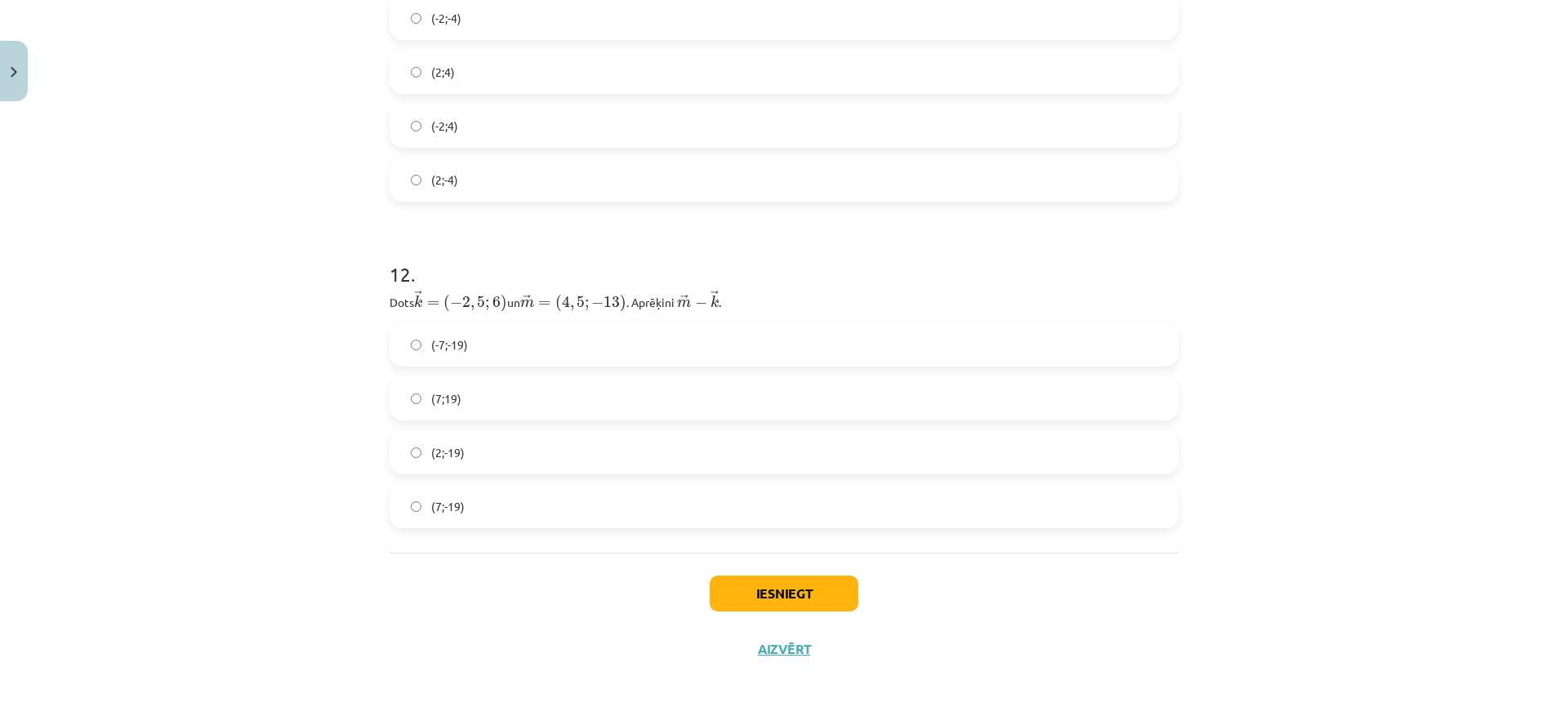
scroll to position [3986, 0]
click at [499, 500] on label "(7;-19)" at bounding box center [784, 505] width 785 height 41
click at [815, 584] on button "Iesniegt" at bounding box center [784, 592] width 149 height 36
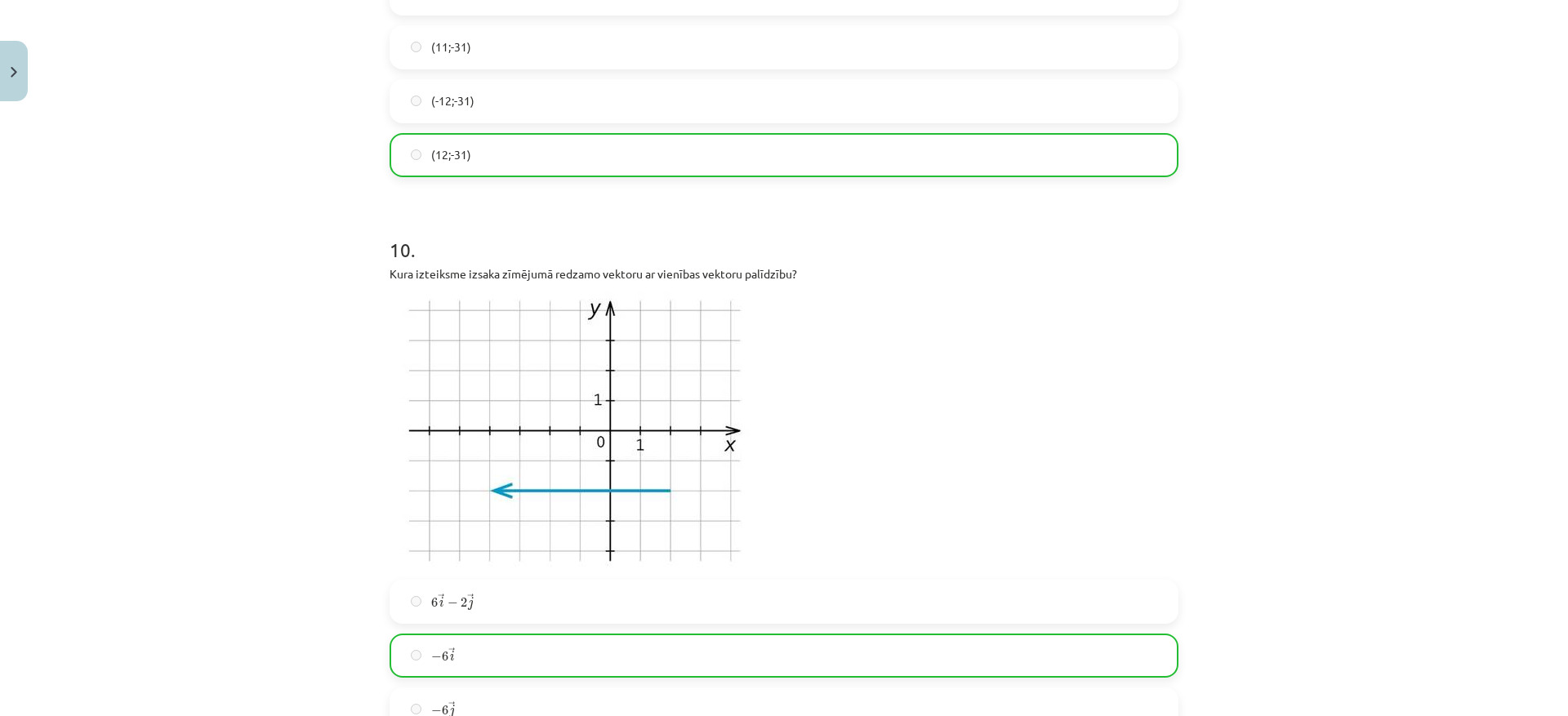
scroll to position [4038, 0]
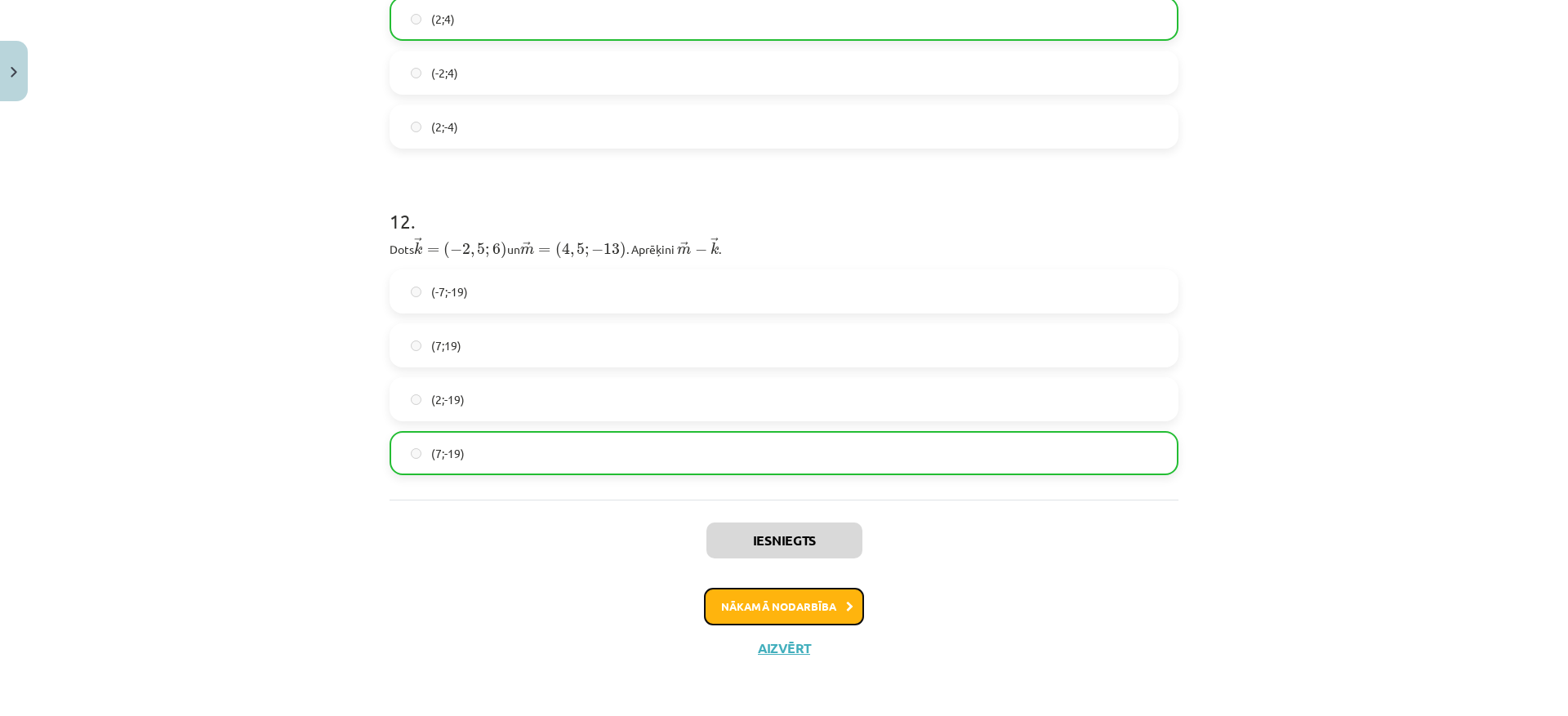
click at [846, 602] on icon at bounding box center [850, 606] width 8 height 10
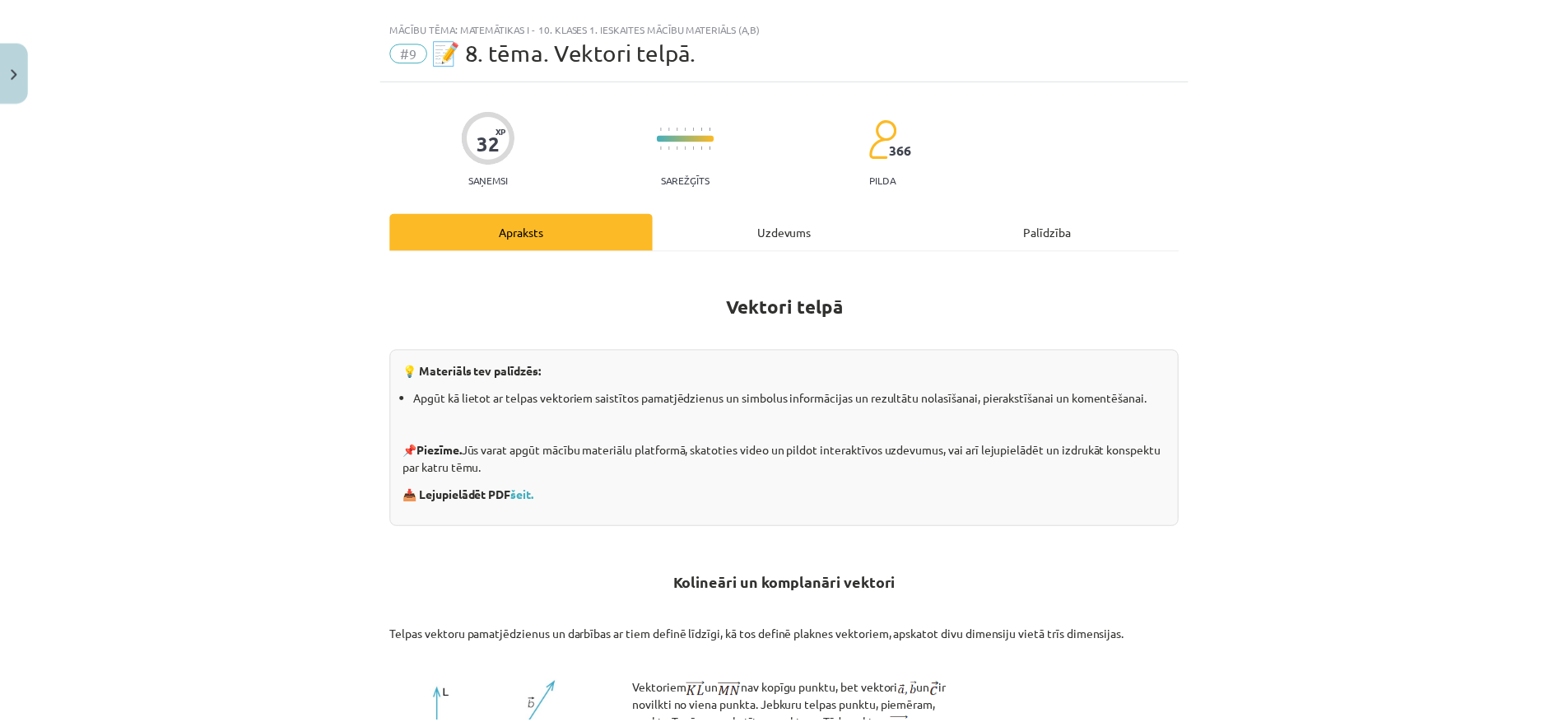
scroll to position [0, 0]
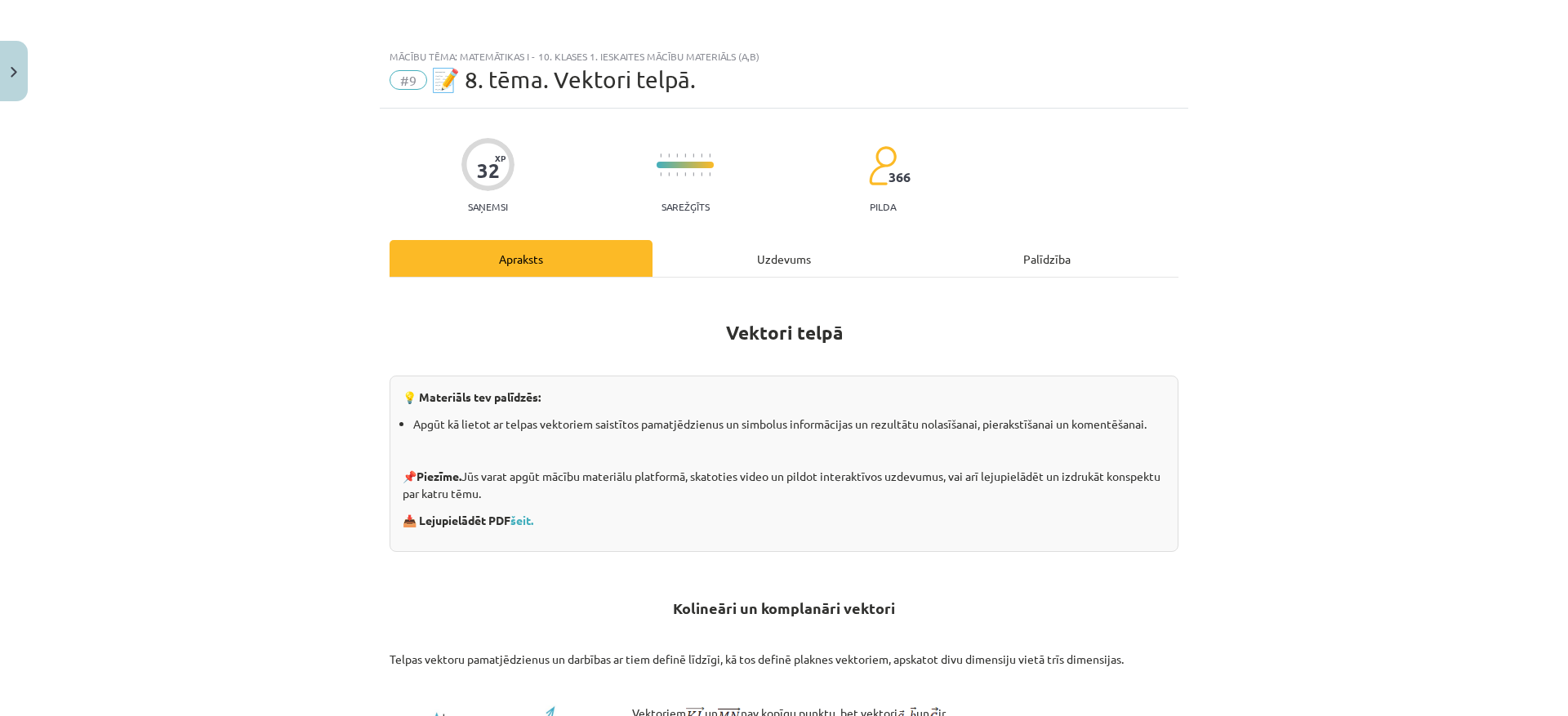
click at [407, 79] on span "#9" at bounding box center [409, 79] width 38 height 20
click at [6, 66] on button "Close" at bounding box center [13, 71] width 27 height 61
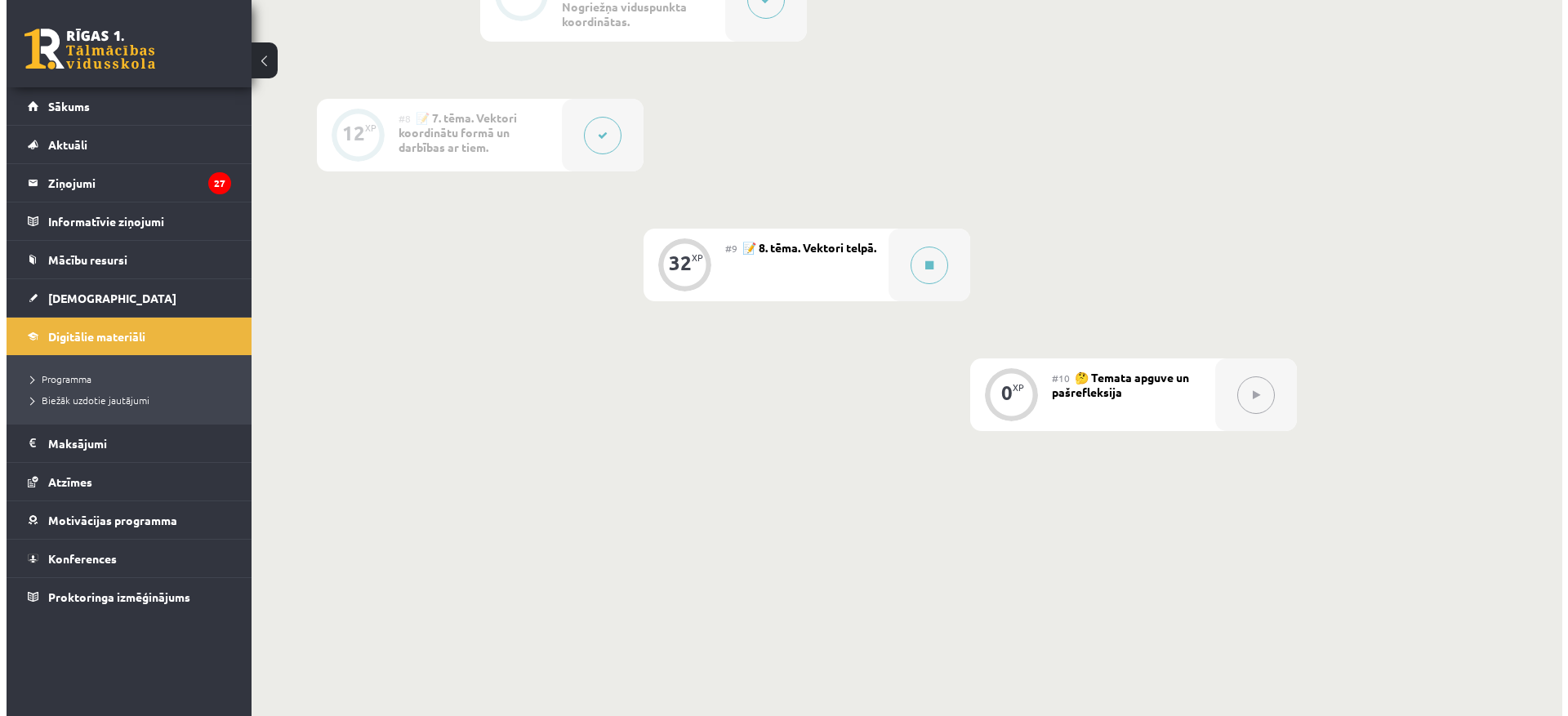
scroll to position [1261, 0]
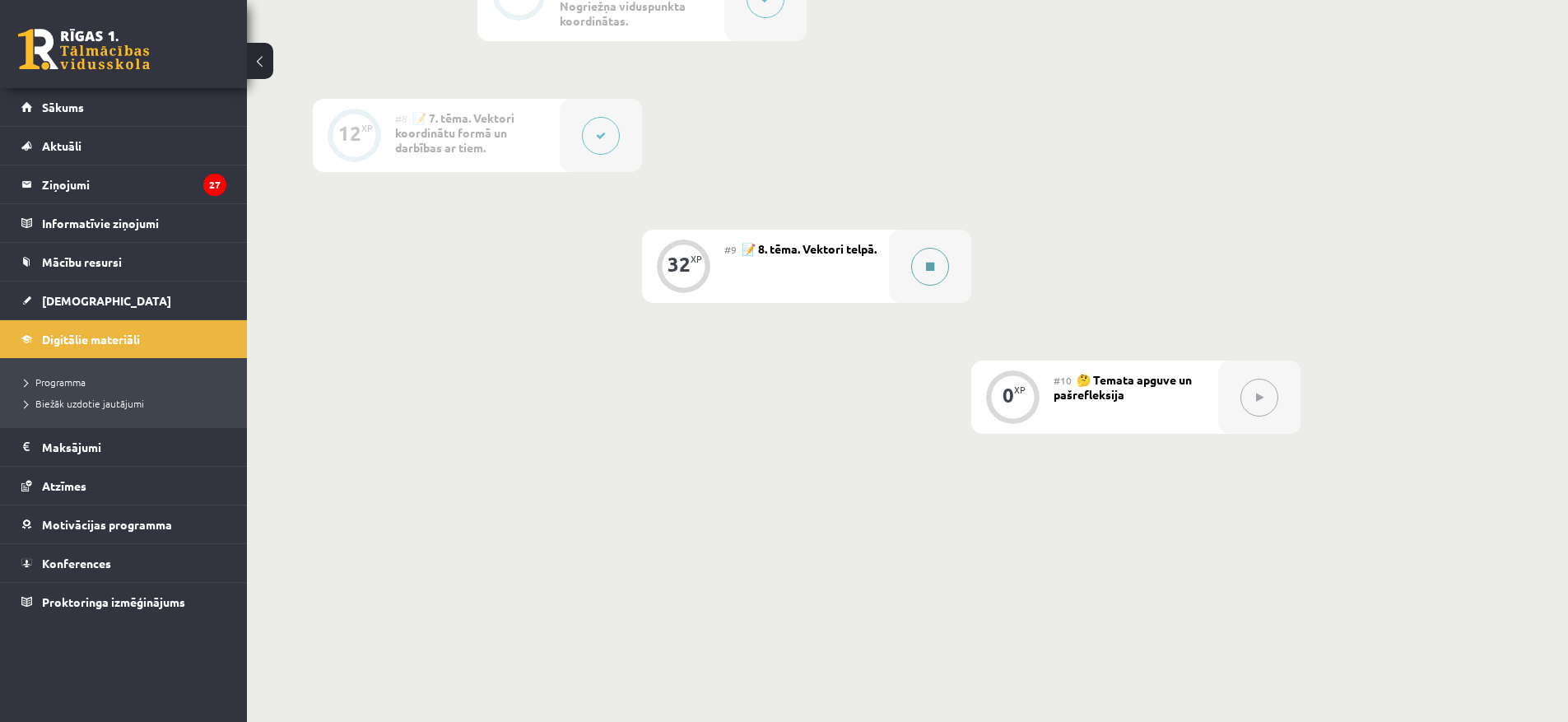
click at [936, 263] on button at bounding box center [930, 267] width 38 height 38
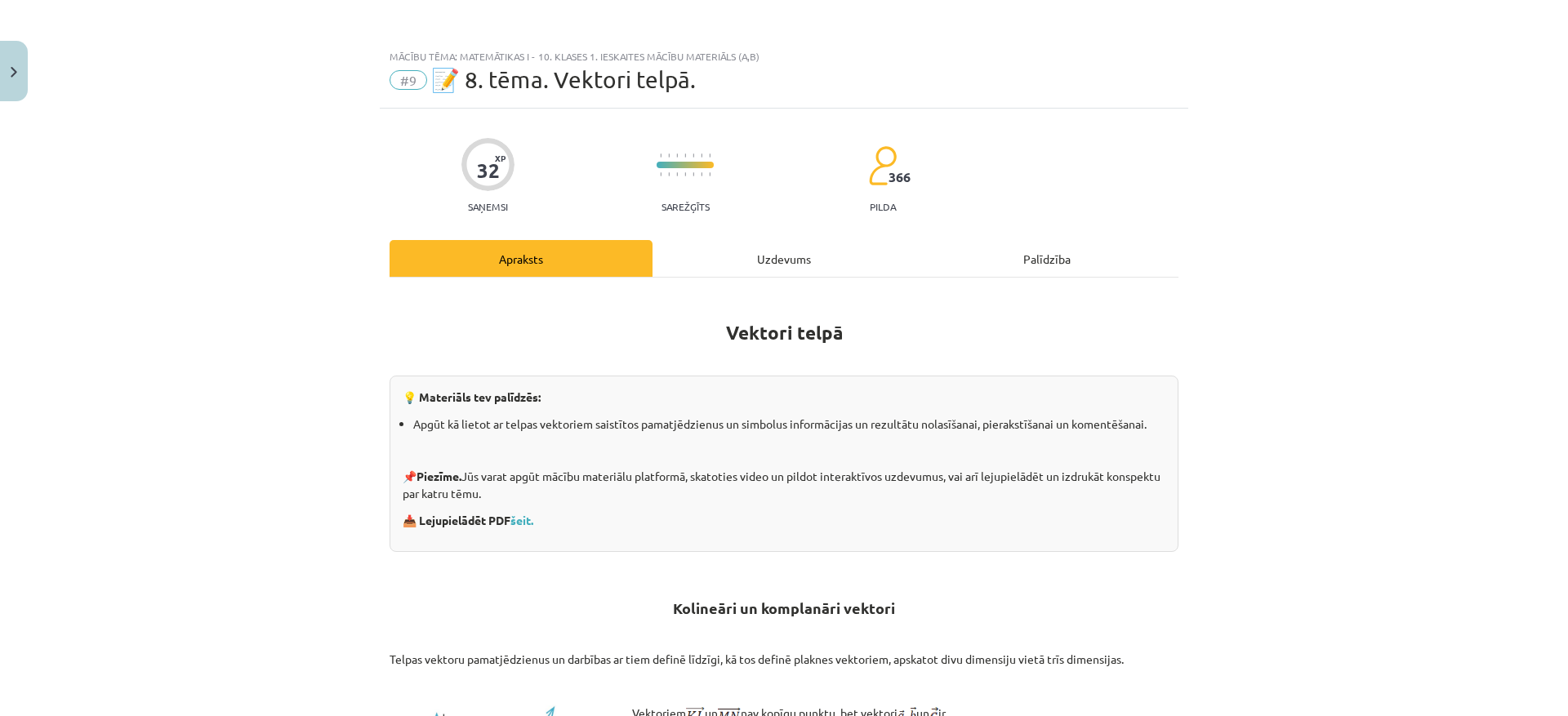
click at [771, 248] on div "Uzdevums" at bounding box center [784, 258] width 263 height 37
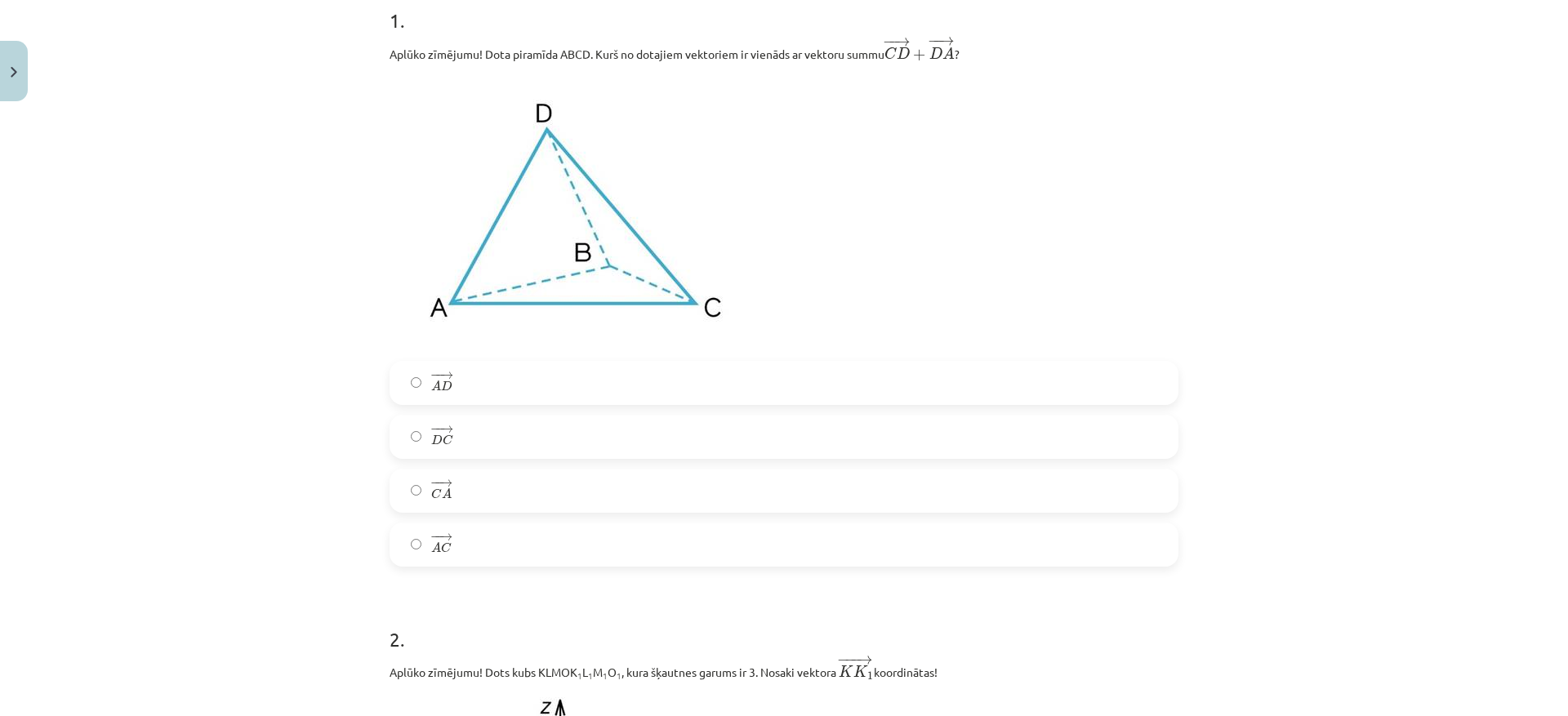
scroll to position [348, 0]
click at [551, 463] on div "− − → A D A D → − − → D C D C → − − → C A C A → − − → A C A C →" at bounding box center [784, 460] width 789 height 205
click at [553, 473] on label "− − → C A C A →" at bounding box center [784, 487] width 785 height 41
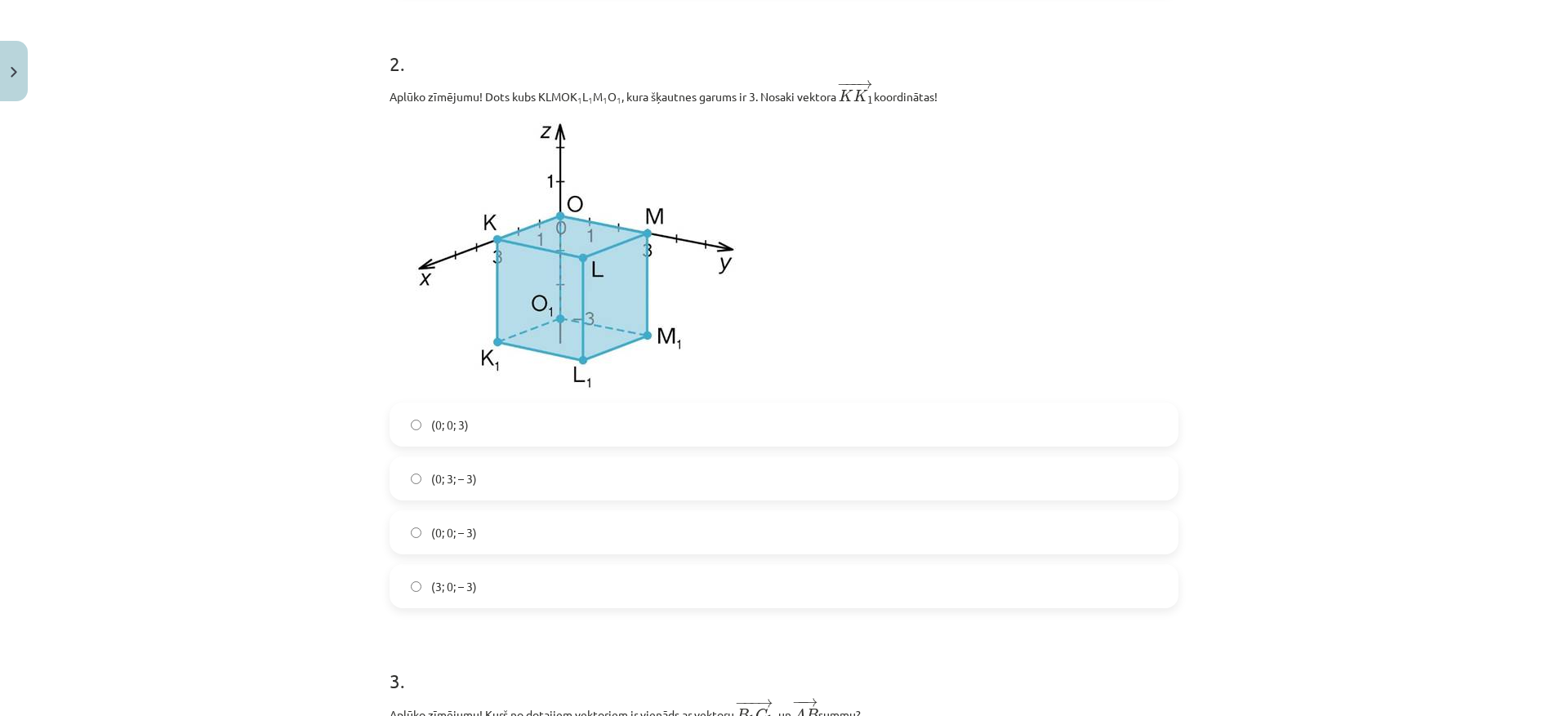
scroll to position [919, 0]
click at [515, 533] on label "(0; 0; – 3)" at bounding box center [784, 533] width 785 height 41
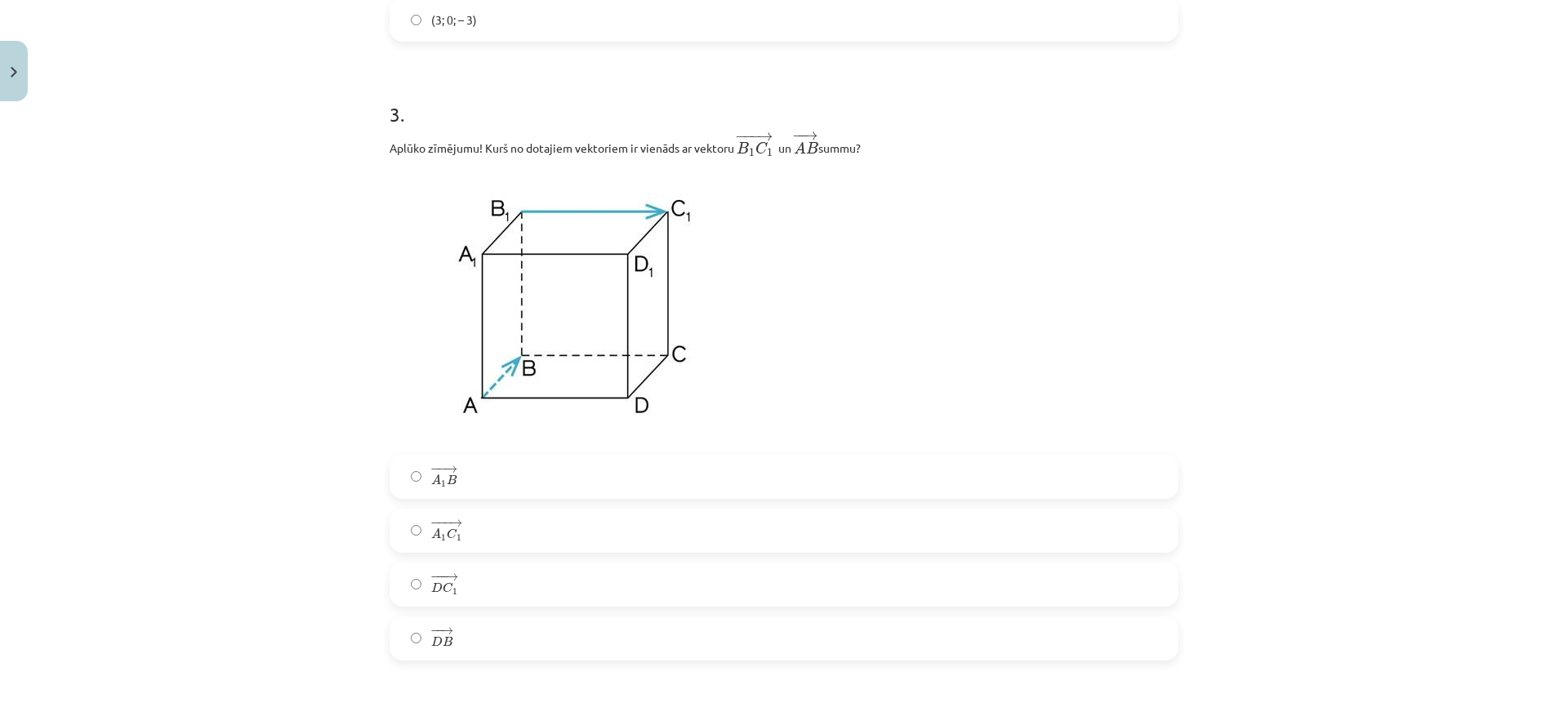
scroll to position [1491, 0]
click at [462, 536] on label "− −− → A 1 C 1 A 1 C 1 →" at bounding box center [784, 526] width 785 height 41
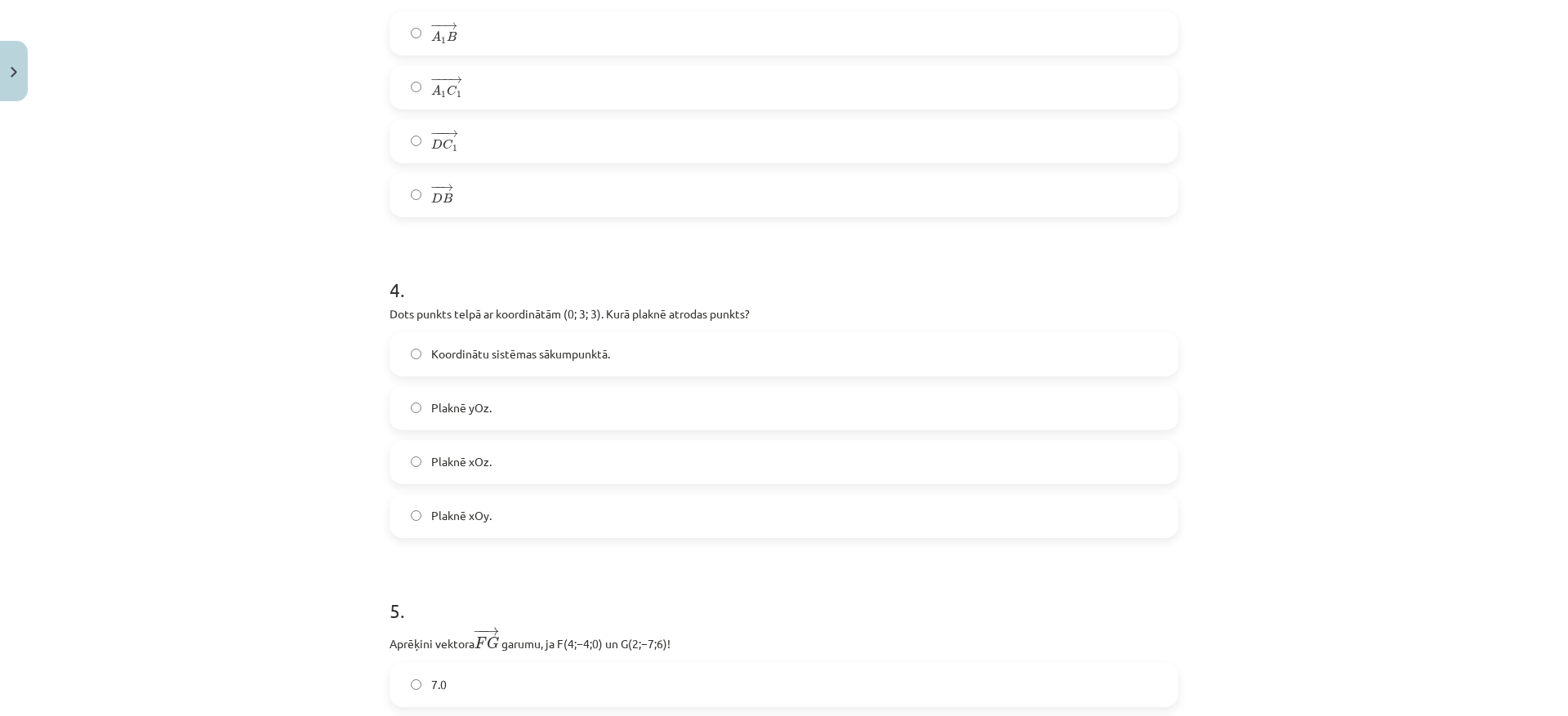
scroll to position [1980, 0]
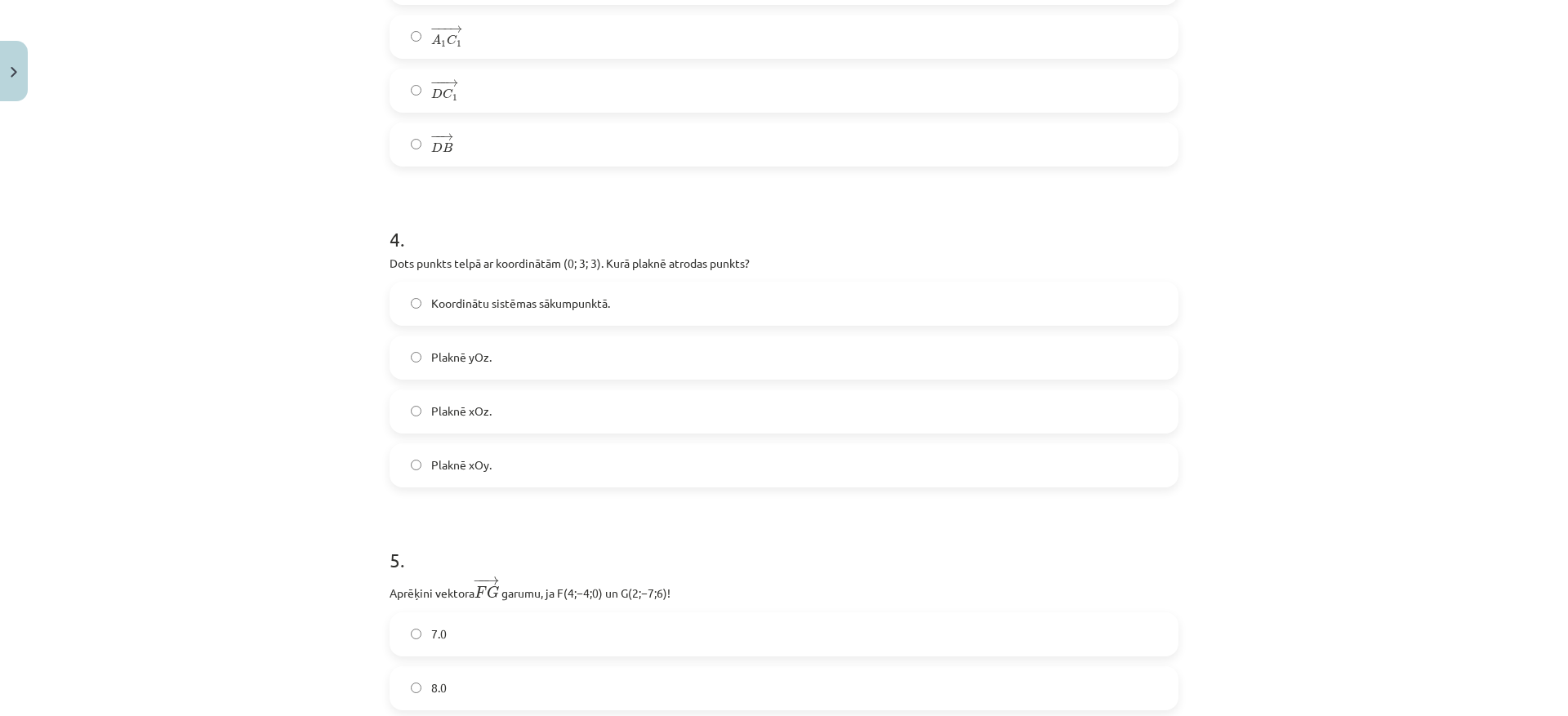
click at [602, 316] on label "Koordinātu sistēmas sākumpunktā." at bounding box center [784, 303] width 785 height 41
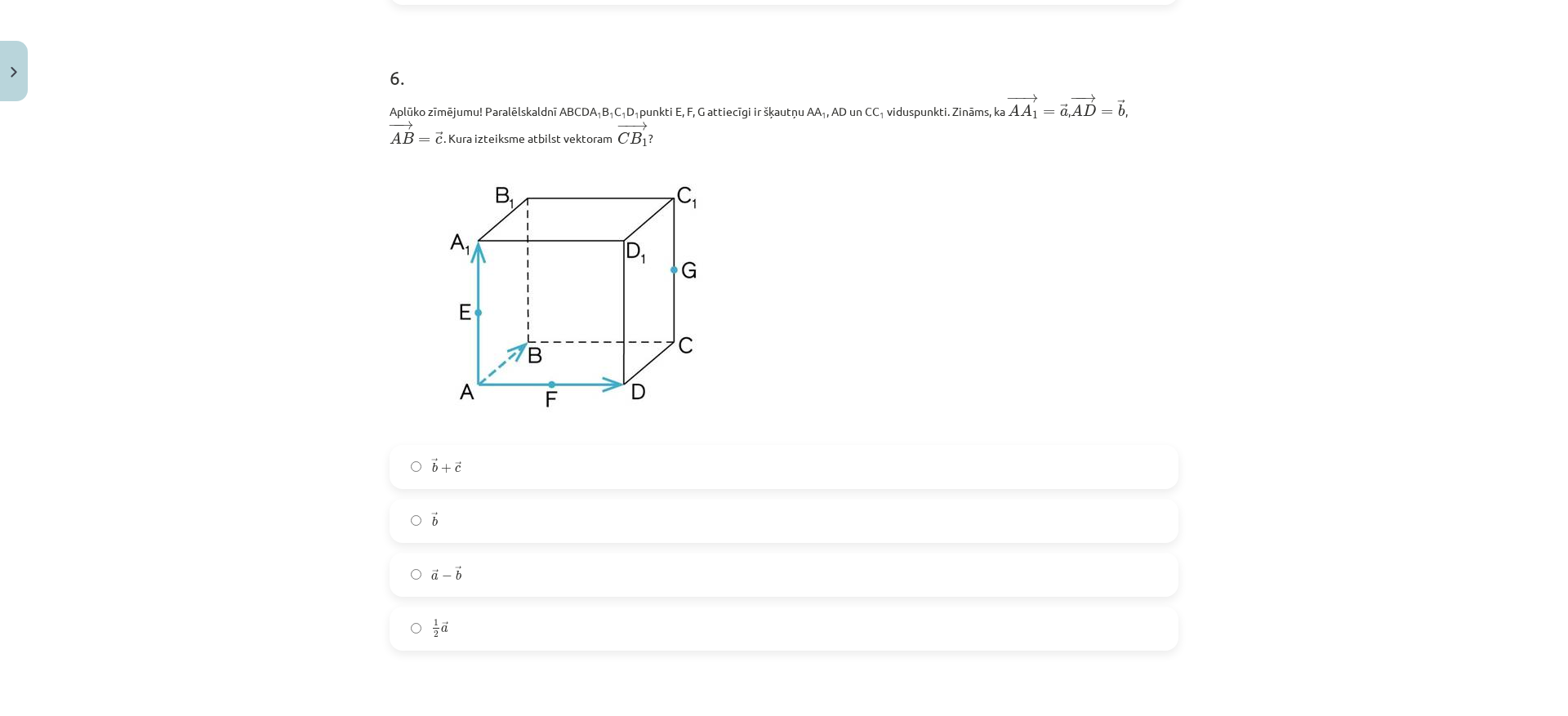
scroll to position [2796, 0]
click at [400, 467] on label "→ b + → c b → + c →" at bounding box center [784, 463] width 785 height 41
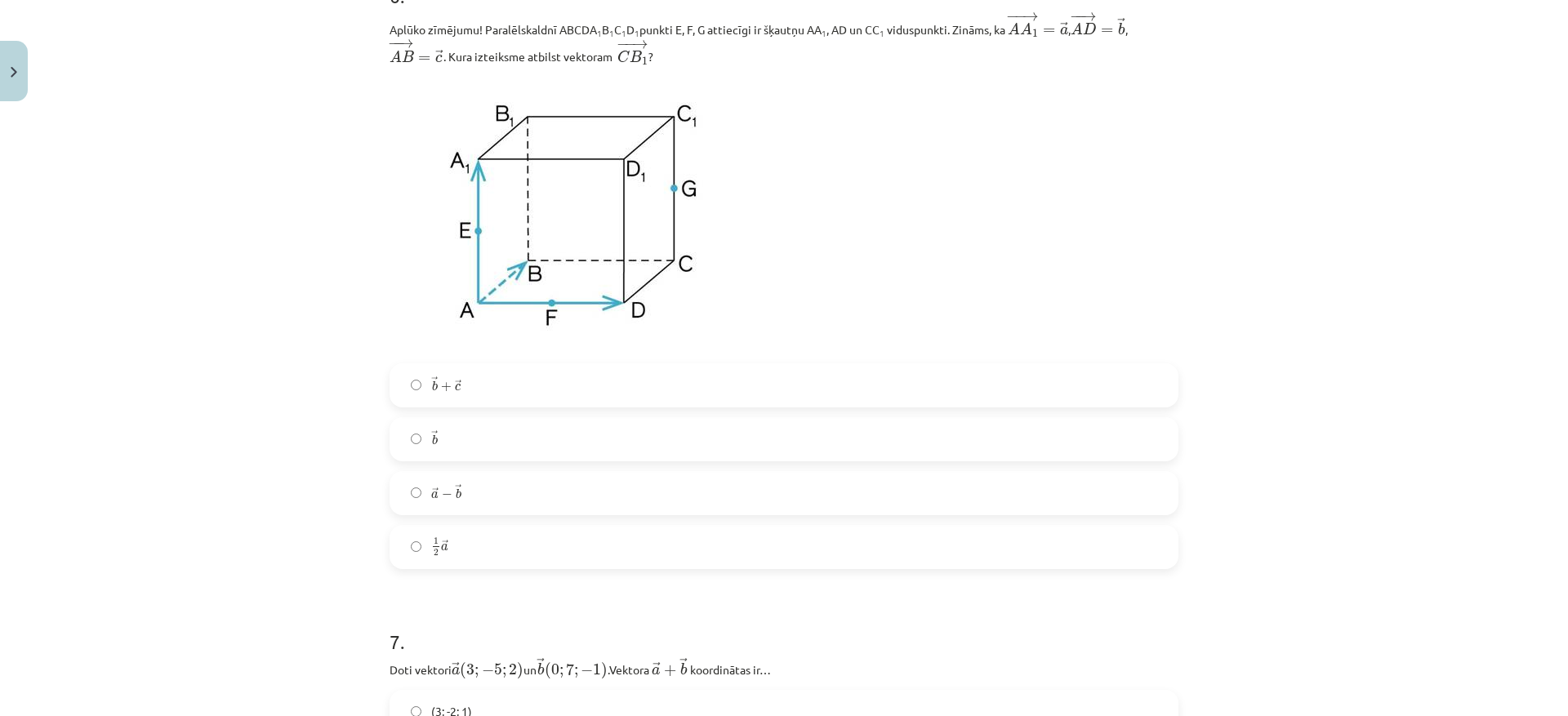
scroll to position [2877, 0]
click at [676, 493] on label "→ a − → b a → − b →" at bounding box center [784, 489] width 785 height 41
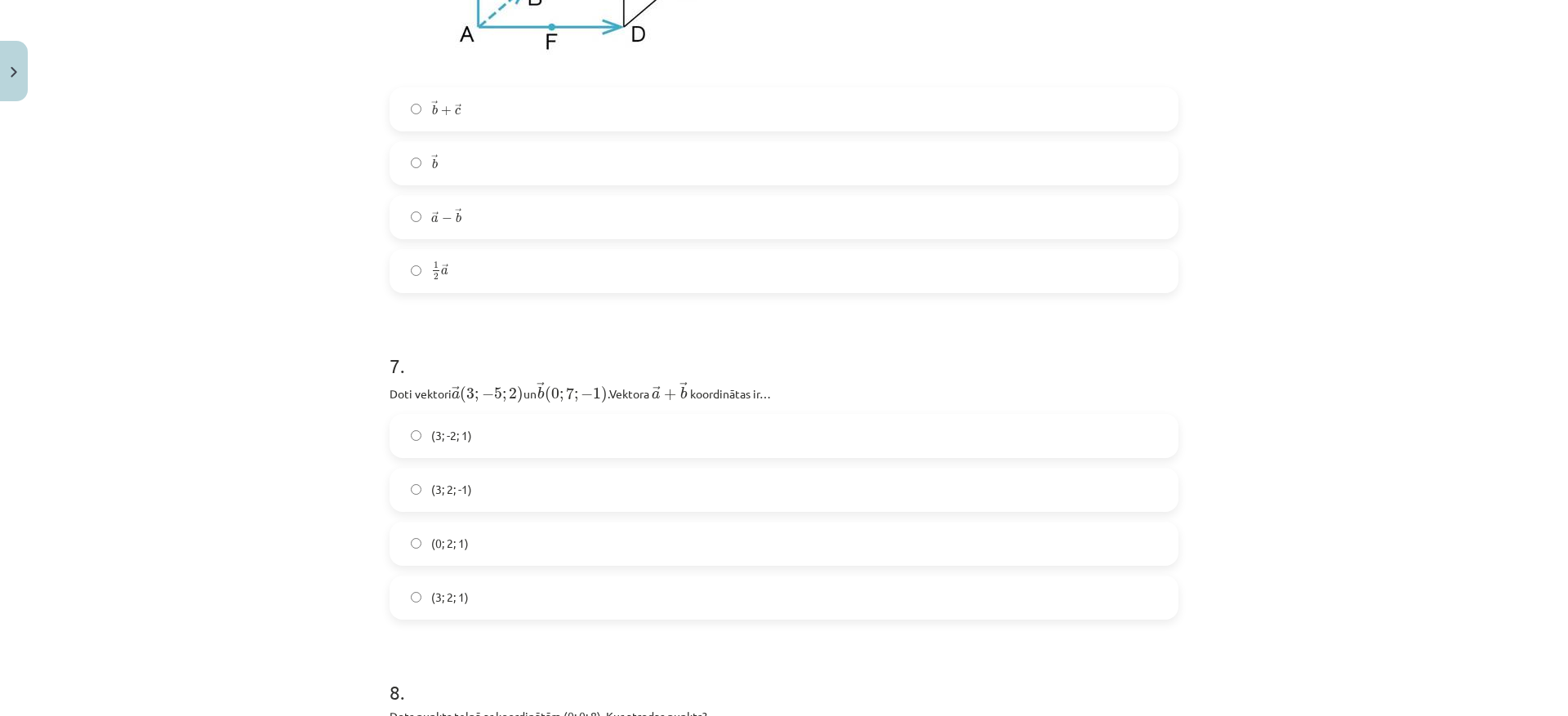
scroll to position [3205, 0]
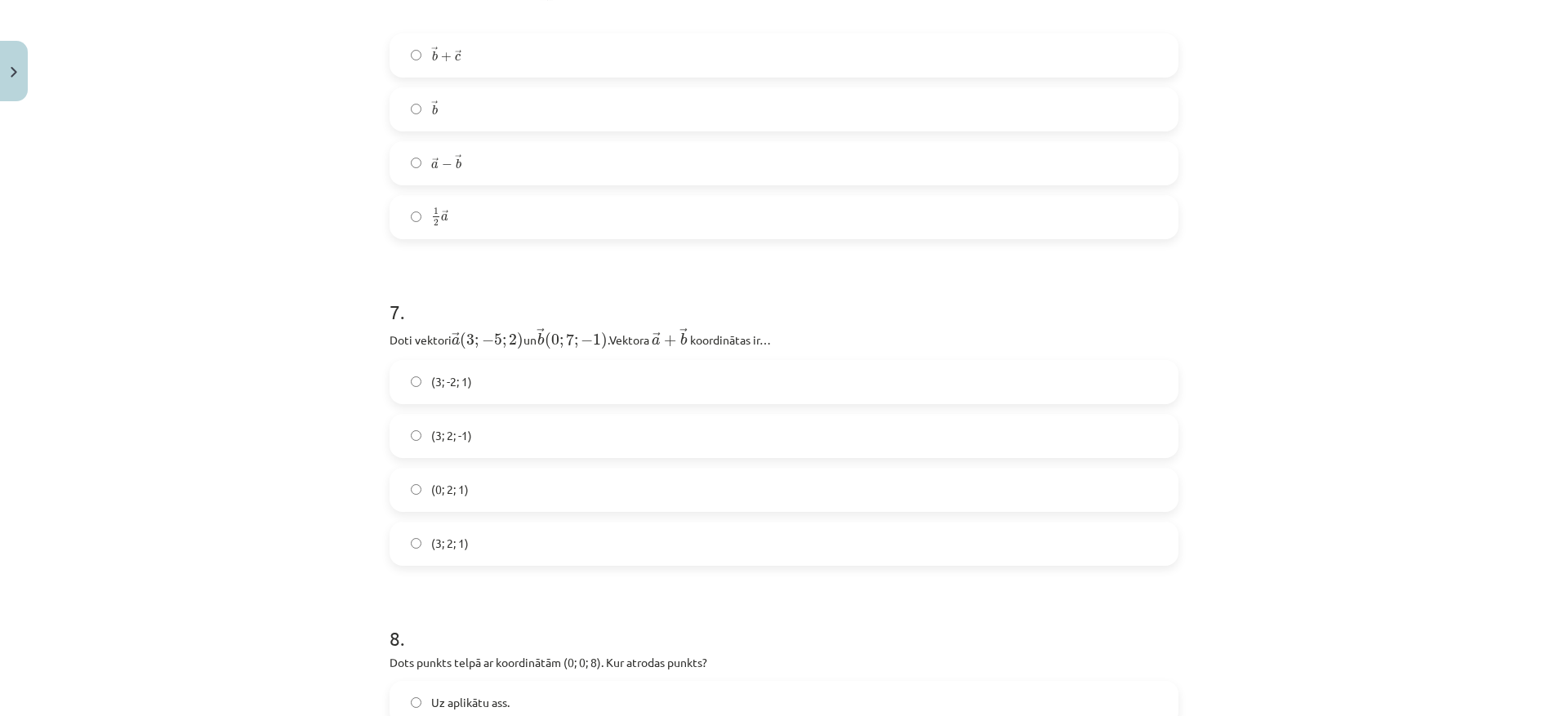
click at [545, 559] on label "(3; 2; 1)" at bounding box center [784, 543] width 785 height 41
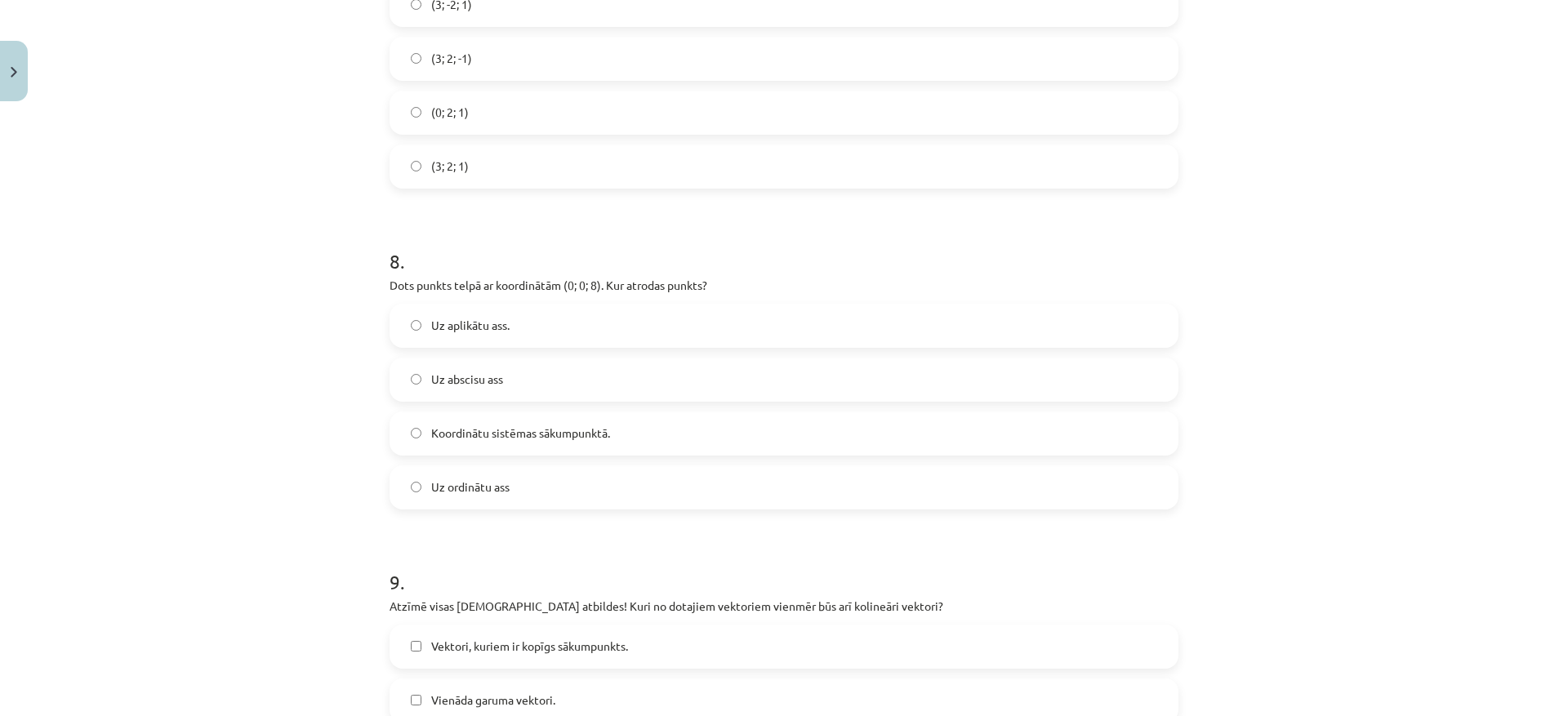
scroll to position [3612, 0]
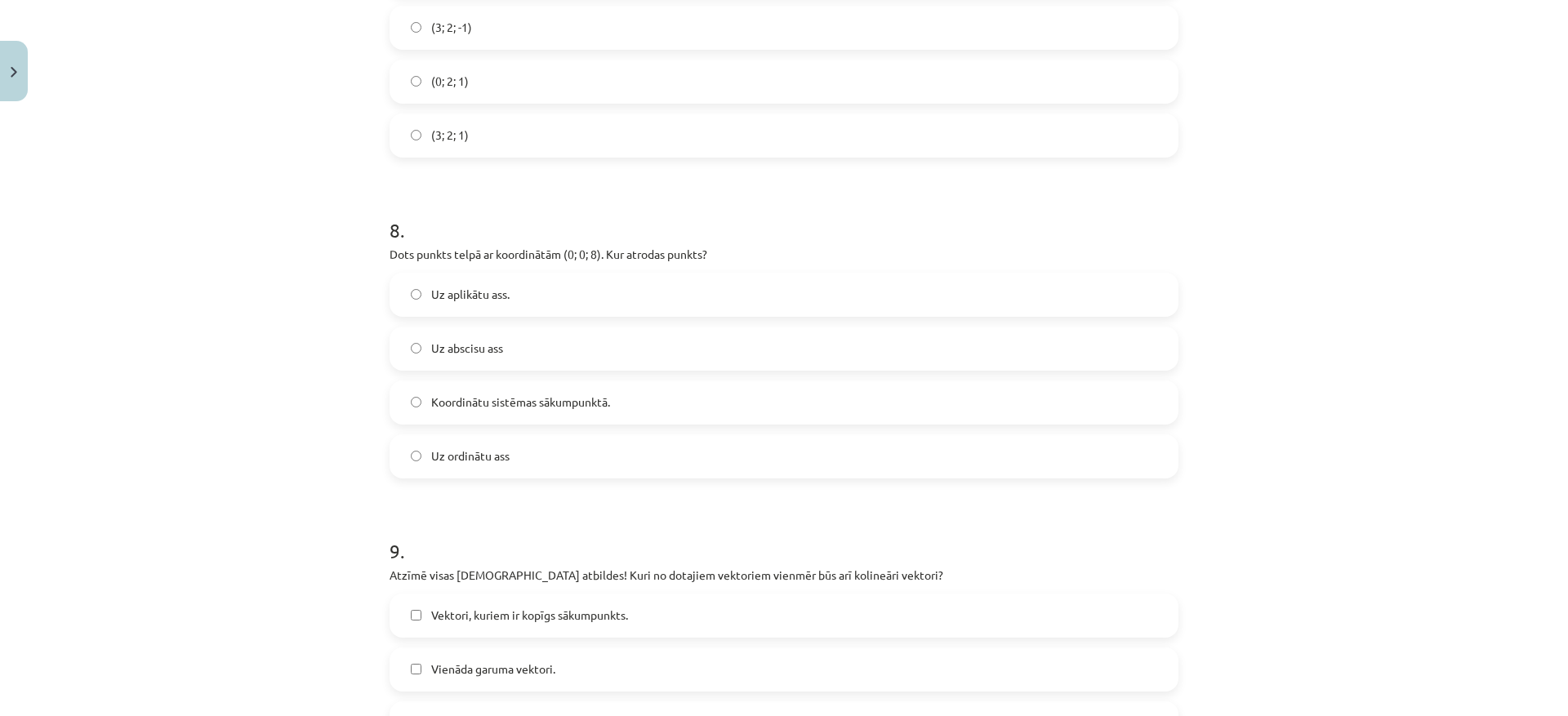
drag, startPoint x: 614, startPoint y: 466, endPoint x: 553, endPoint y: 428, distance: 71.9
drag, startPoint x: 553, startPoint y: 428, endPoint x: 294, endPoint y: 391, distance: 261.6
click at [294, 391] on div "Mācību tēma: Matemātikas i - 10. klases 1. ieskaites mācību materiāls (a,b) #9 …" at bounding box center [784, 358] width 1568 height 716
click at [395, 301] on label "Uz aplikātu ass." at bounding box center [784, 294] width 785 height 41
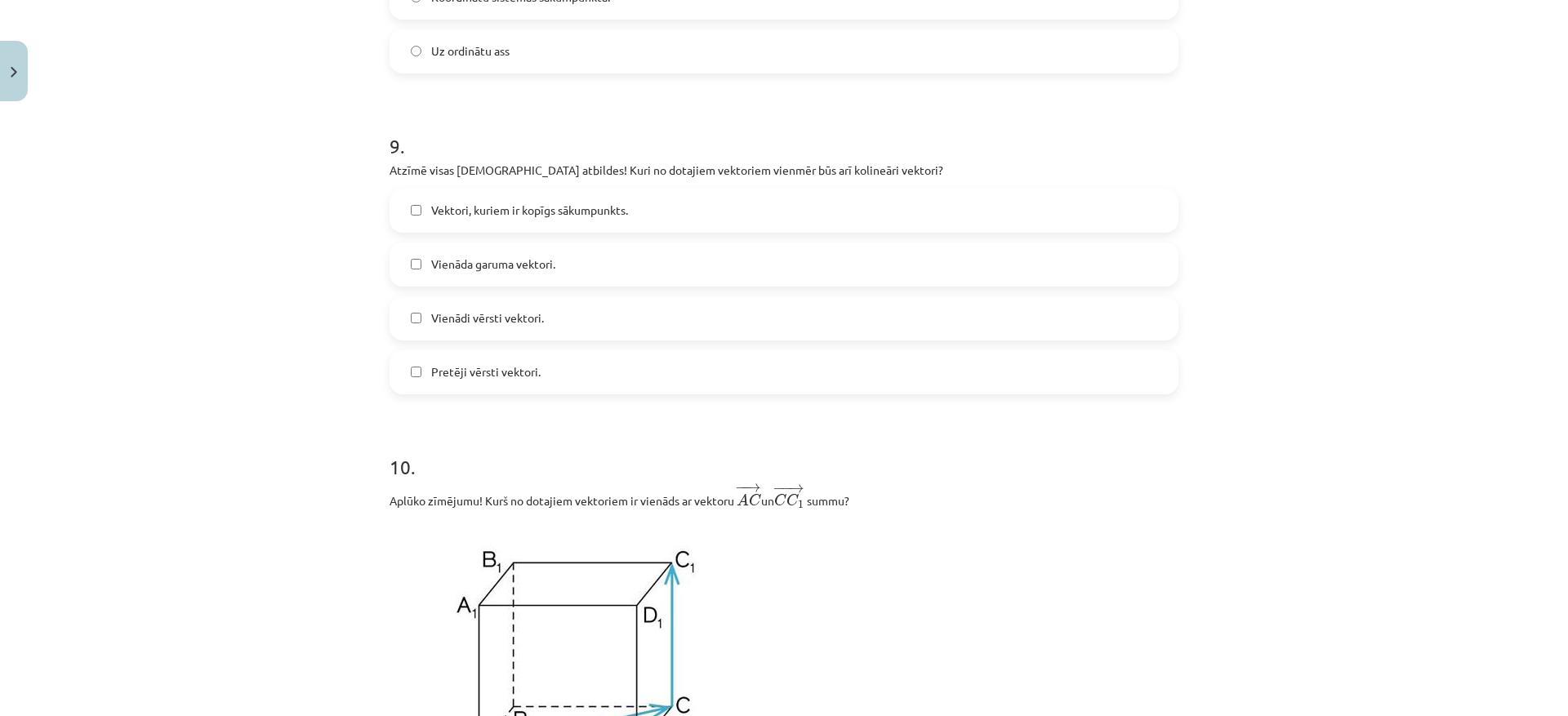
scroll to position [4020, 0]
click at [422, 325] on label "Vienādi vērsti vektori." at bounding box center [784, 314] width 785 height 41
click at [406, 384] on label "Pretēji vērsti vektori." at bounding box center [784, 368] width 785 height 41
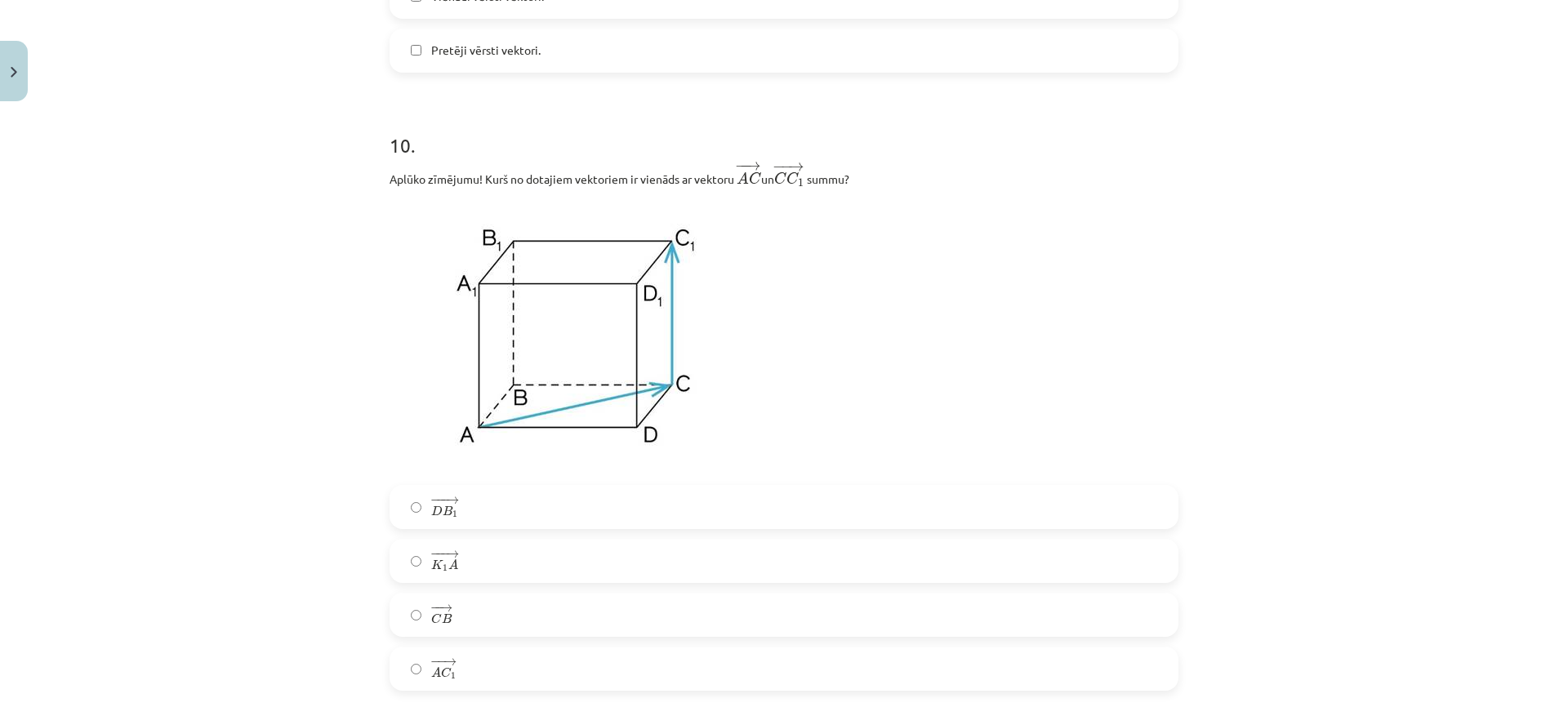
scroll to position [4428, 0]
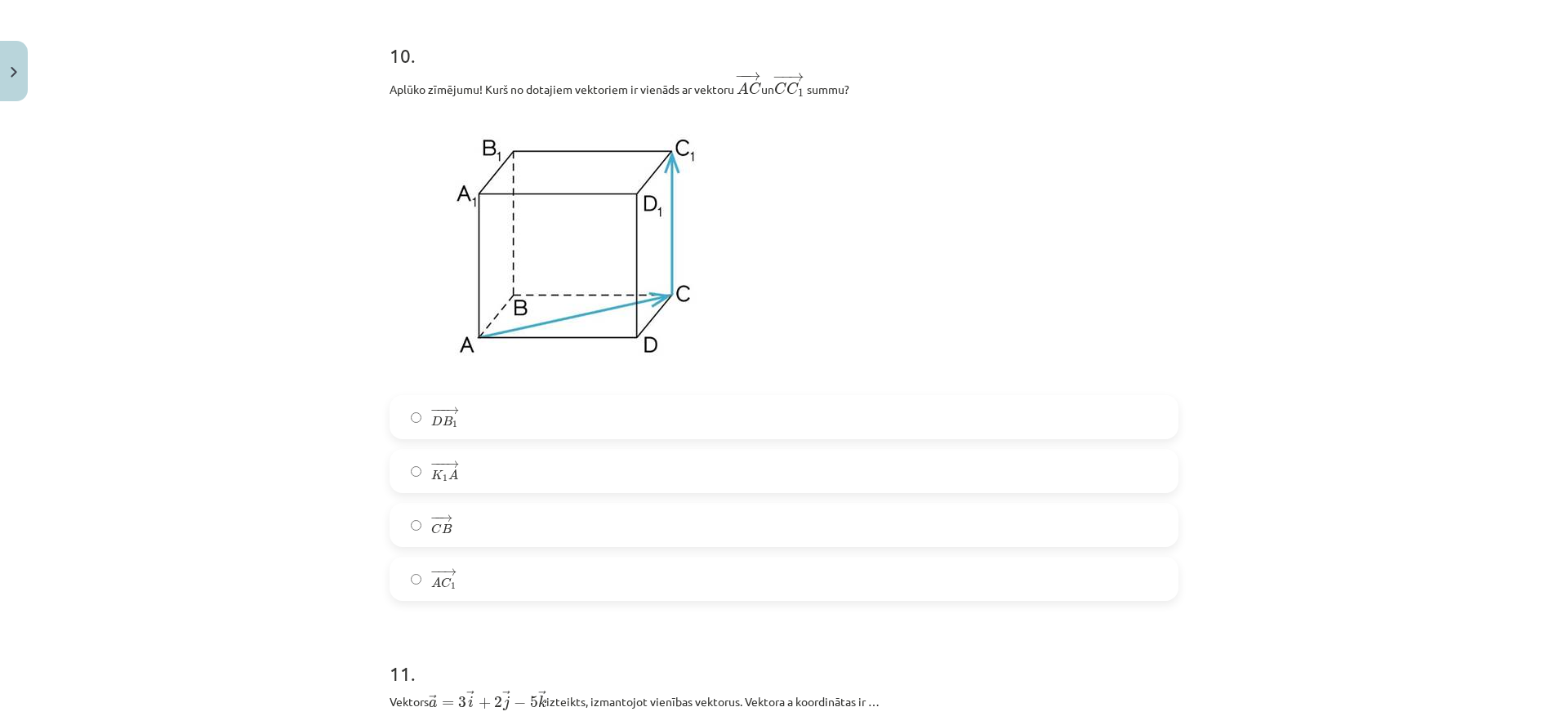
click at [503, 577] on label "− − → A C 1 A C 1 →" at bounding box center [784, 578] width 785 height 41
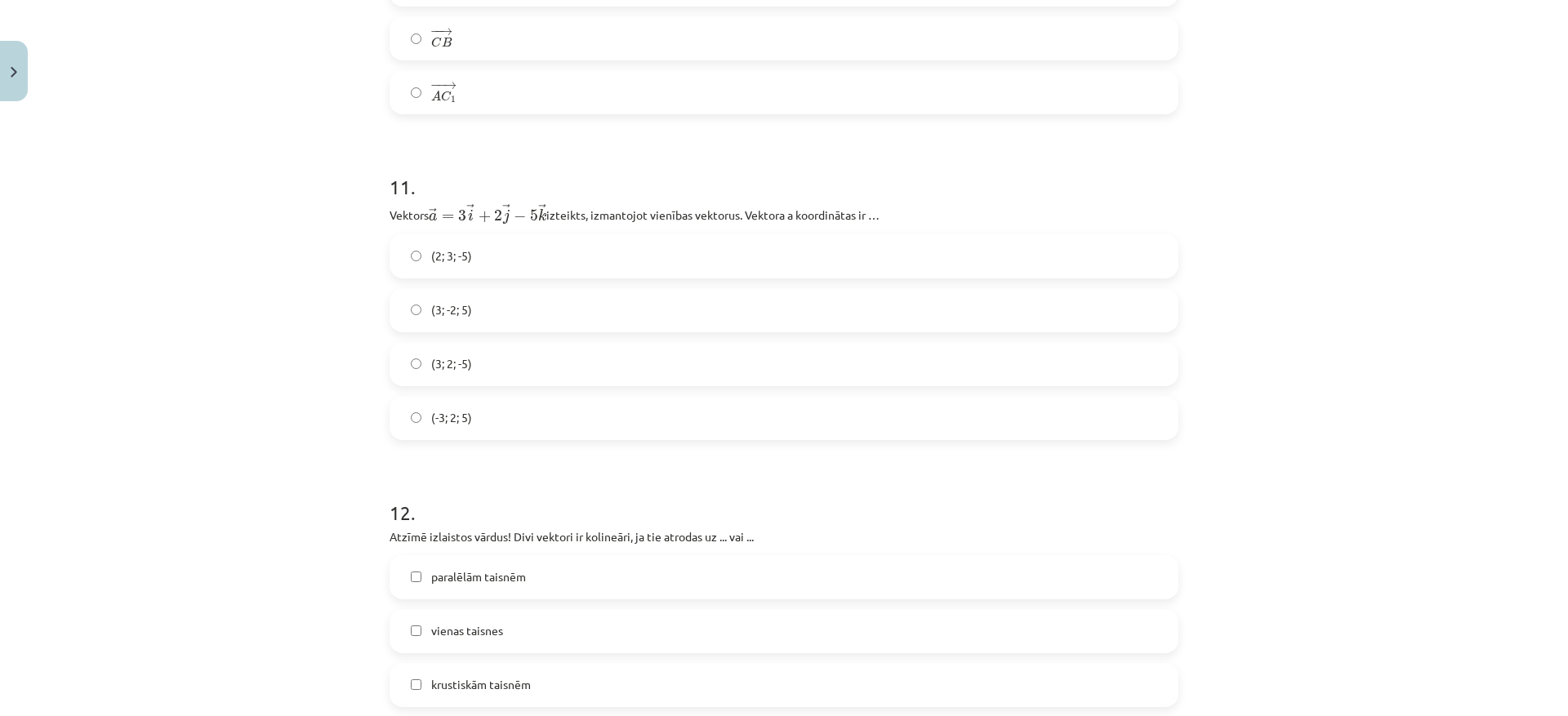
scroll to position [4917, 0]
click at [503, 375] on label "(3; 2; -5)" at bounding box center [784, 360] width 785 height 41
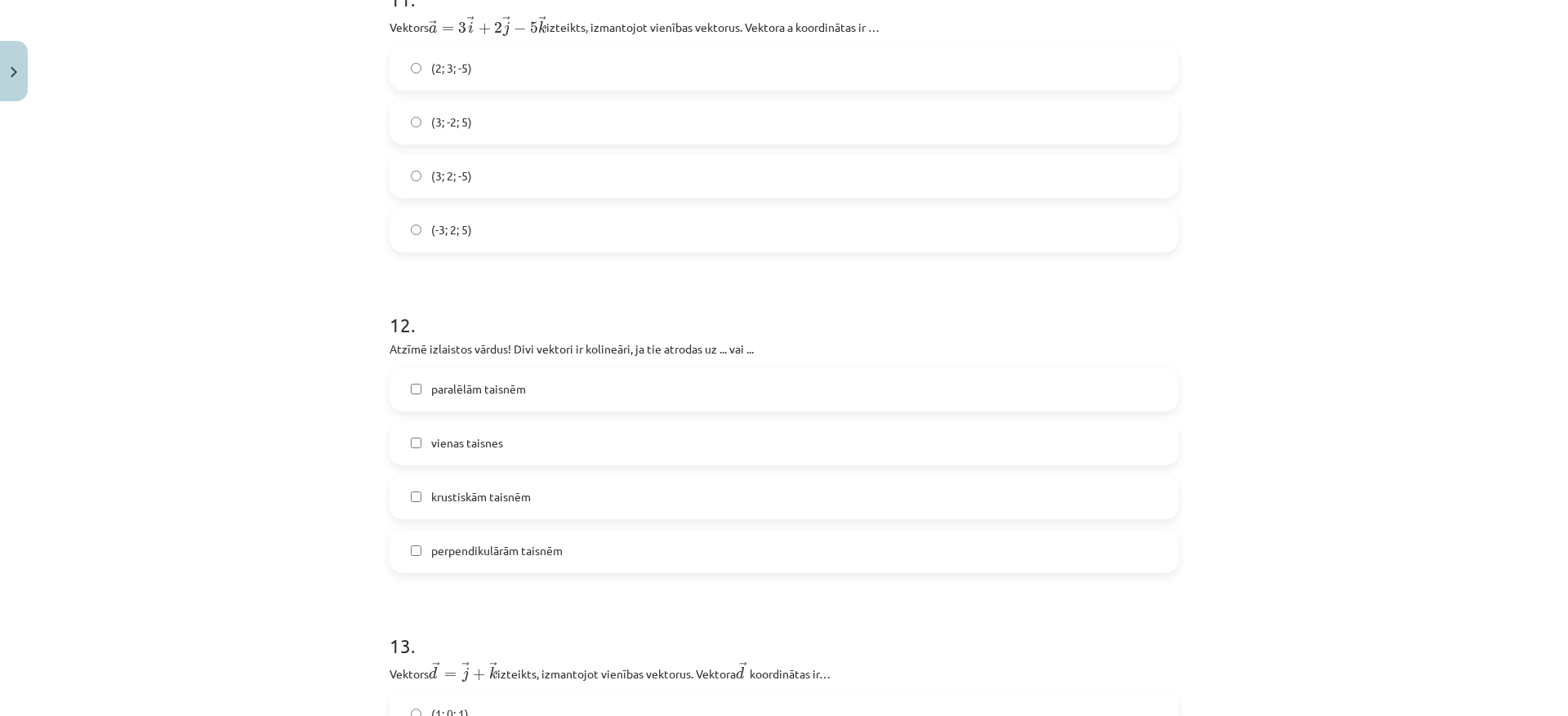
scroll to position [5162, 0]
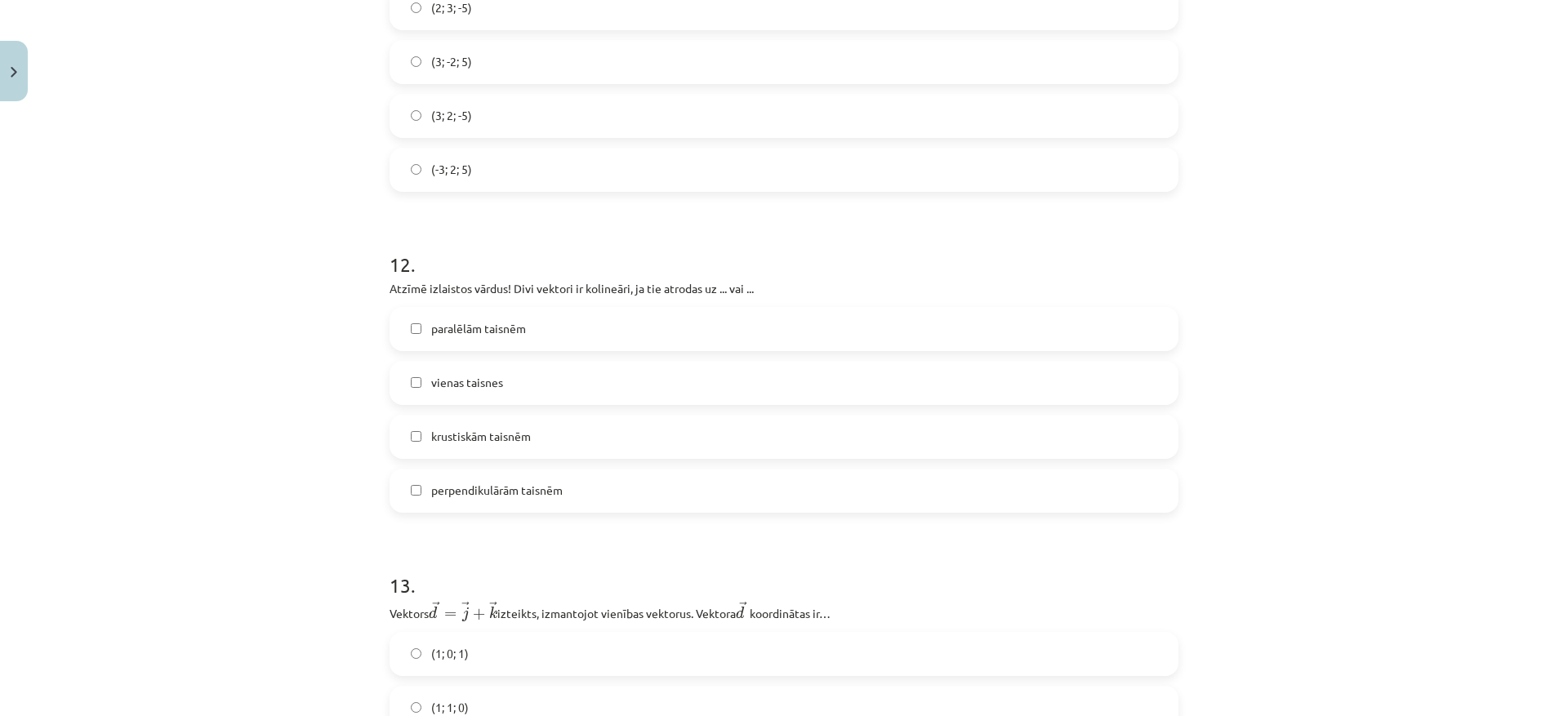
click at [642, 341] on label "paralēlām taisnēm" at bounding box center [784, 328] width 785 height 41
click at [569, 393] on label "vienas taisnes" at bounding box center [784, 382] width 785 height 41
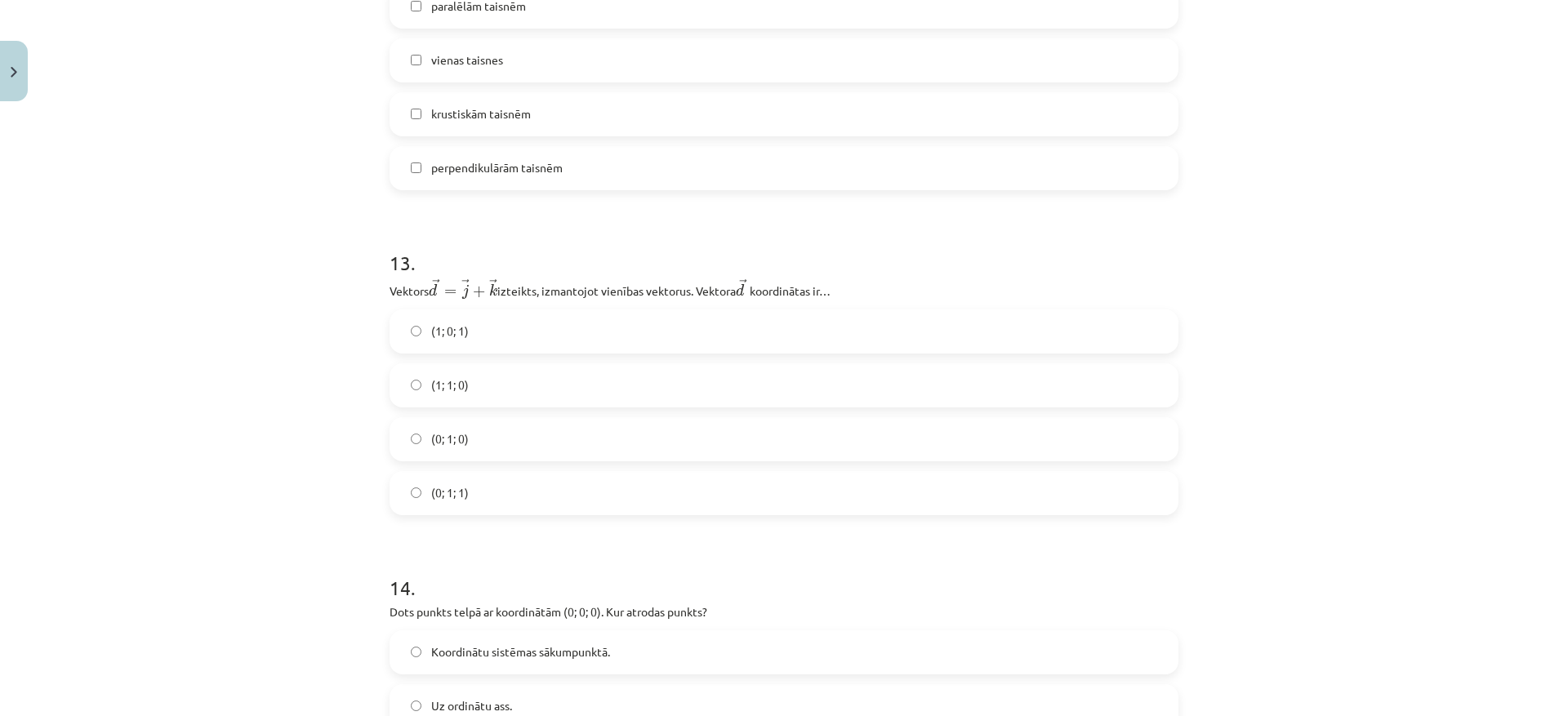
scroll to position [5489, 0]
click at [484, 496] on label "(0; 1; 1)" at bounding box center [784, 488] width 785 height 41
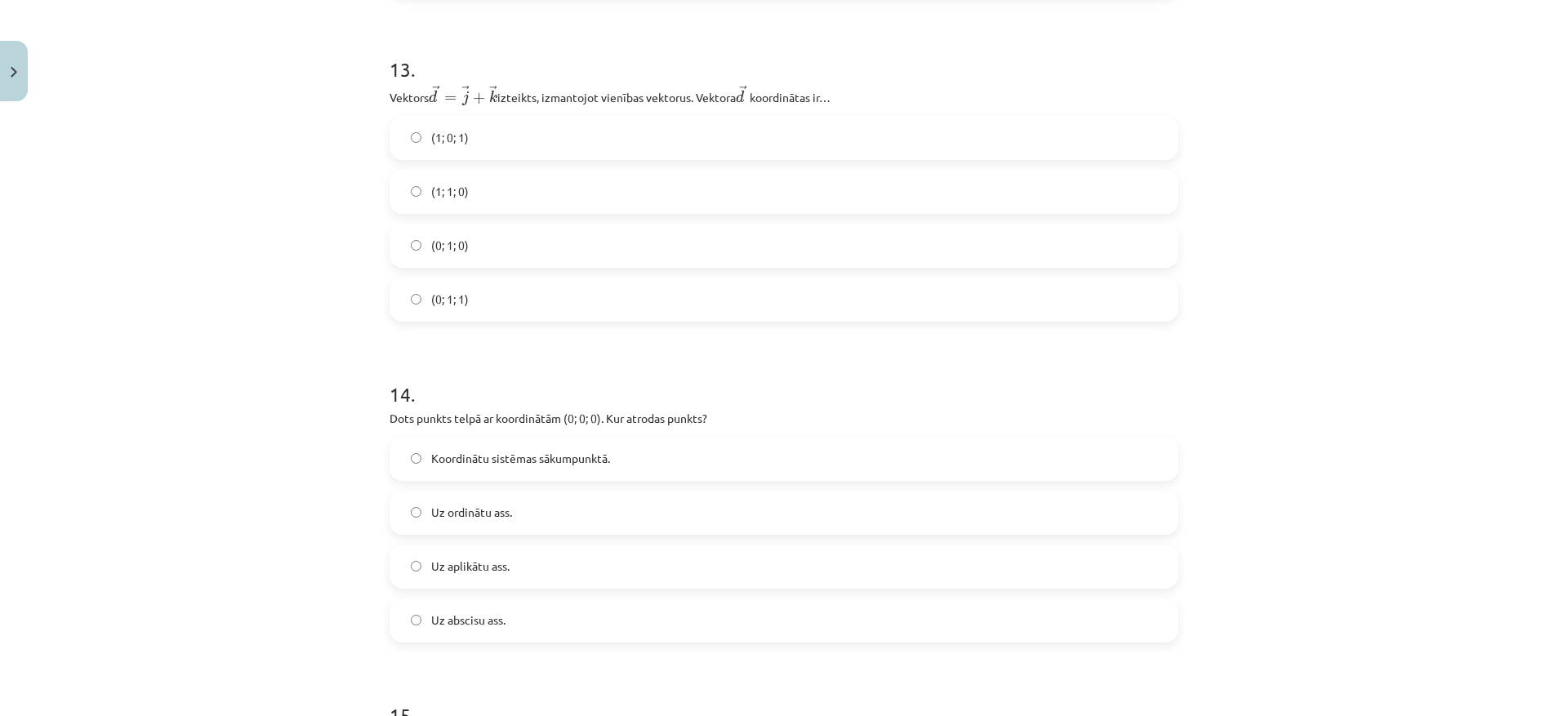
scroll to position [5734, 0]
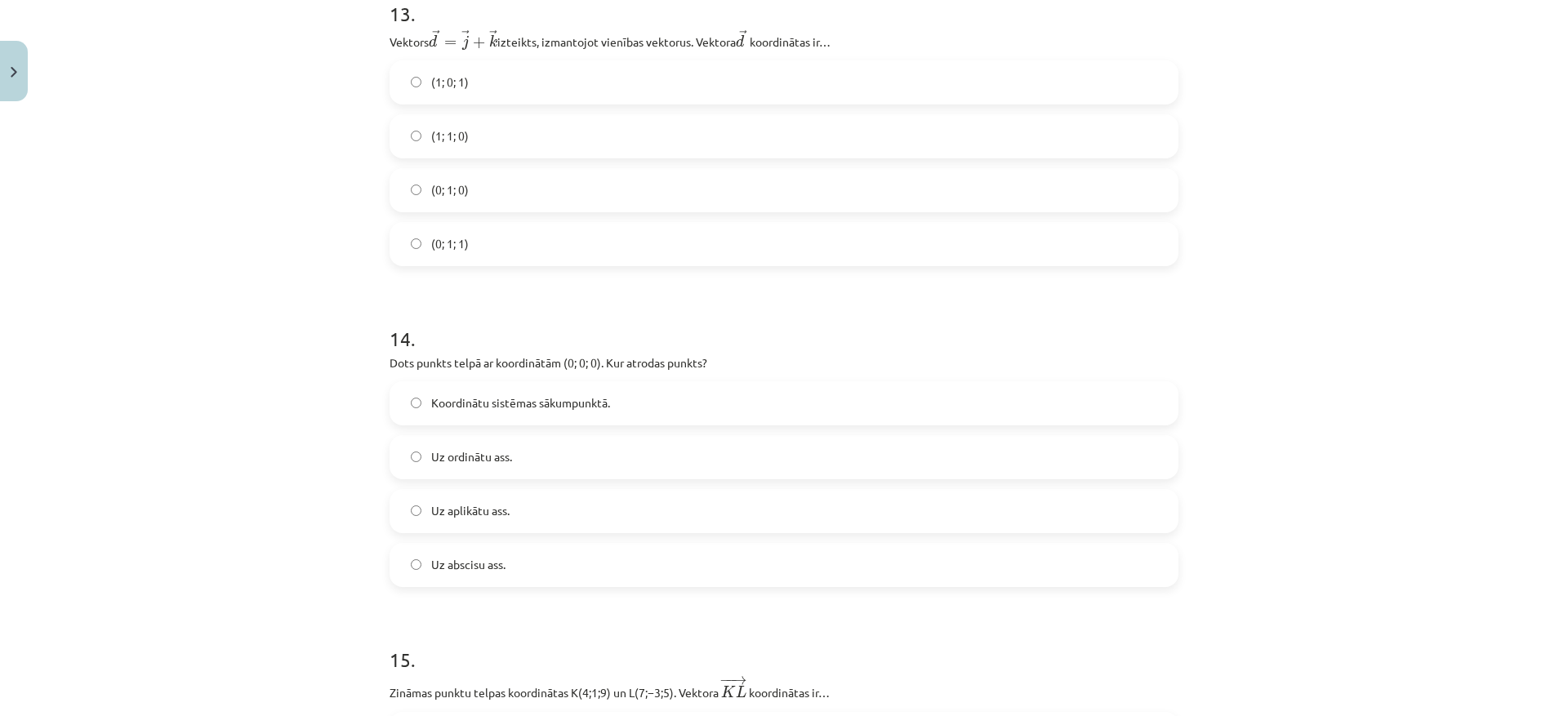
click at [449, 410] on span "Koordinātu sistēmas sākumpunktā." at bounding box center [520, 403] width 179 height 17
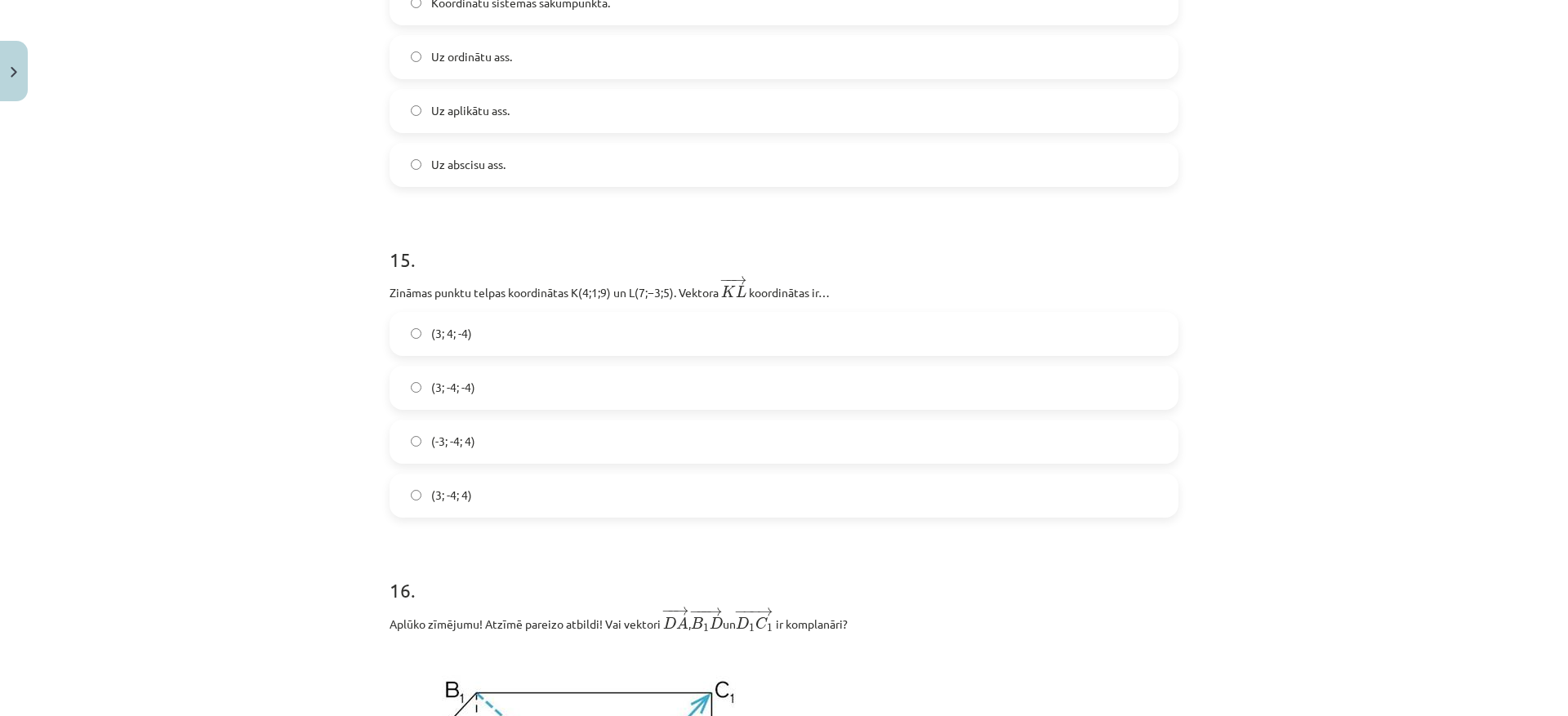
scroll to position [6142, 0]
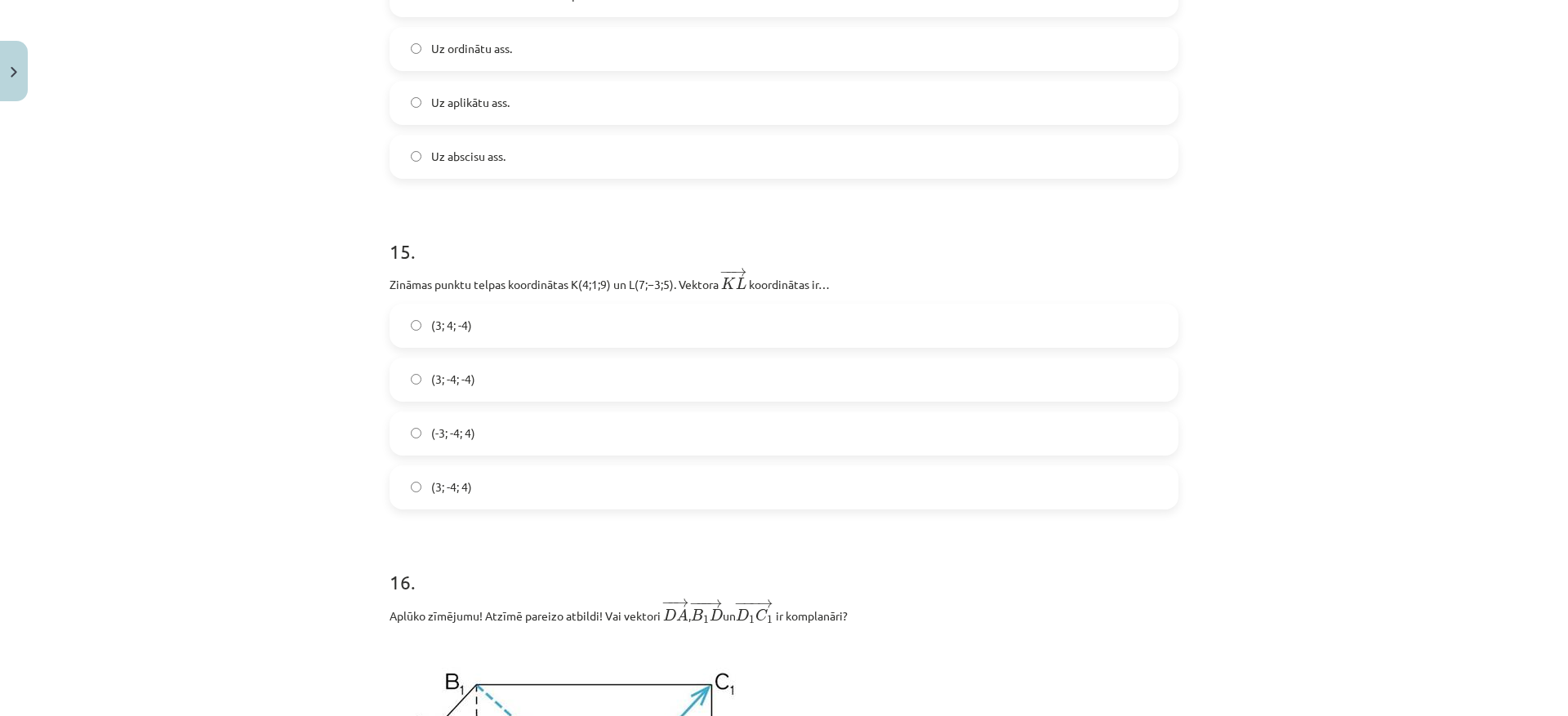
click at [491, 388] on label "(3; -4; -4)" at bounding box center [784, 379] width 785 height 41
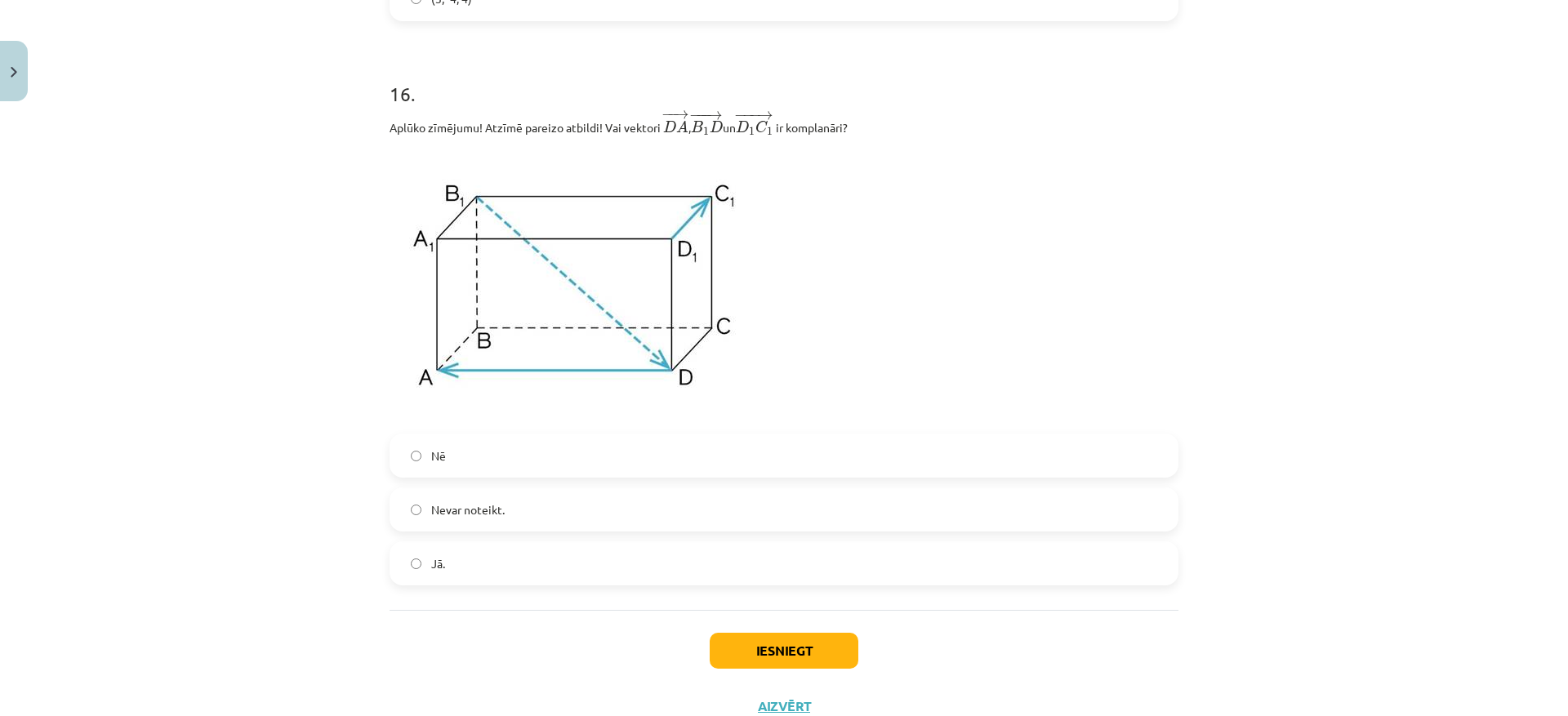
scroll to position [6631, 0]
click at [521, 456] on label "Nē" at bounding box center [784, 453] width 785 height 41
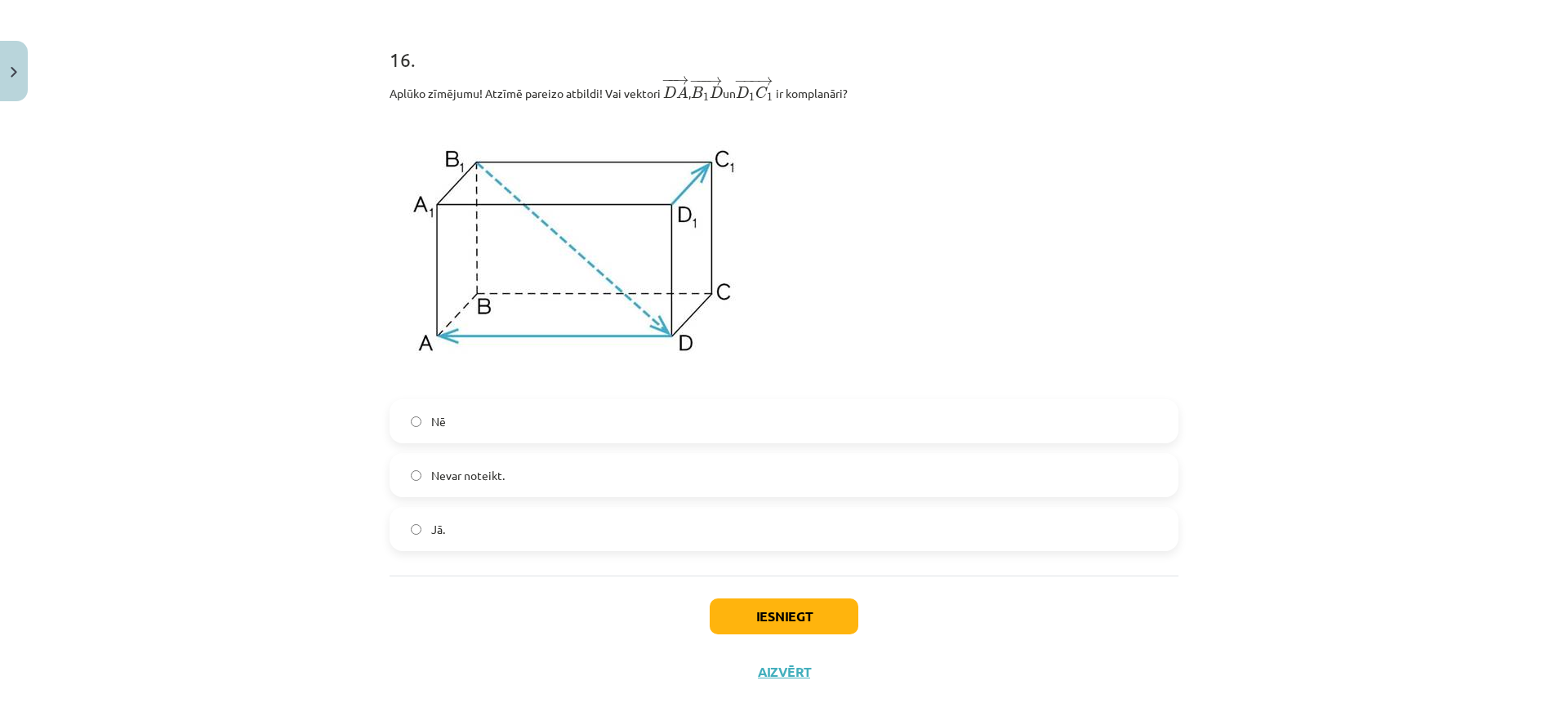
scroll to position [6697, 0]
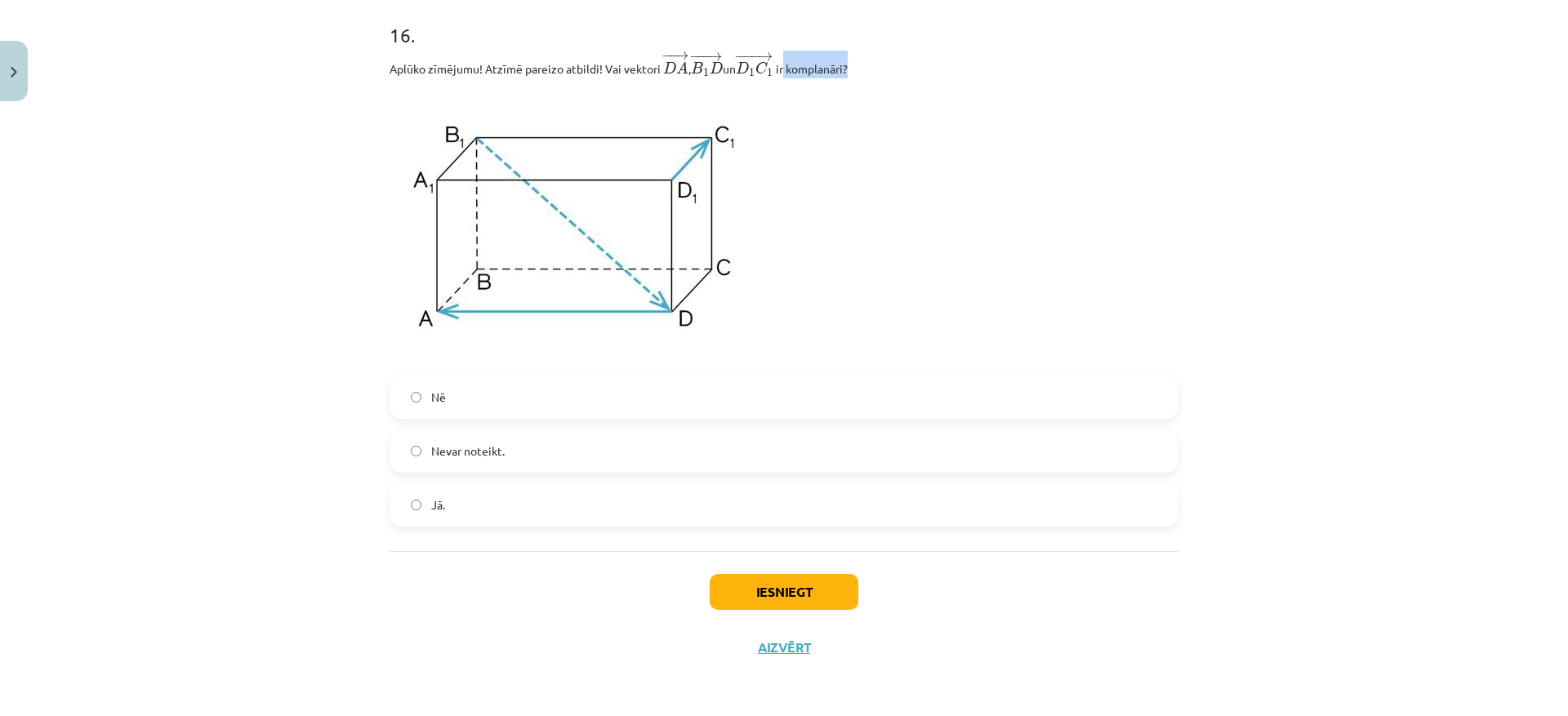
drag, startPoint x: 811, startPoint y: 62, endPoint x: 896, endPoint y: 140, distance: 115.4
click at [863, 65] on p "Aplūko zīmējumu! Atzīmē pareizo atbildi! Vai vektori ﻿ − − → D A D A → ﻿, ﻿ − −…" at bounding box center [784, 63] width 789 height 27
click at [907, 211] on p at bounding box center [784, 225] width 789 height 277
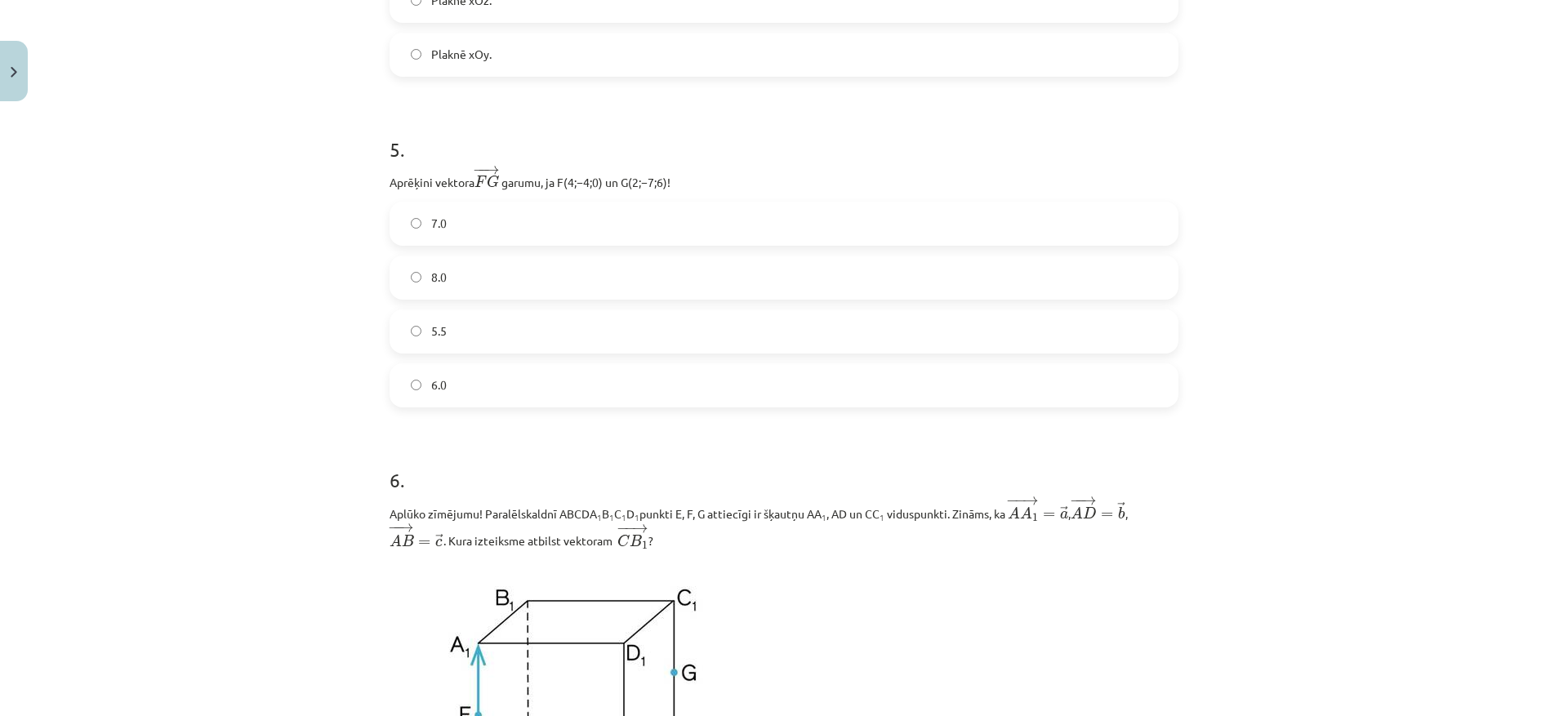
scroll to position [2372, 0]
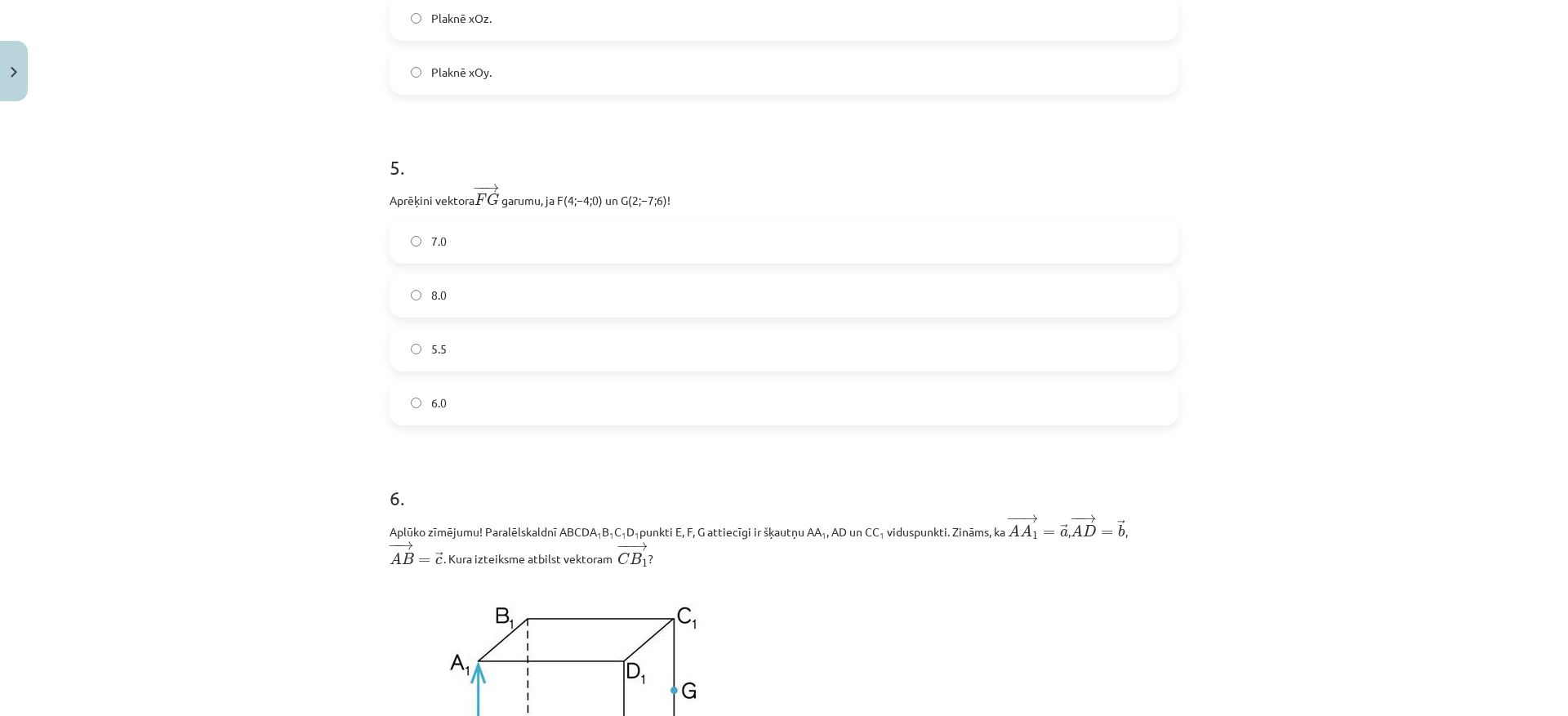
click at [463, 339] on label "5.5" at bounding box center [784, 349] width 785 height 41
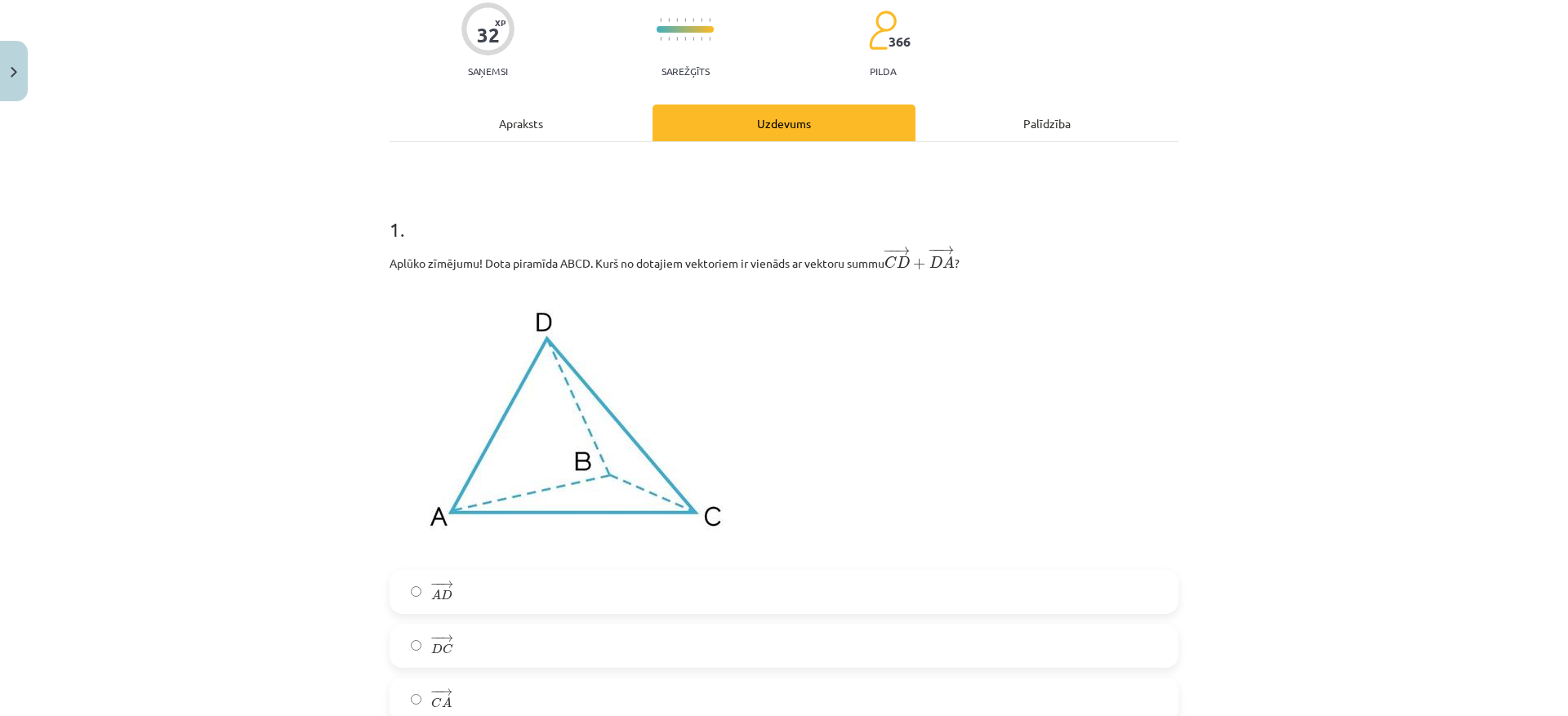
scroll to position [0, 0]
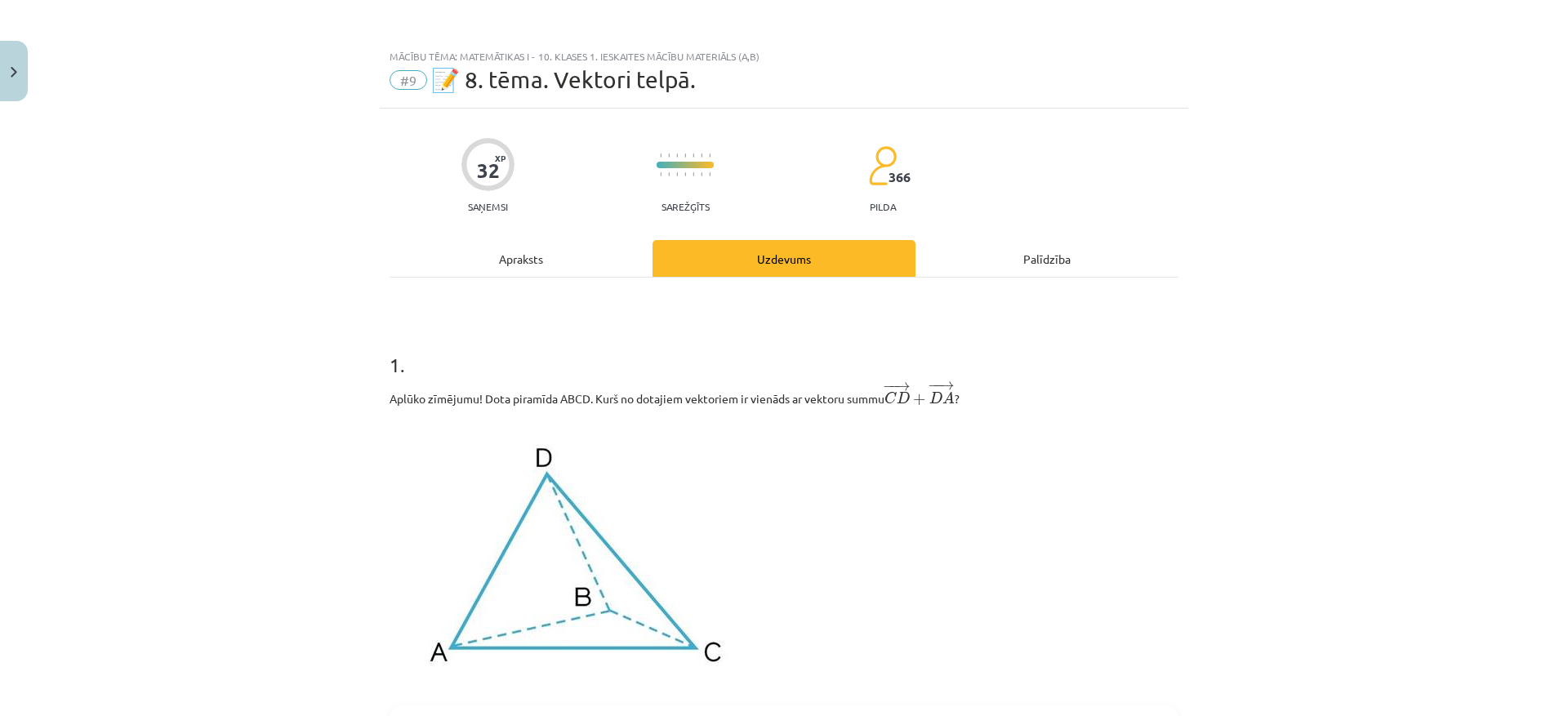
click at [493, 261] on div "Apraksts" at bounding box center [521, 258] width 263 height 37
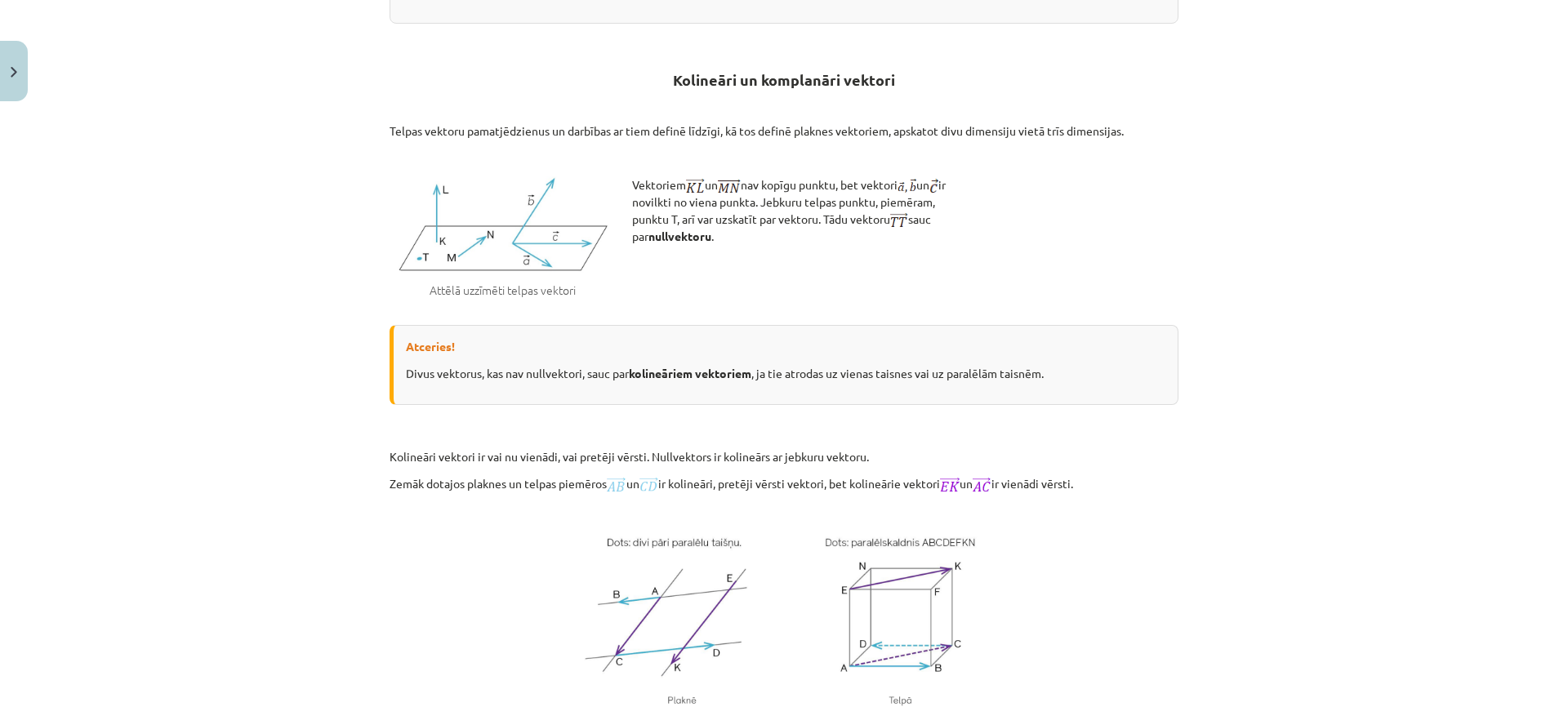
scroll to position [531, 0]
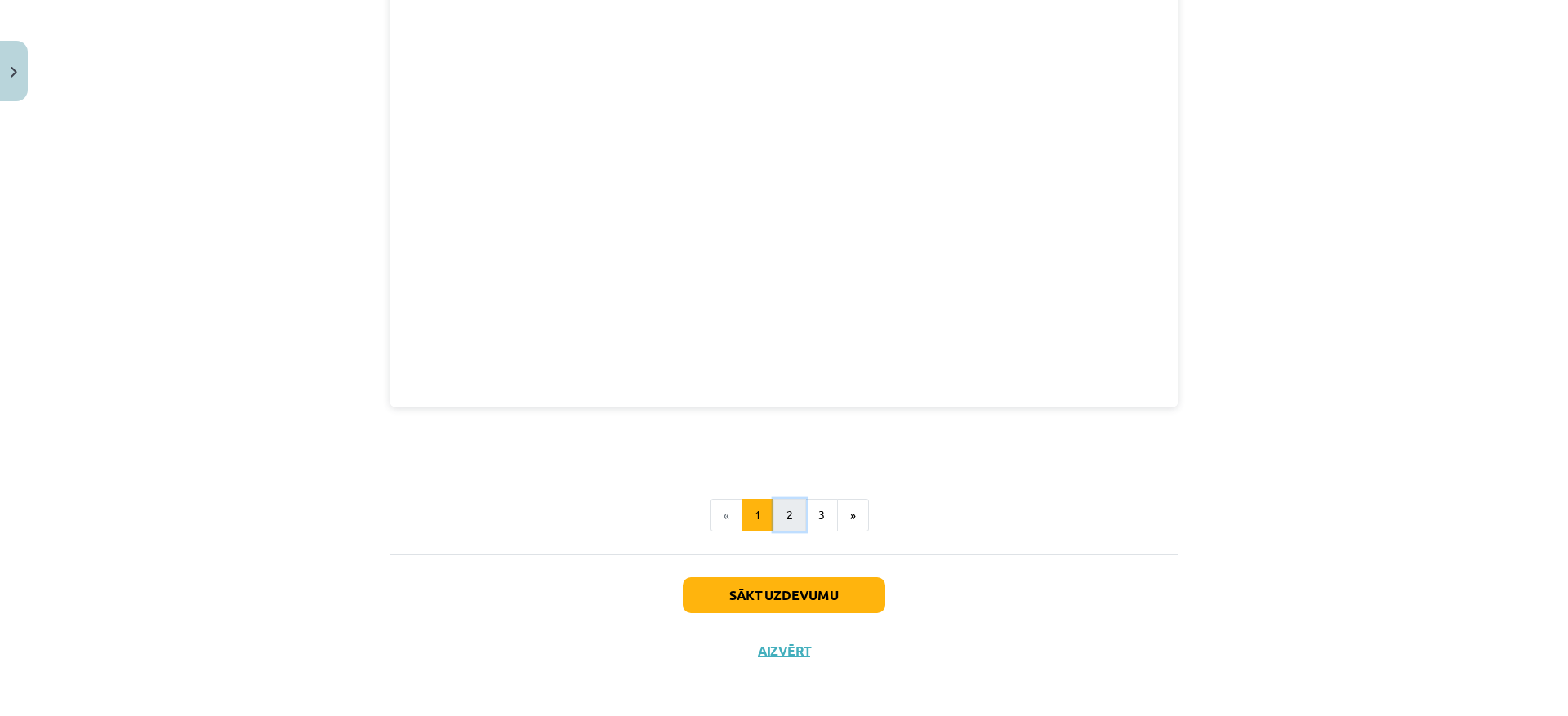
click at [790, 510] on button "2" at bounding box center [789, 515] width 33 height 33
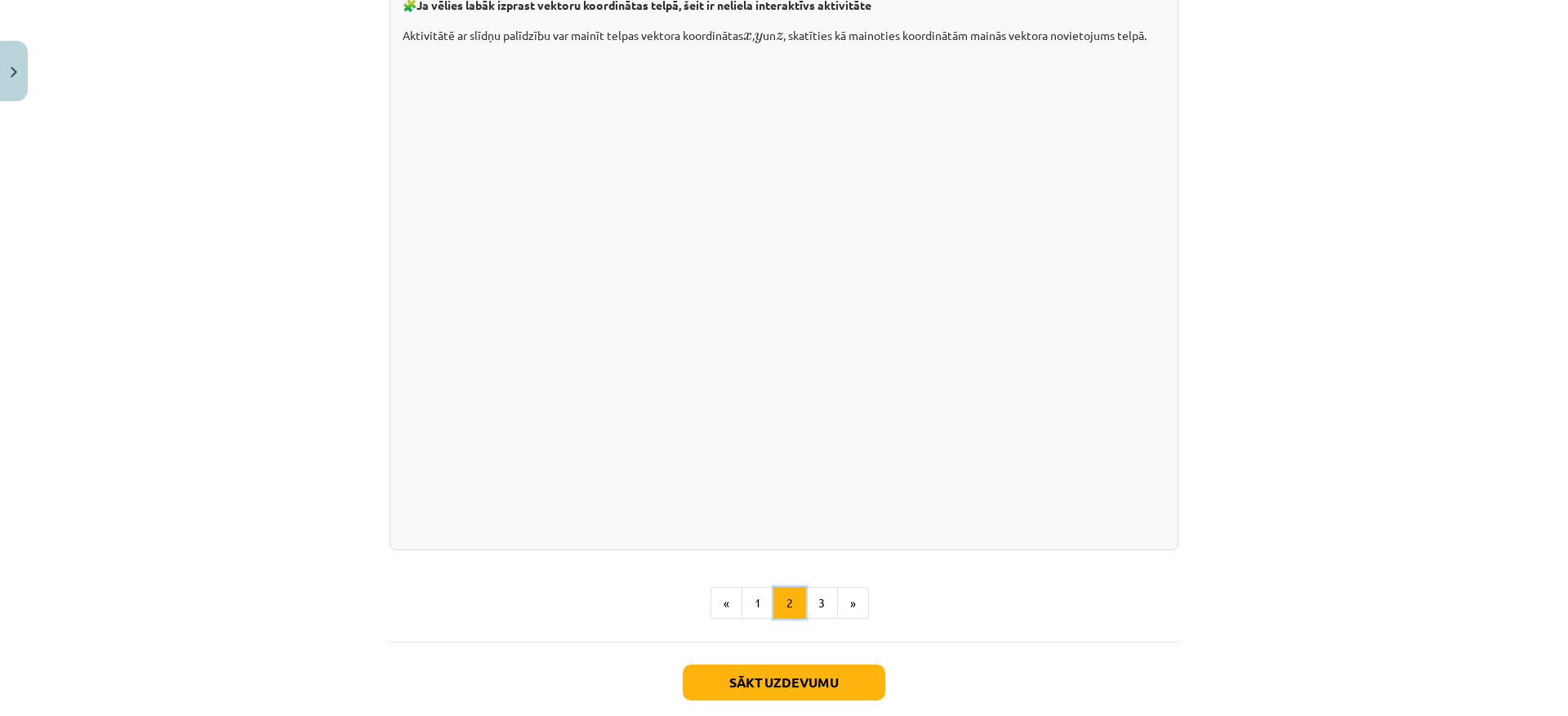
scroll to position [2087, 0]
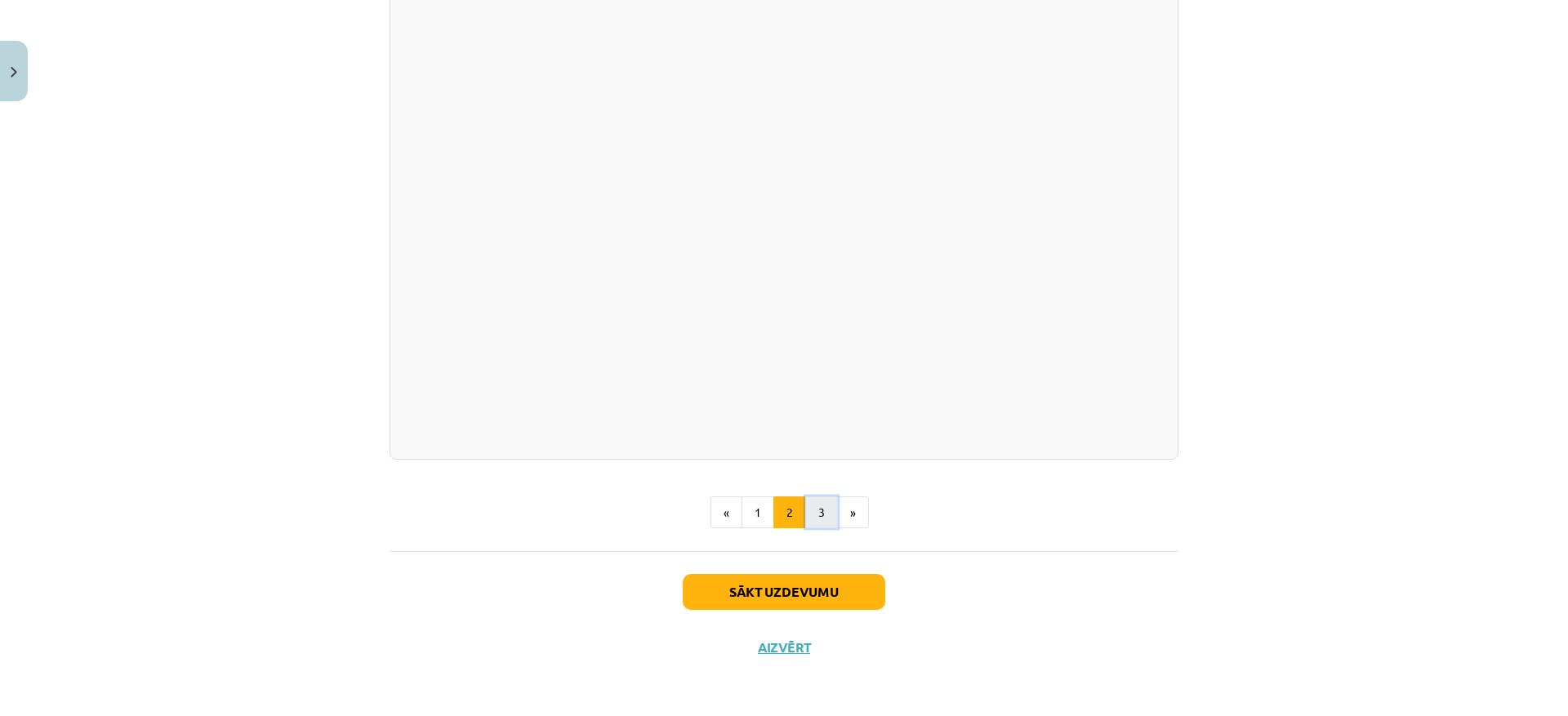
click at [814, 529] on button "3" at bounding box center [821, 513] width 33 height 33
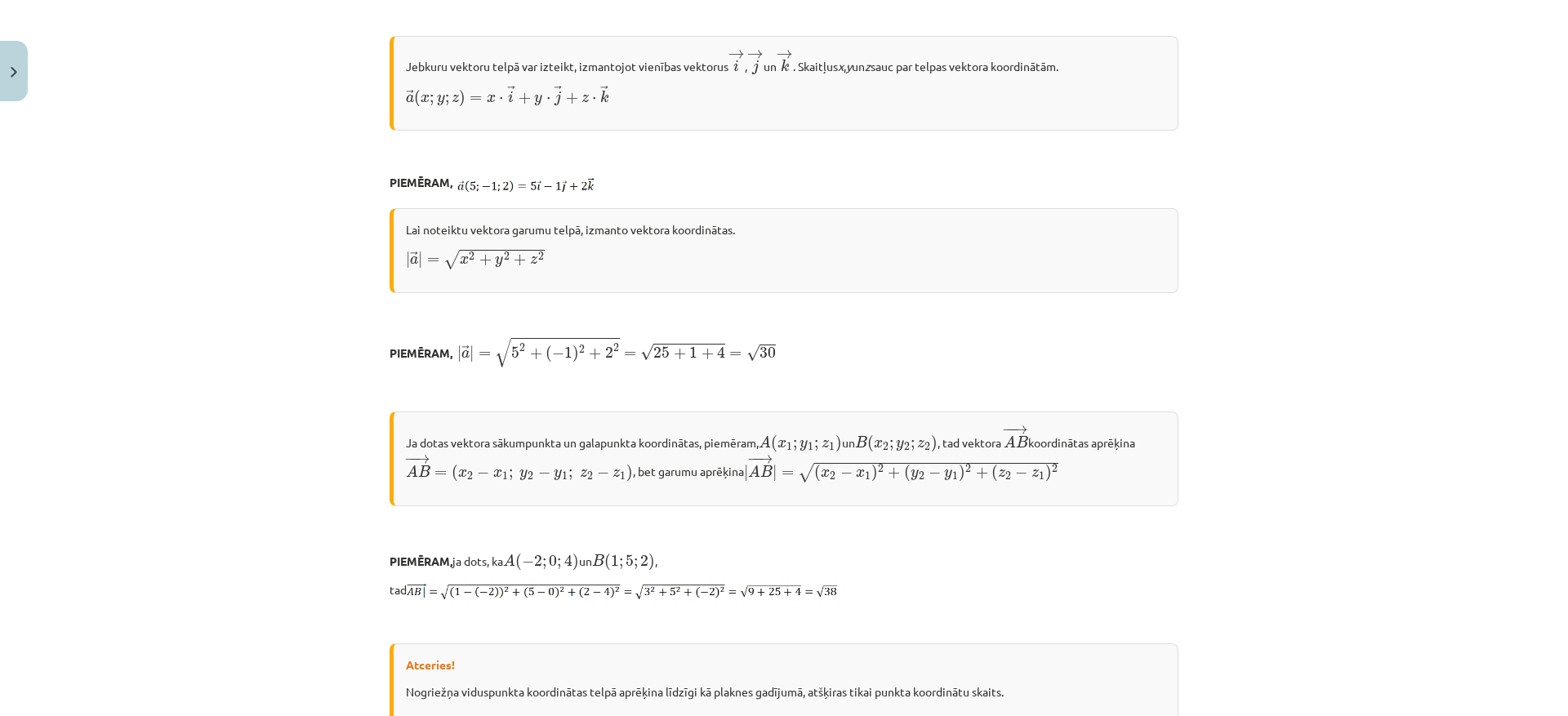
scroll to position [292, 0]
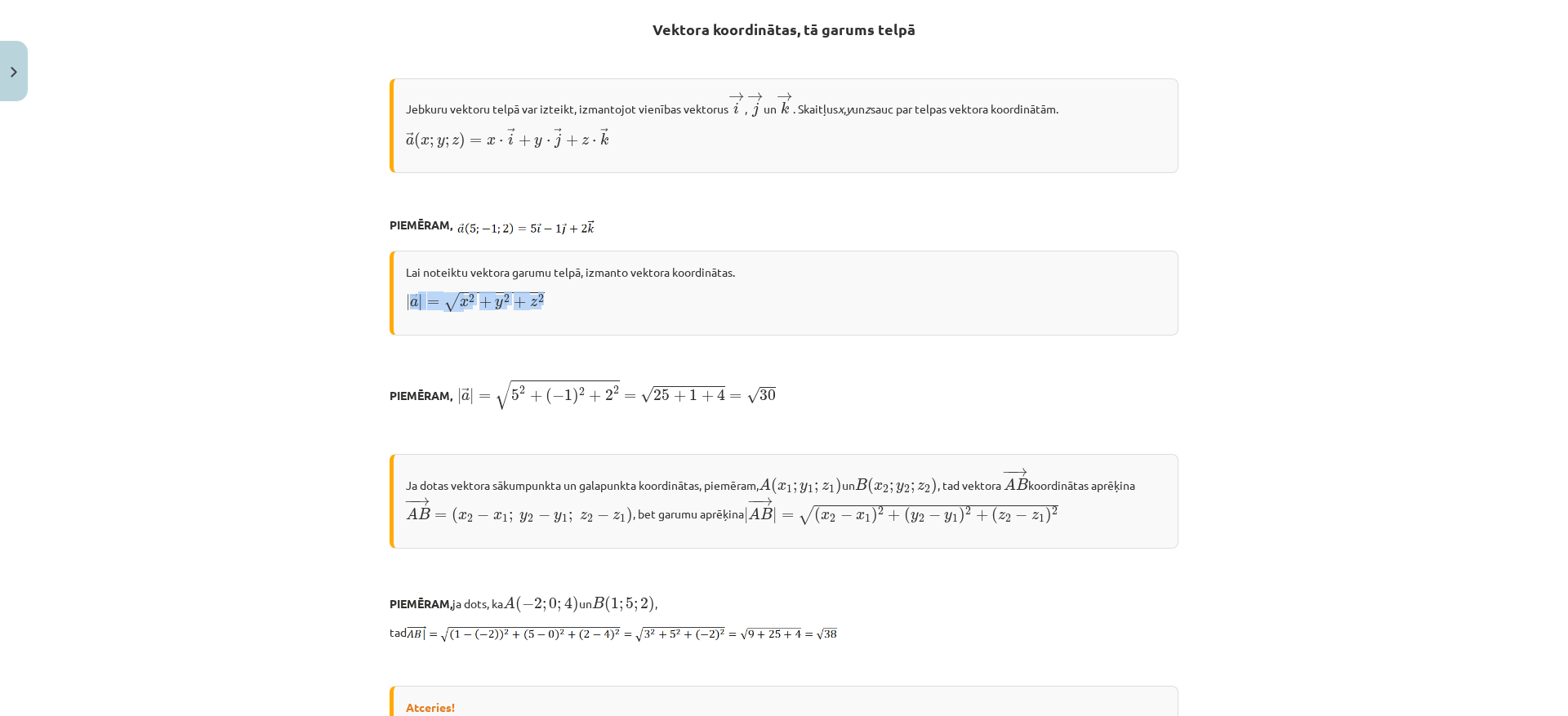
drag, startPoint x: 402, startPoint y: 306, endPoint x: 567, endPoint y: 289, distance: 165.9
click at [567, 289] on div "Lai noteiktu vektora garumu telpā, izmanto vektora koordinātas. | → a | = √ x 2…" at bounding box center [784, 293] width 789 height 85
click at [588, 306] on p "| → a | = √ x 2 + y 2 + z 2 | a → | = x 2 + y 2 + z 2" at bounding box center [785, 301] width 759 height 22
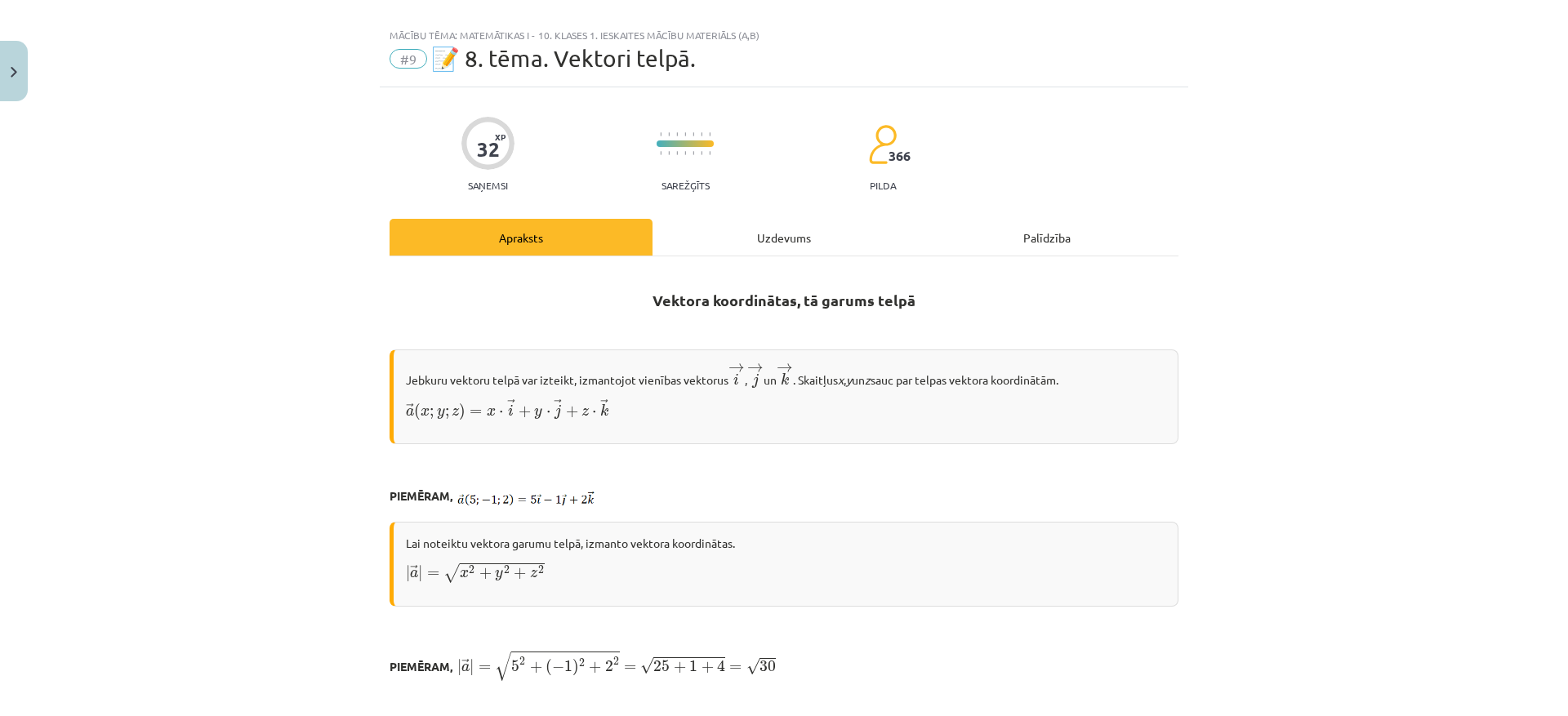
scroll to position [0, 0]
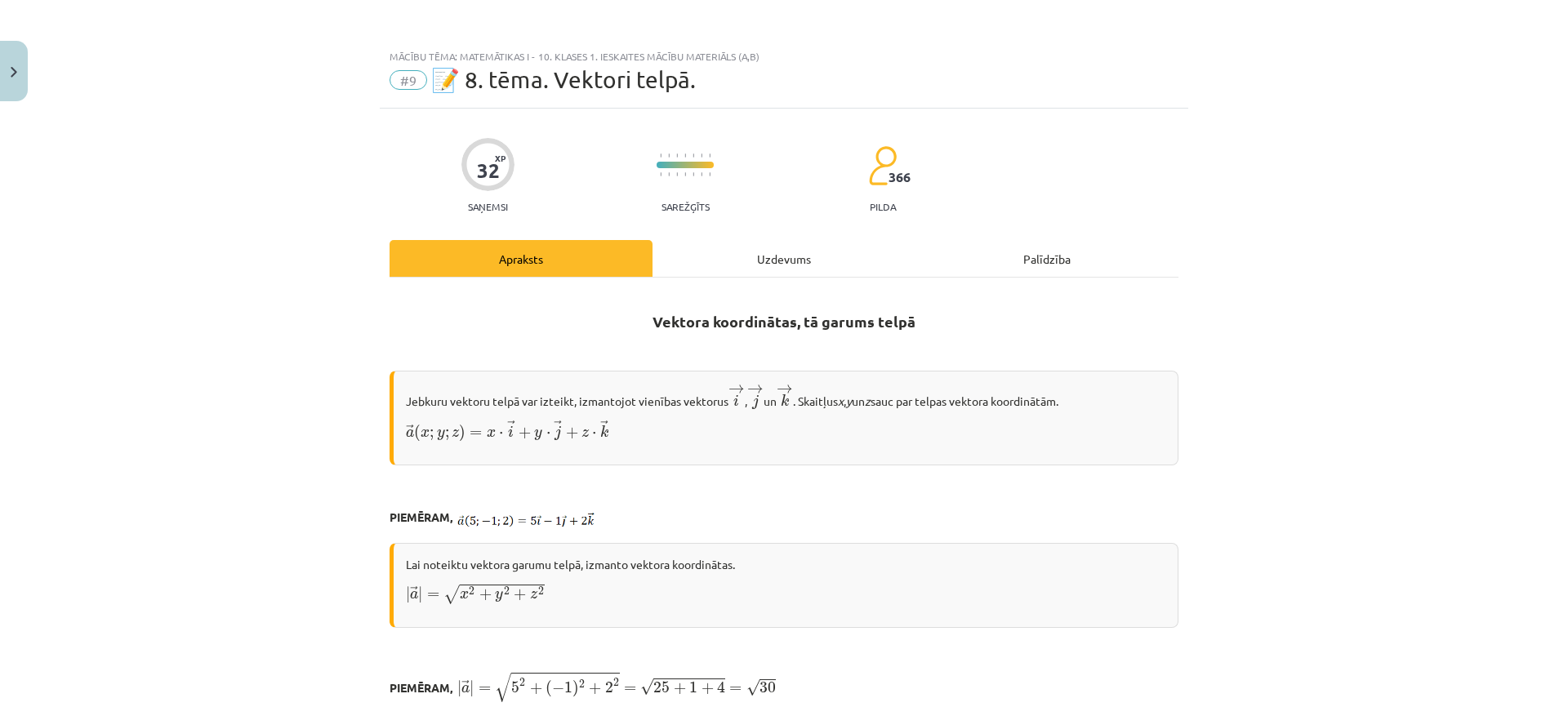
click at [769, 265] on div "Uzdevums" at bounding box center [784, 258] width 263 height 37
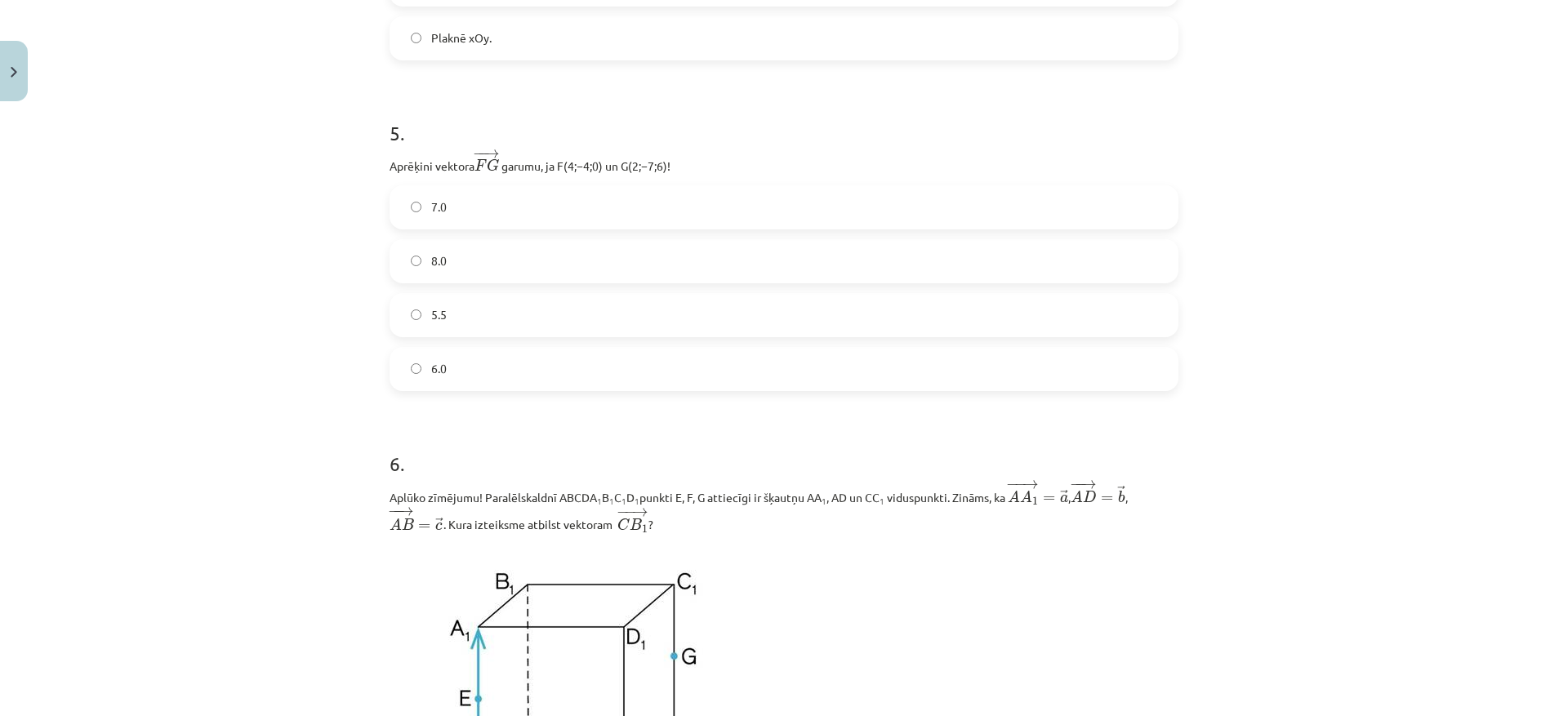
scroll to position [2407, 0]
click at [417, 218] on label "7.0" at bounding box center [784, 206] width 785 height 41
drag, startPoint x: 1539, startPoint y: 281, endPoint x: 1538, endPoint y: 293, distance: 12.0
click at [1538, 293] on div "Mācību tēma: Matemātikas i - 10. klases 1. ieskaites mācību materiāls (a,b) #9 …" at bounding box center [784, 358] width 1568 height 716
click at [477, 223] on label "7.0" at bounding box center [784, 206] width 785 height 41
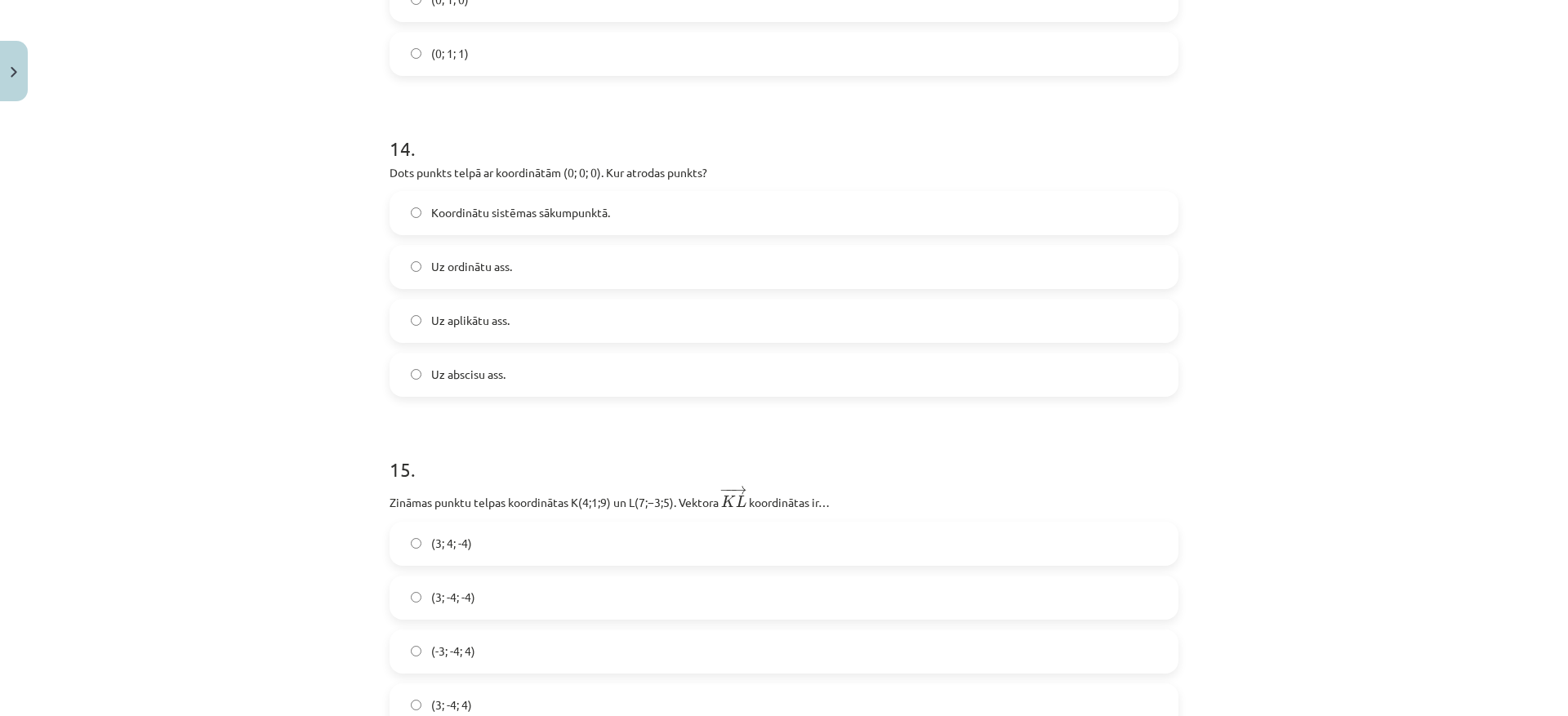
scroll to position [6697, 0]
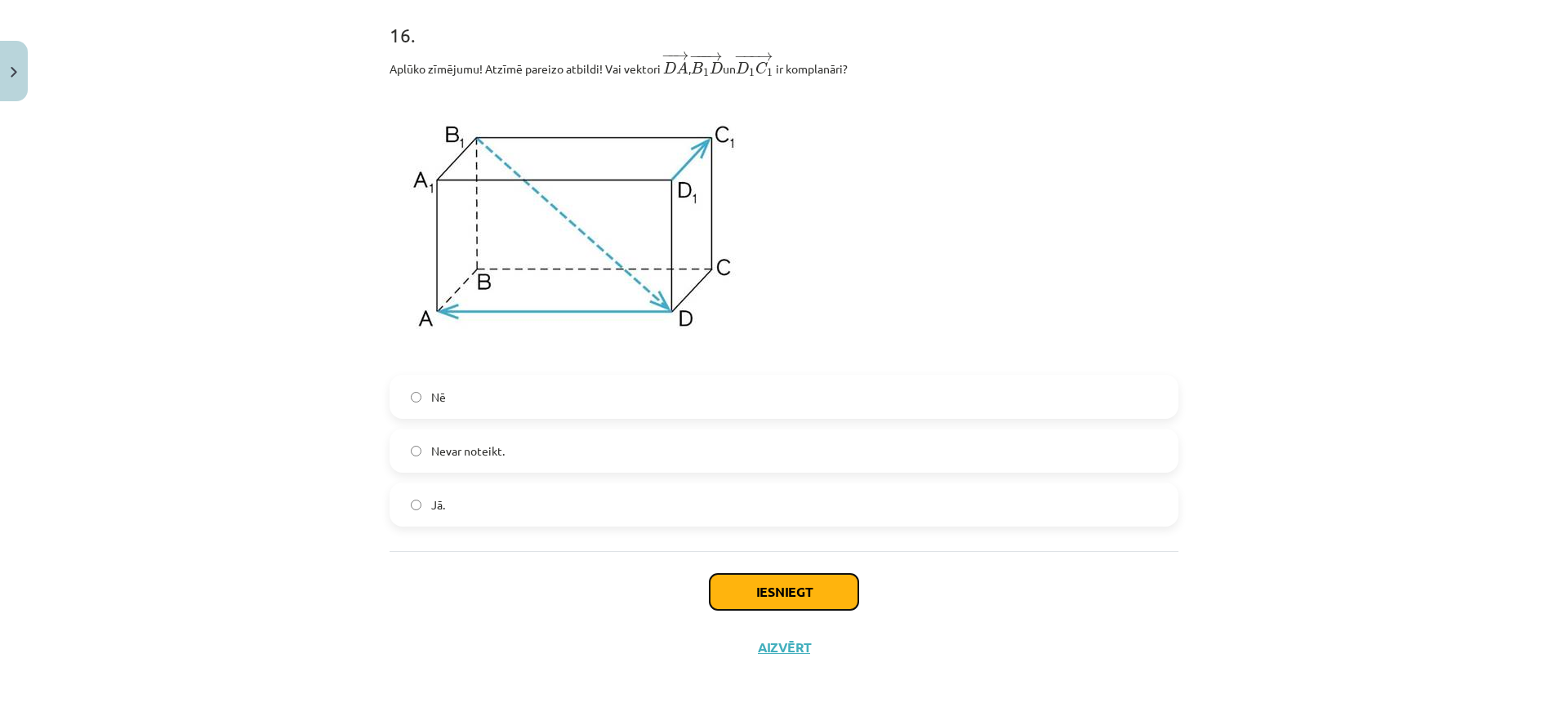
click at [783, 583] on button "Iesniegt" at bounding box center [784, 592] width 149 height 36
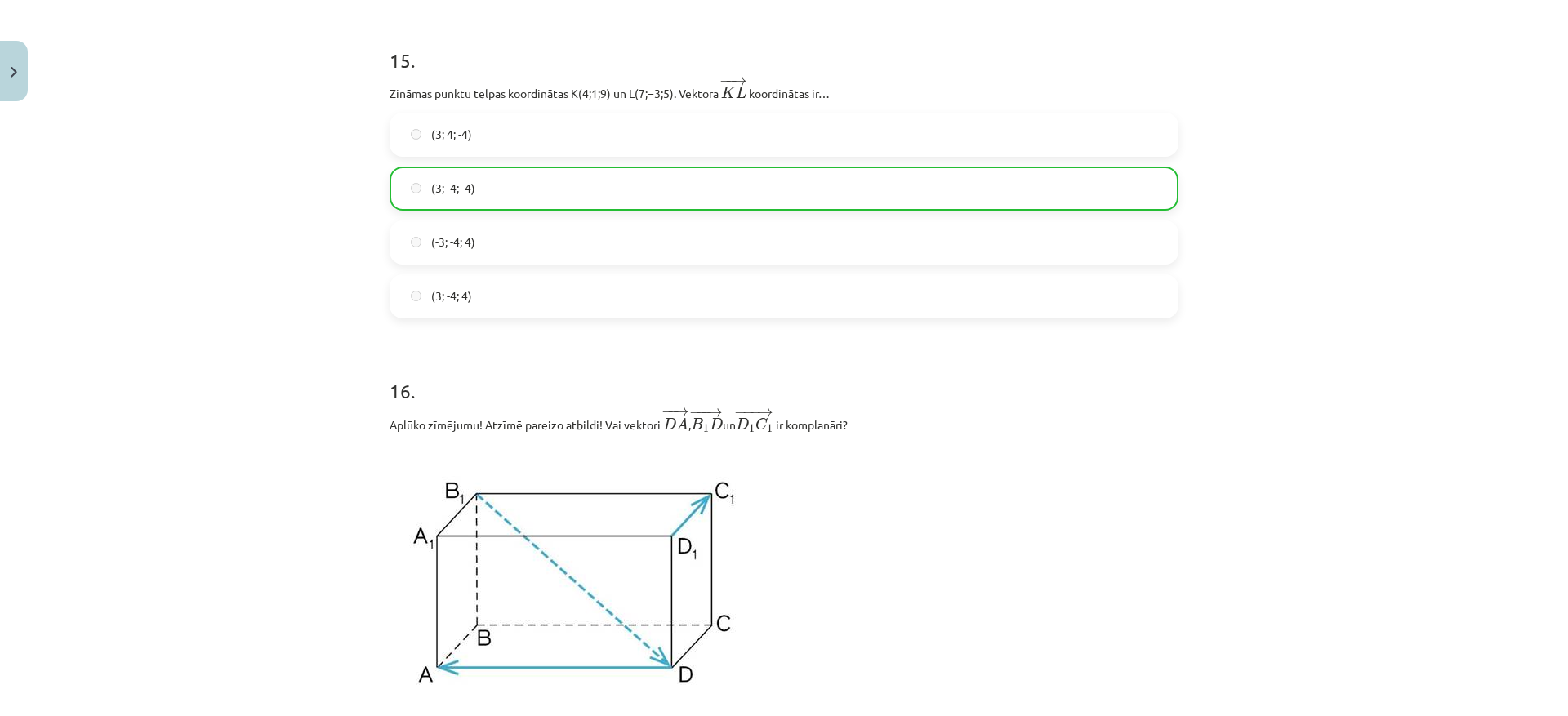
scroll to position [6750, 0]
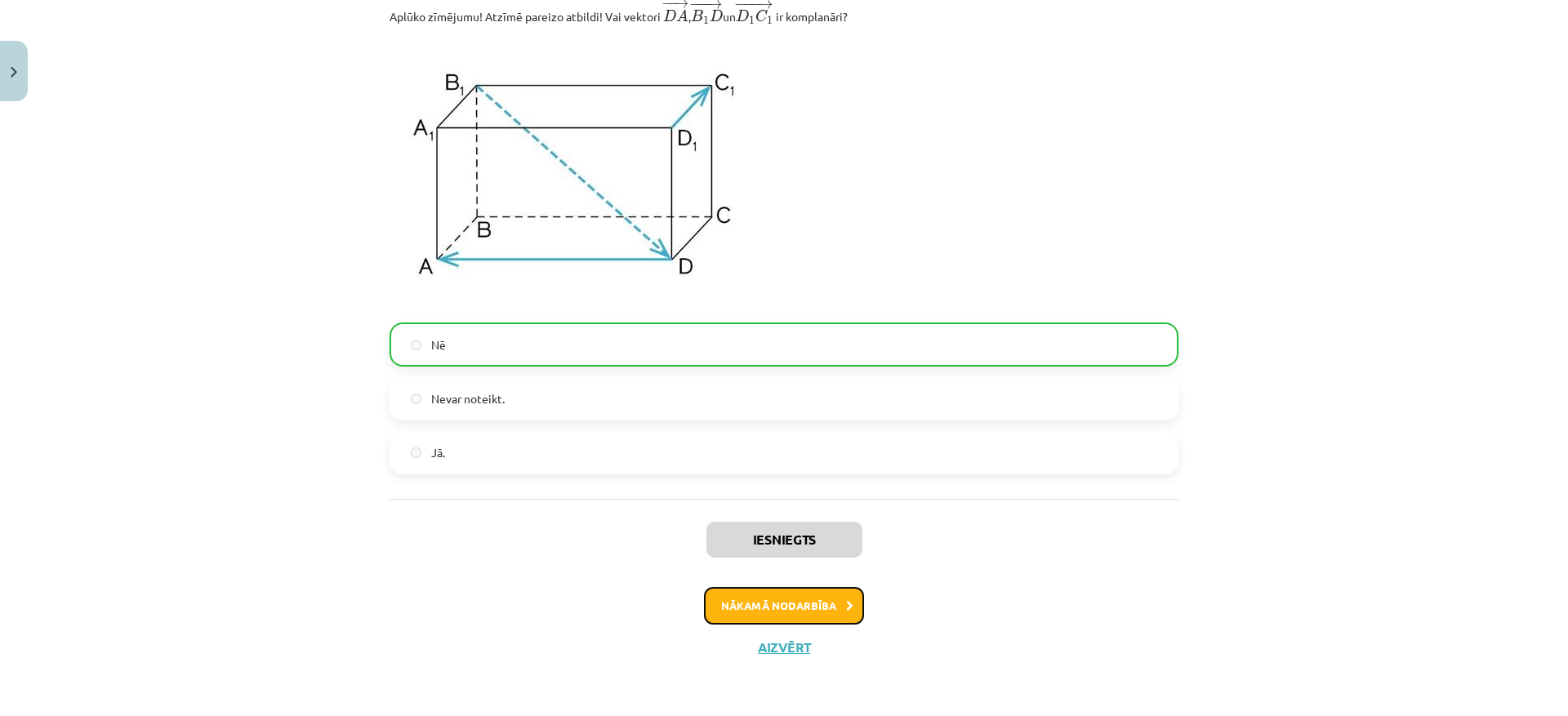
click at [773, 610] on button "Nākamā nodarbība" at bounding box center [784, 605] width 160 height 38
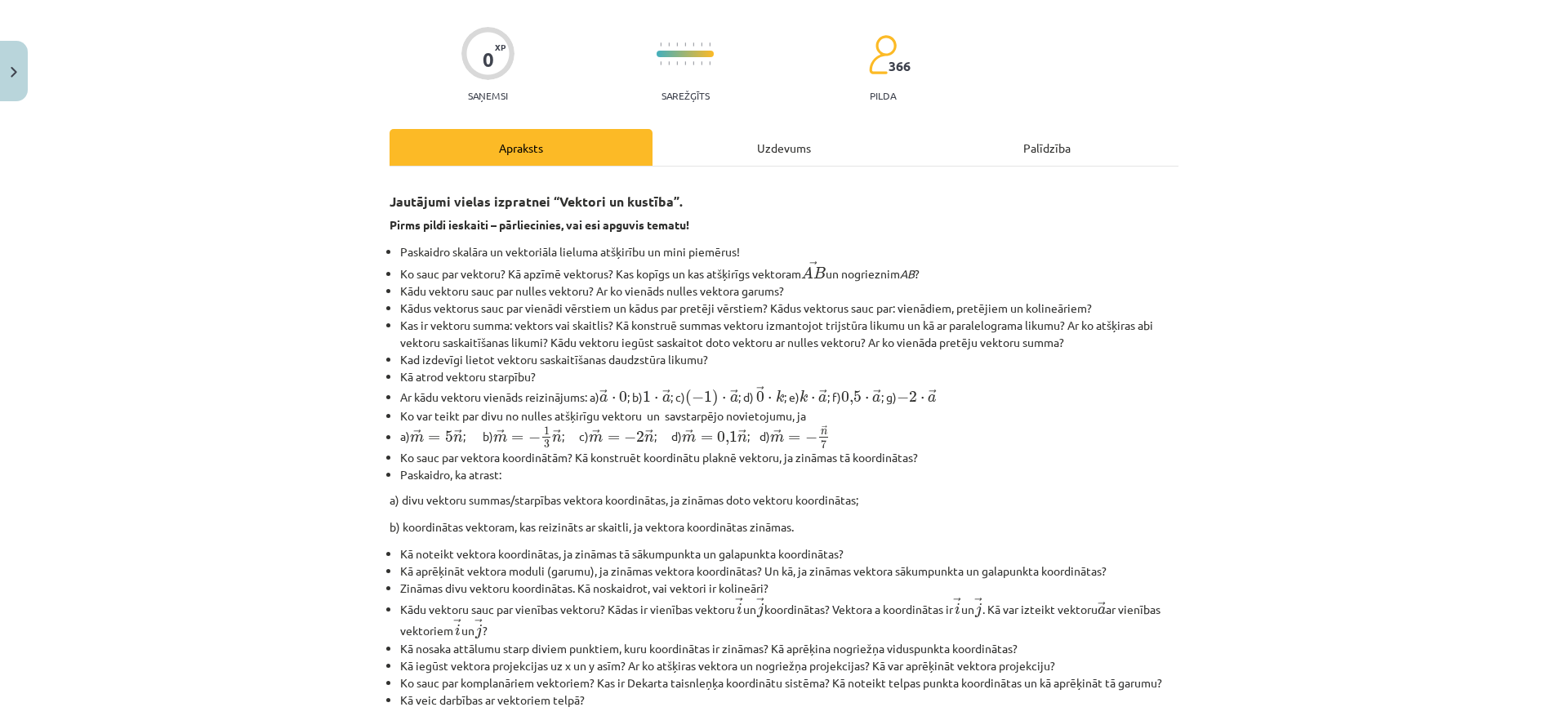
scroll to position [41, 0]
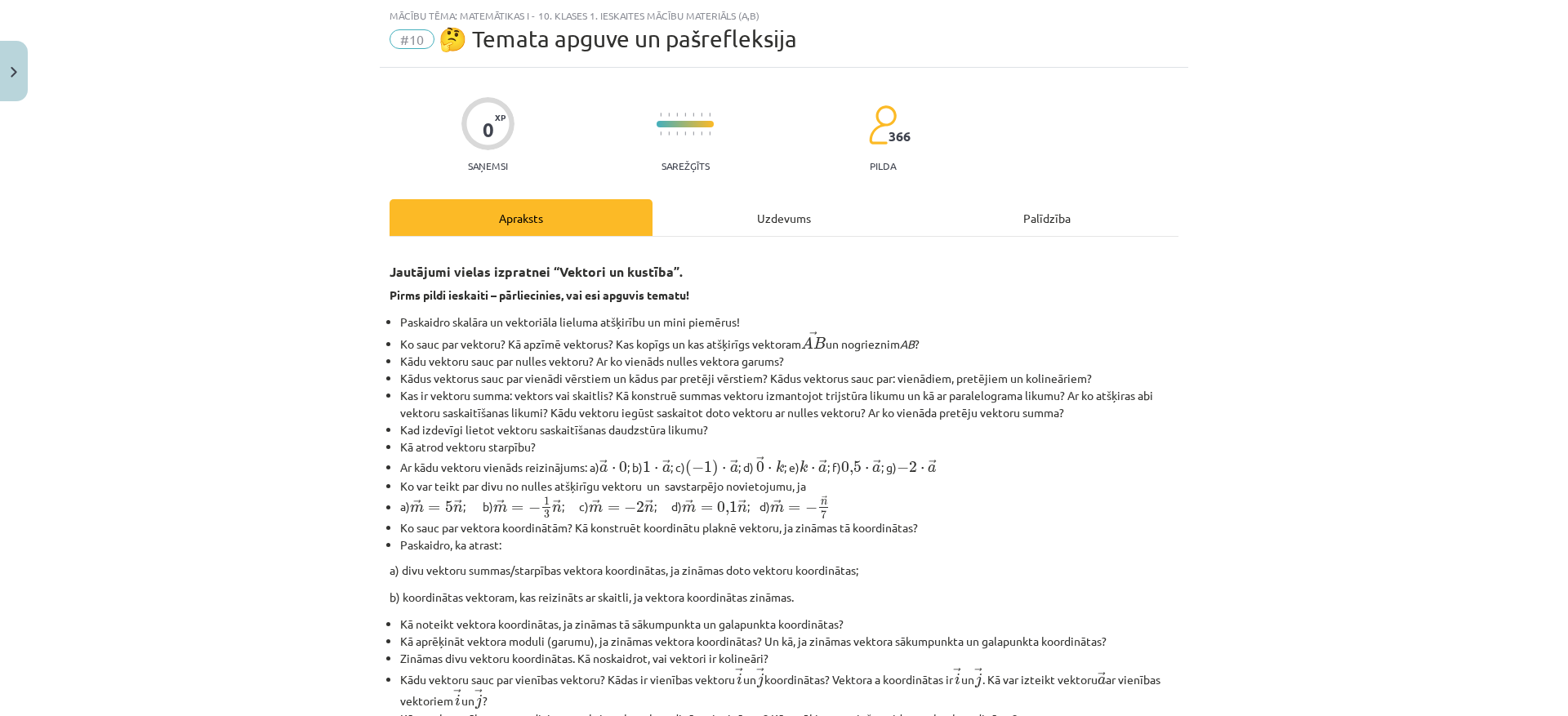
click at [766, 216] on div "Uzdevums" at bounding box center [784, 218] width 263 height 37
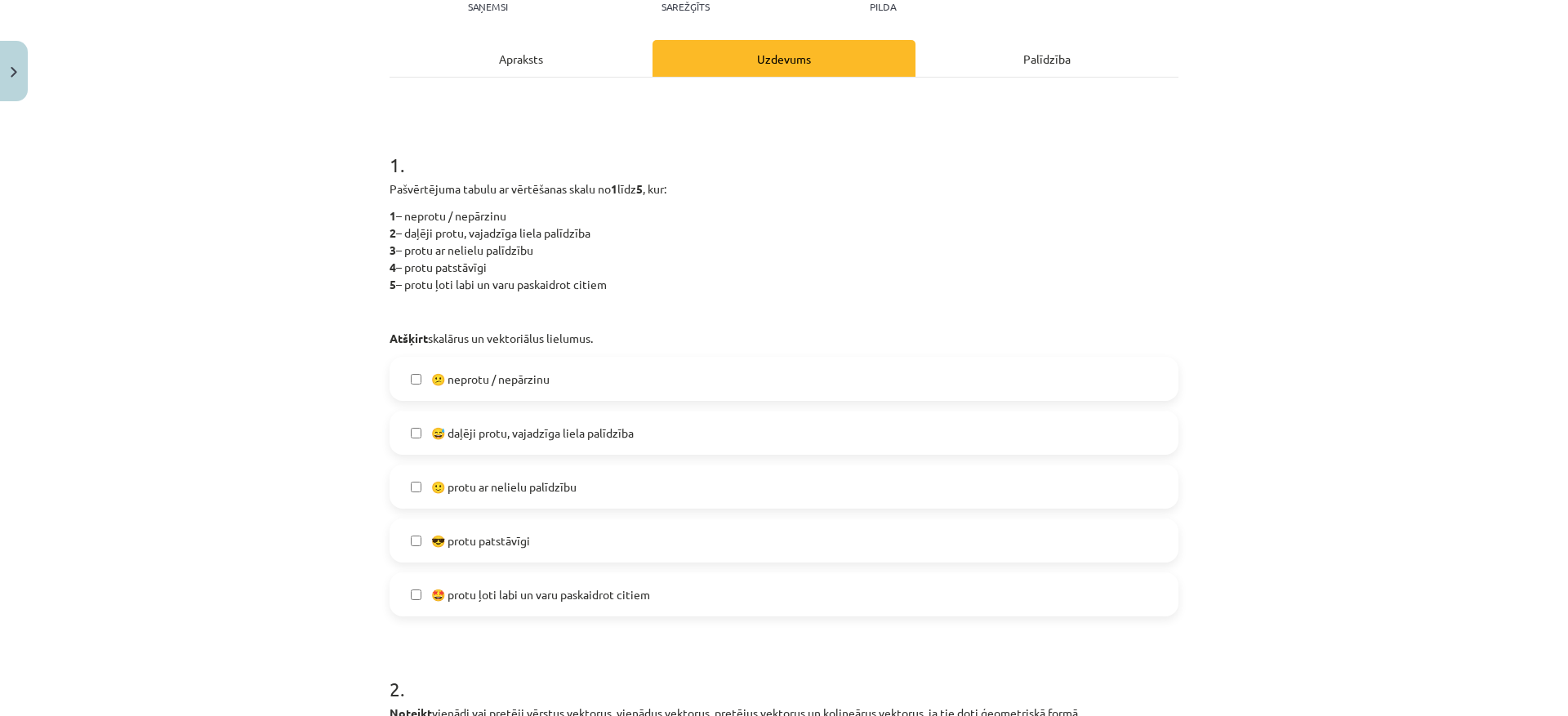
scroll to position [204, 0]
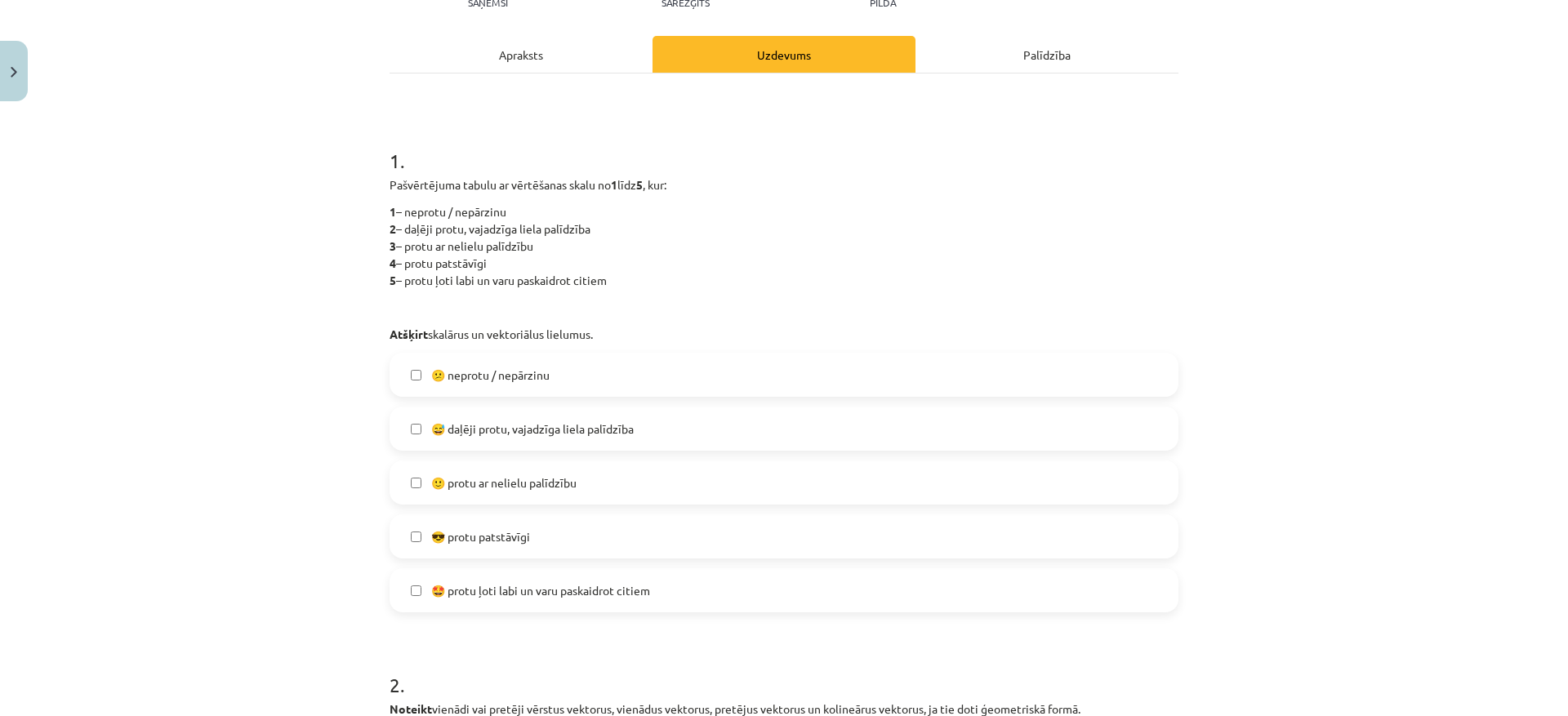
click at [400, 502] on label "🙂 protu ar nelielu palīdzību" at bounding box center [784, 481] width 785 height 41
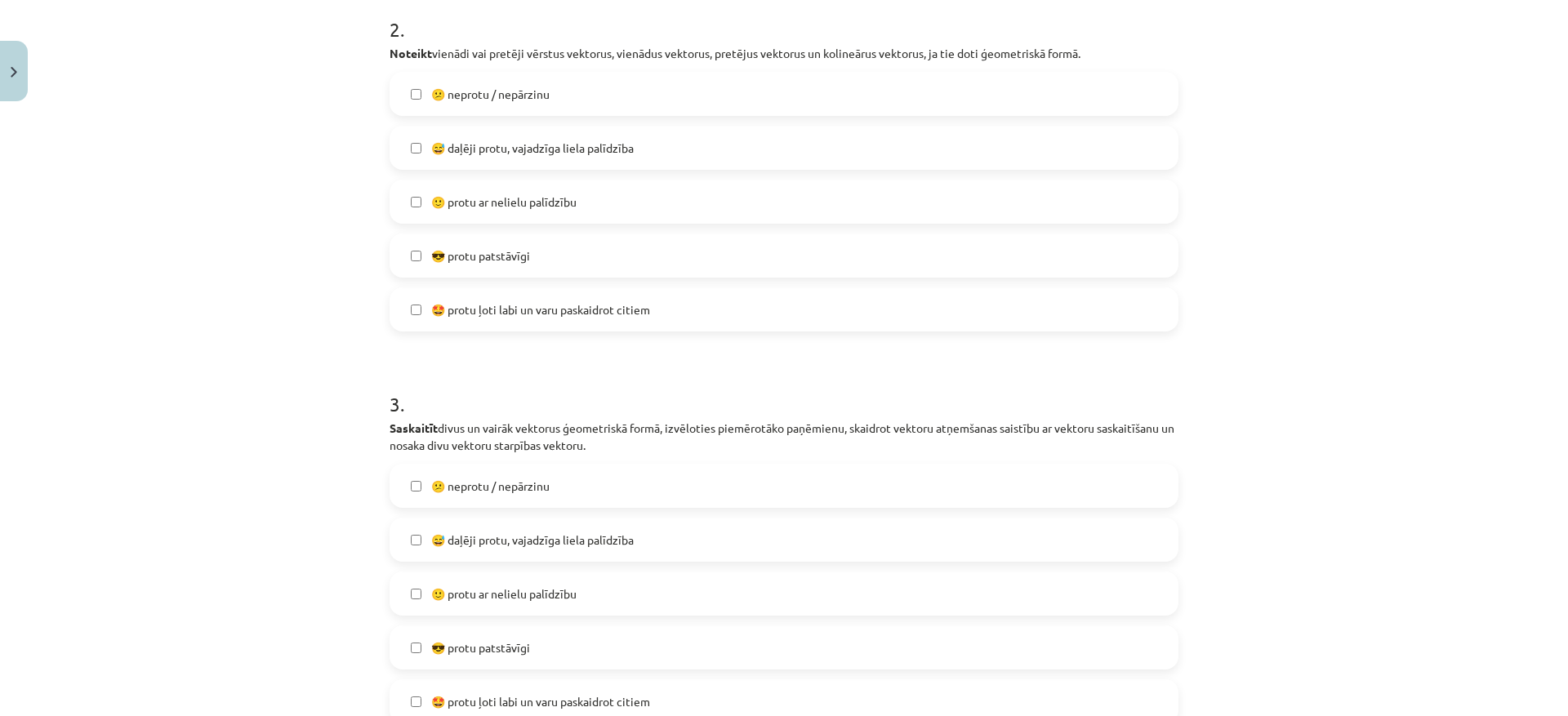
scroll to position [857, 0]
click at [444, 153] on span "😅 daļēji protu, vajadzīga liela palīdzība" at bounding box center [533, 150] width 203 height 17
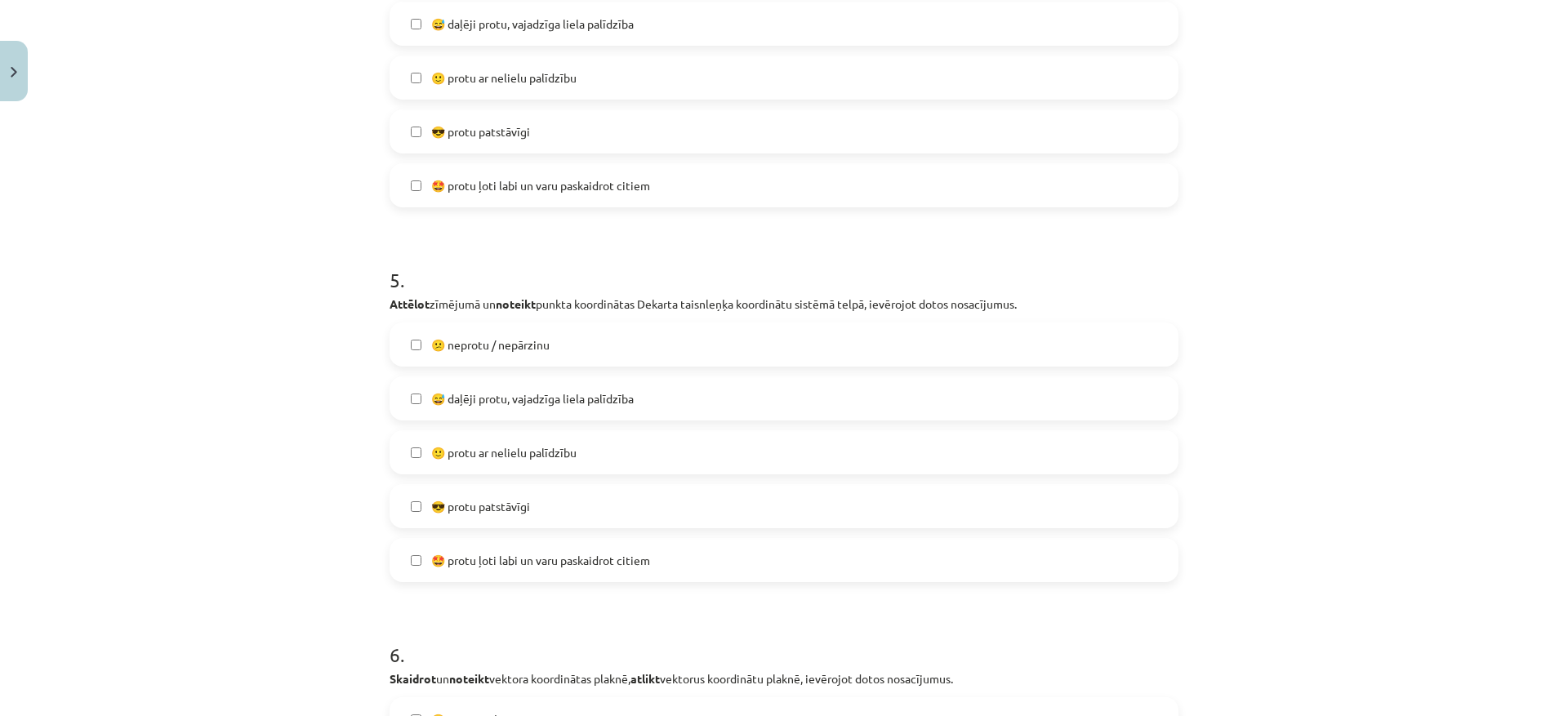
scroll to position [1755, 0]
click at [401, 515] on label "😎 protu patstāvīgi" at bounding box center [784, 500] width 785 height 41
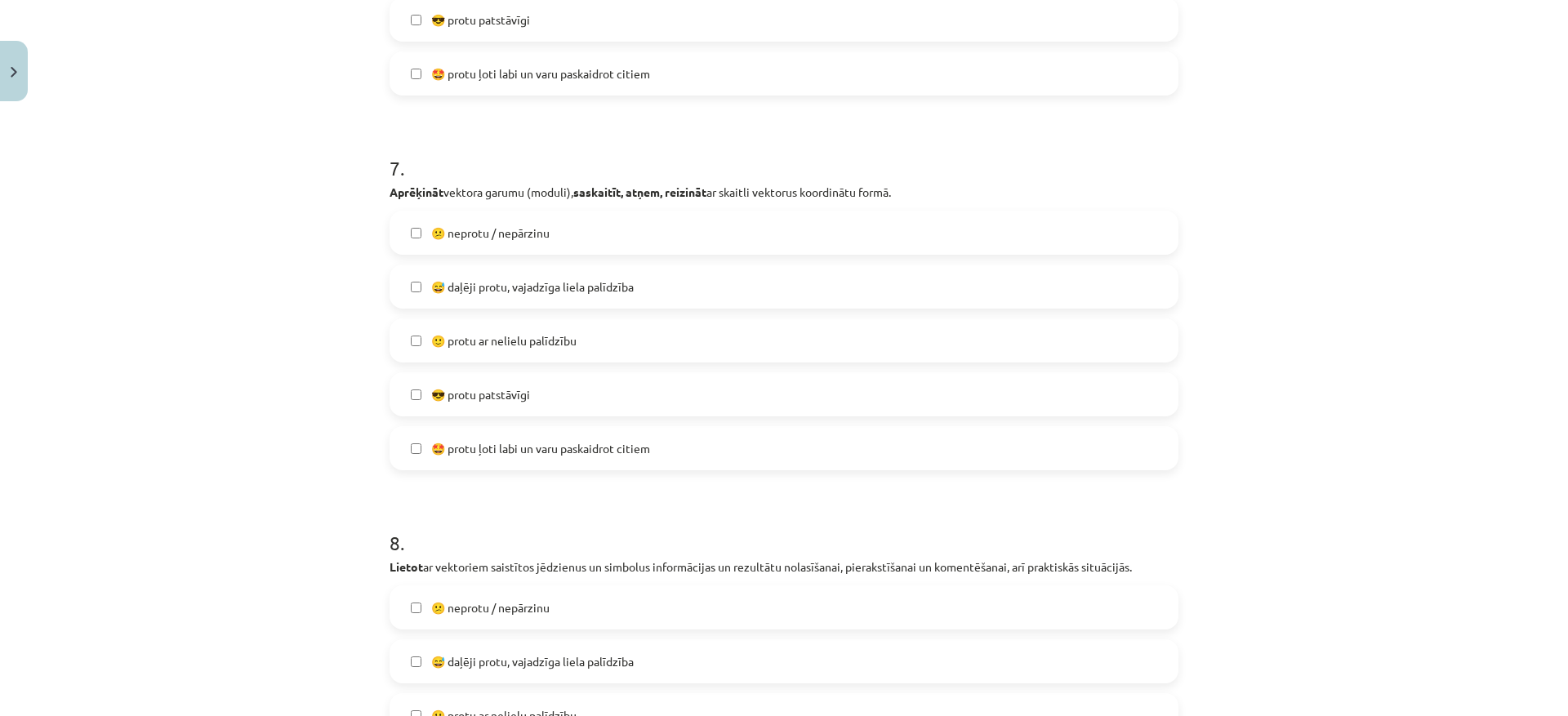
scroll to position [2652, 0]
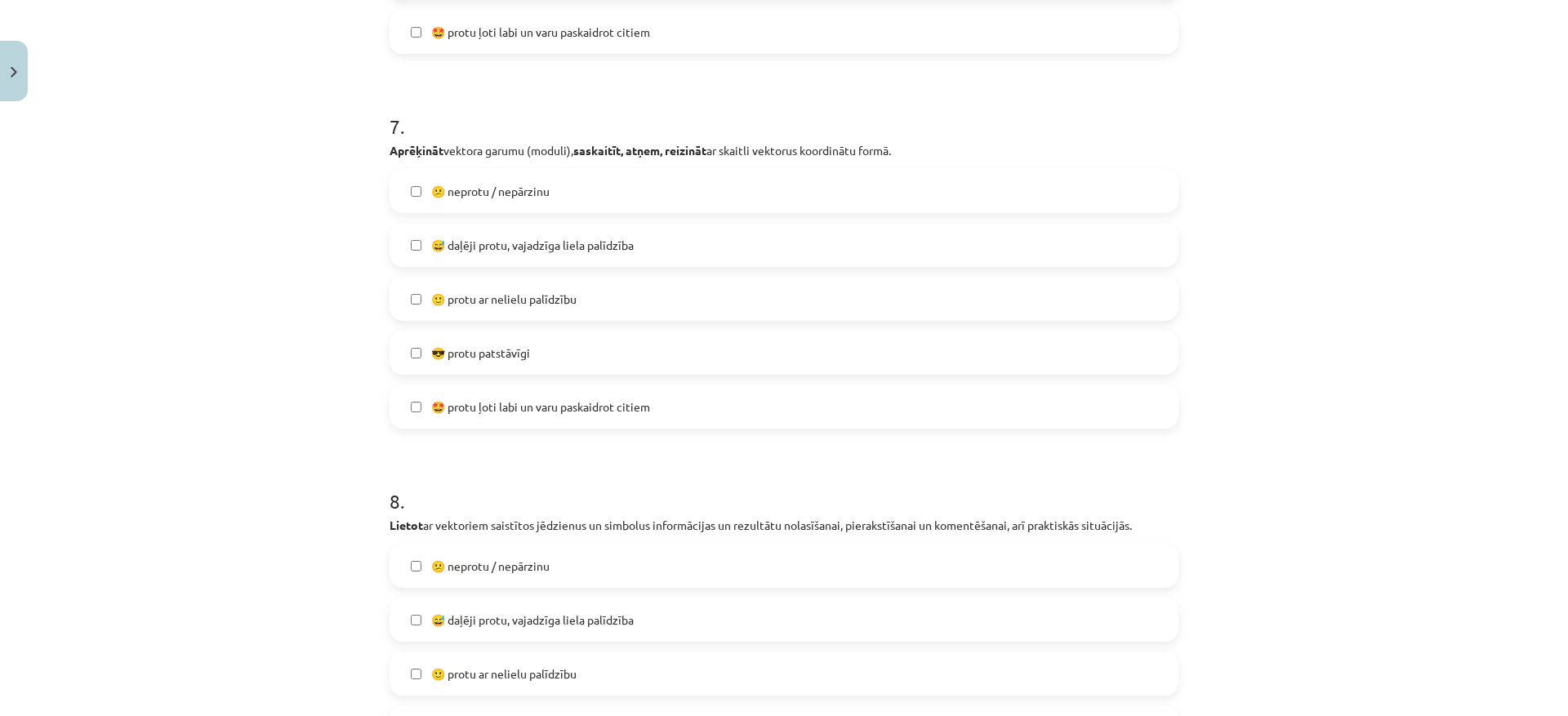
click at [421, 308] on label "🙂 protu ar nelielu palīdzību" at bounding box center [784, 298] width 785 height 41
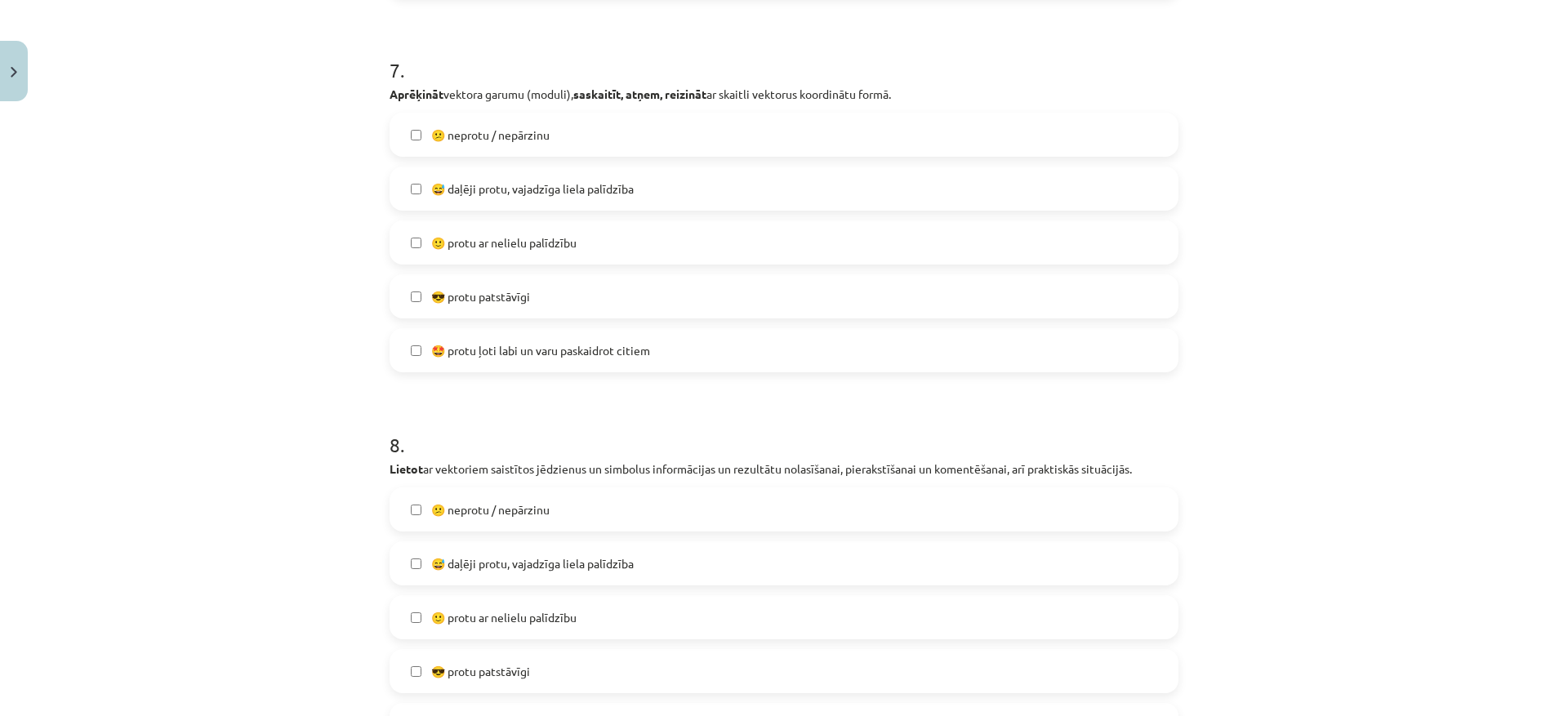
scroll to position [2929, 0]
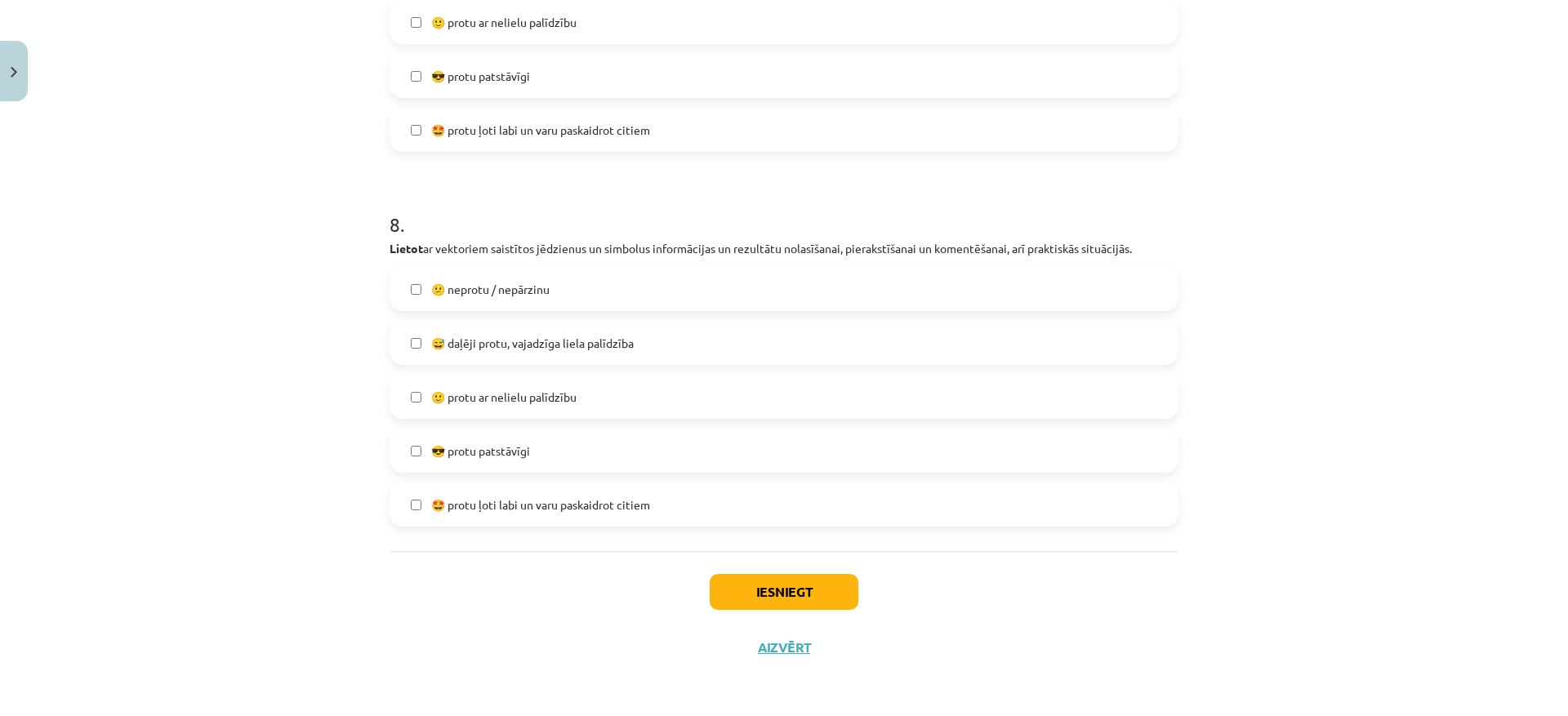
click at [432, 392] on span "🙂 protu ar nelielu palīdzību" at bounding box center [504, 397] width 146 height 17
click at [744, 586] on button "Iesniegt" at bounding box center [784, 592] width 149 height 36
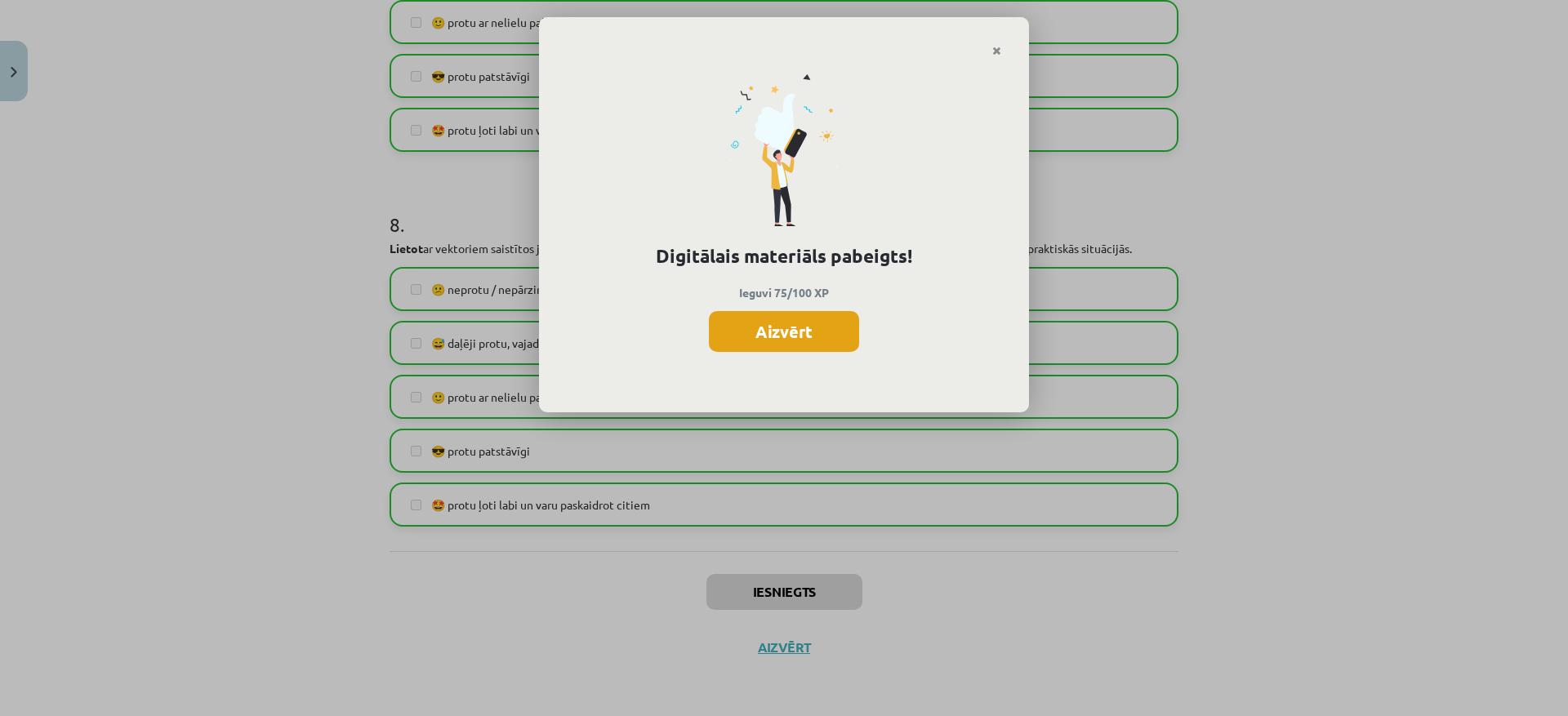
click at [822, 339] on button "Aizvērt" at bounding box center [784, 331] width 150 height 41
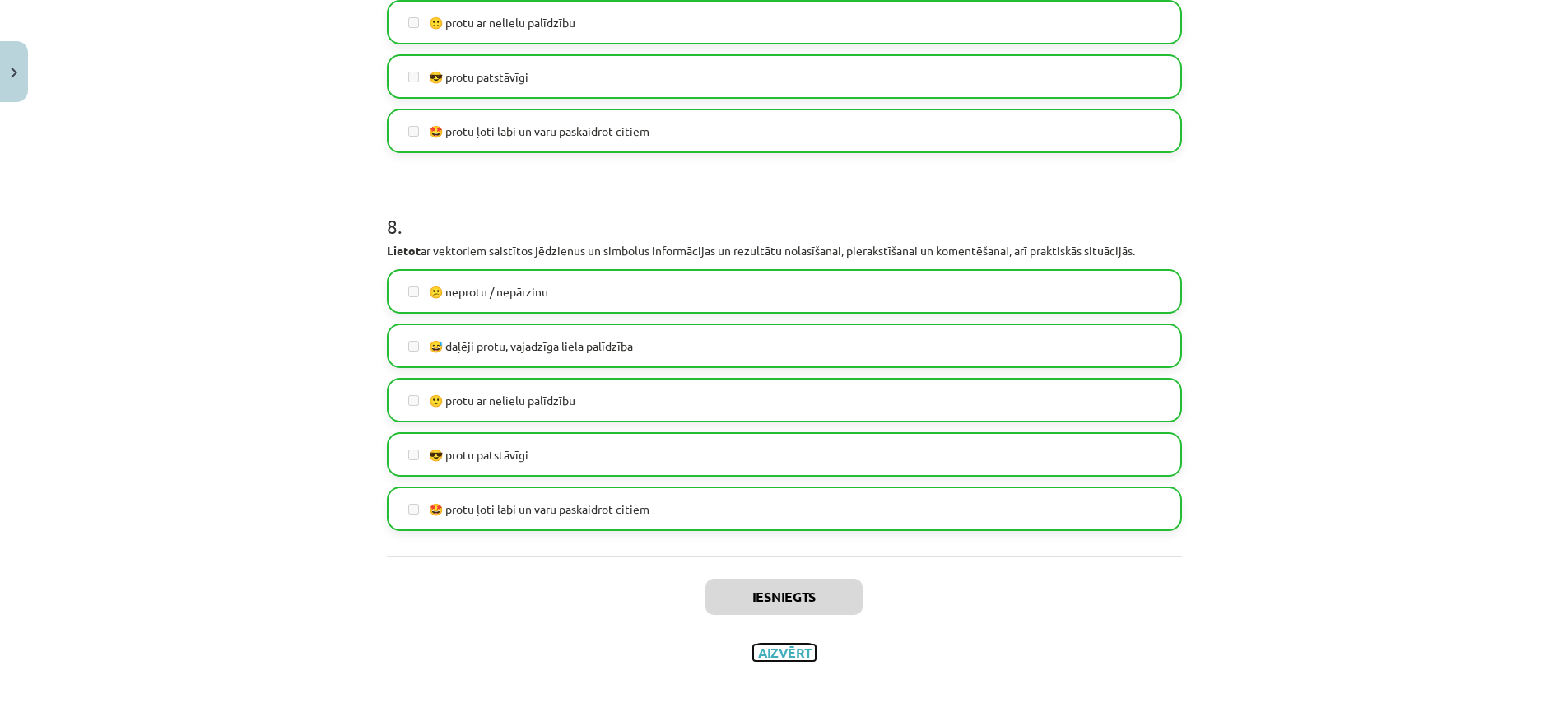
click at [781, 651] on button "Aizvērt" at bounding box center [785, 652] width 63 height 16
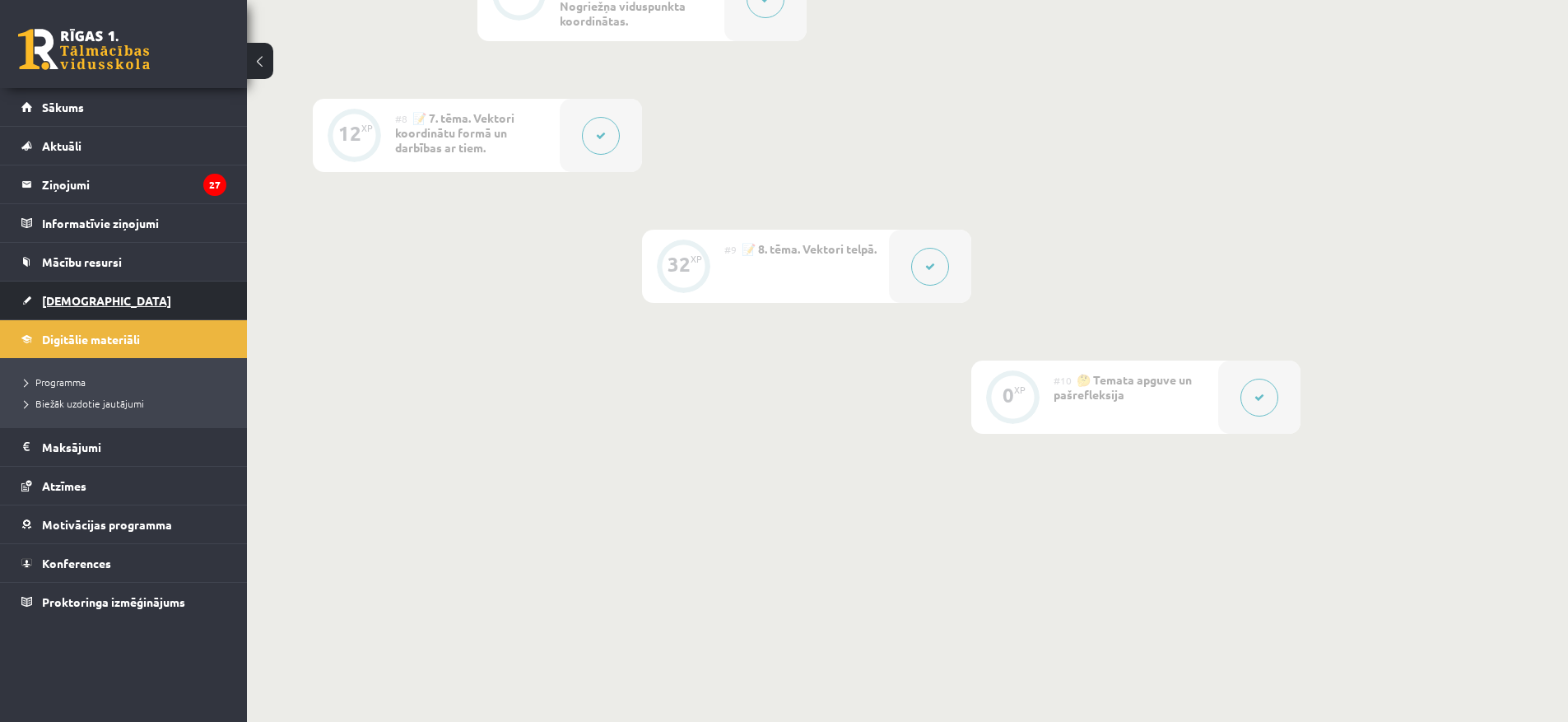
click at [32, 300] on link "[DEMOGRAPHIC_DATA]" at bounding box center [123, 300] width 205 height 38
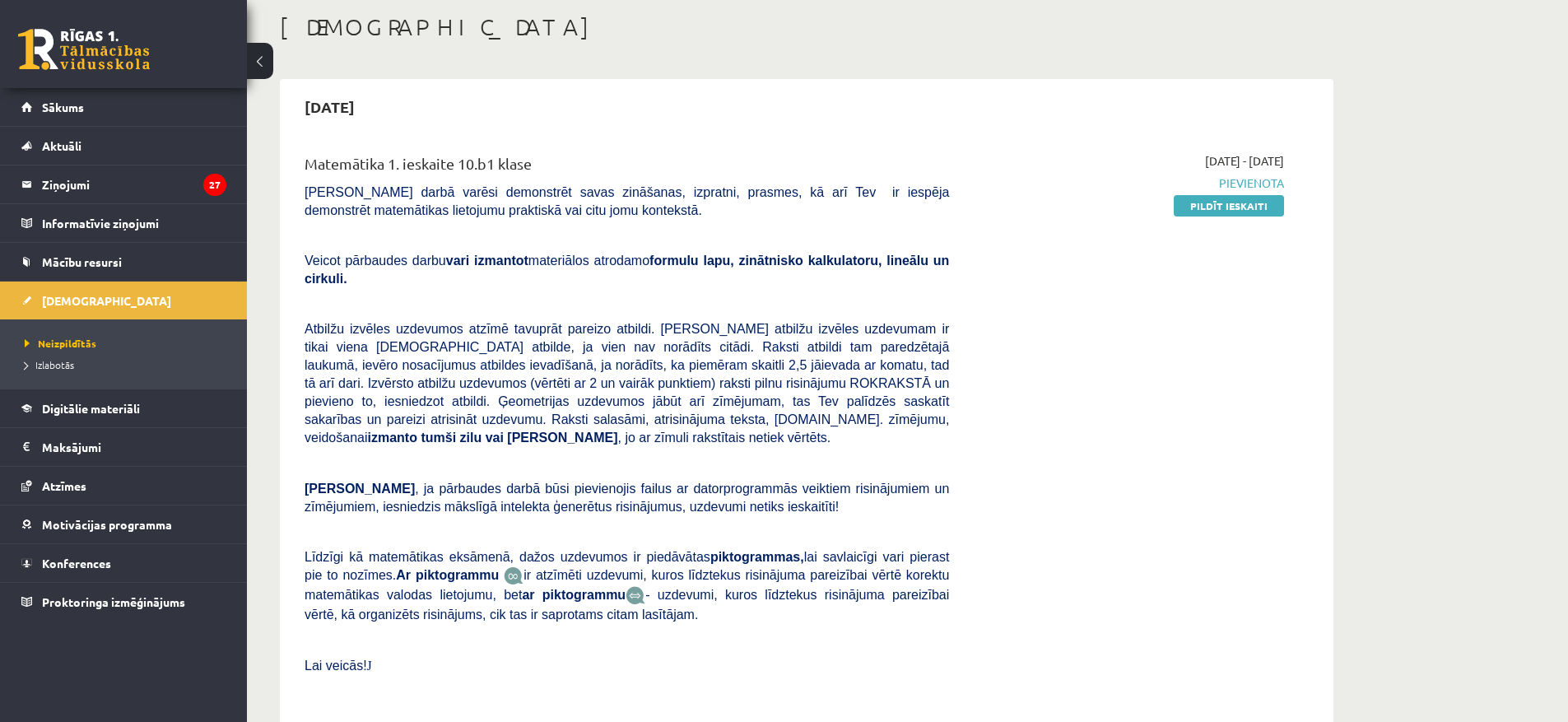
scroll to position [82, 0]
